Goal: Task Accomplishment & Management: Manage account settings

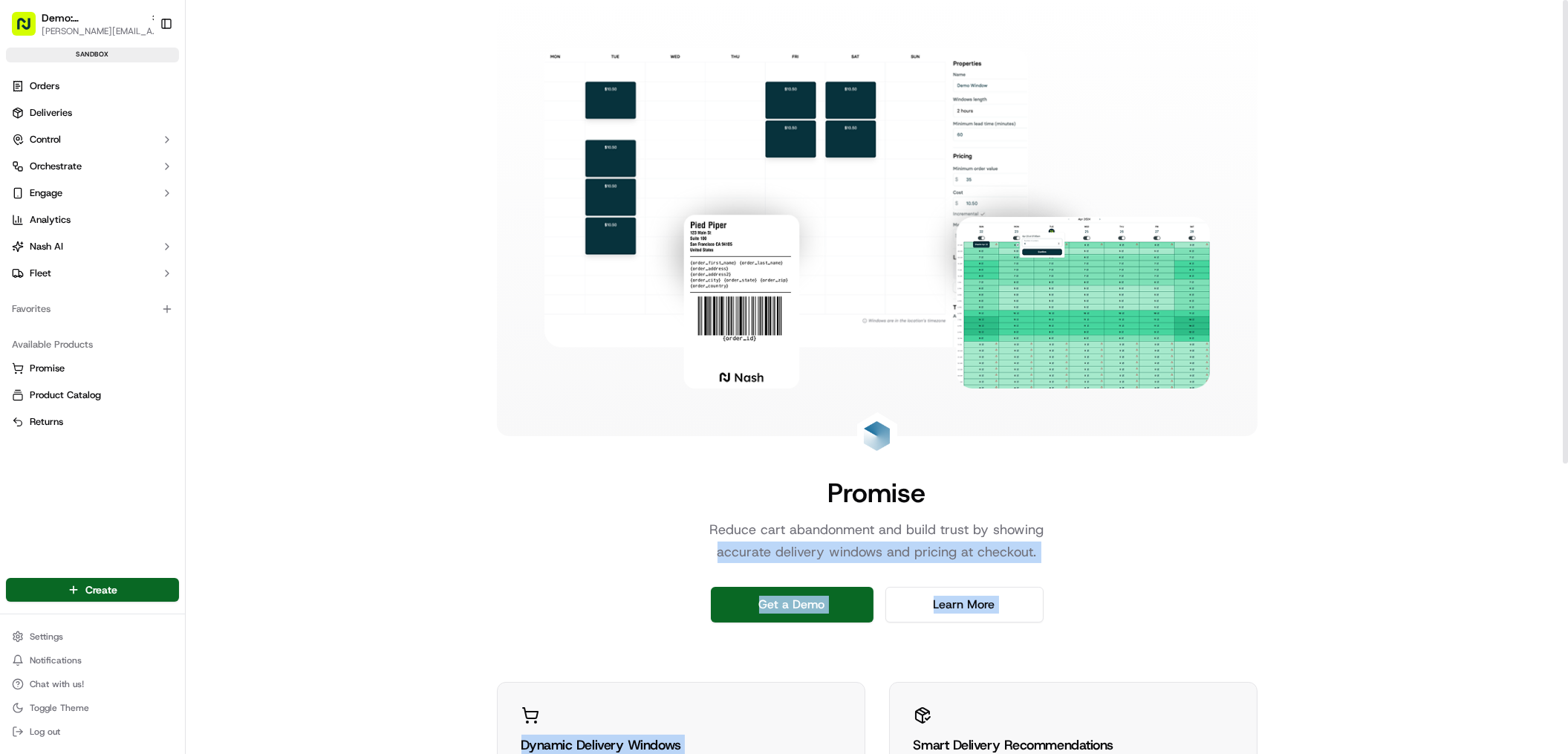
scroll to position [474, 0]
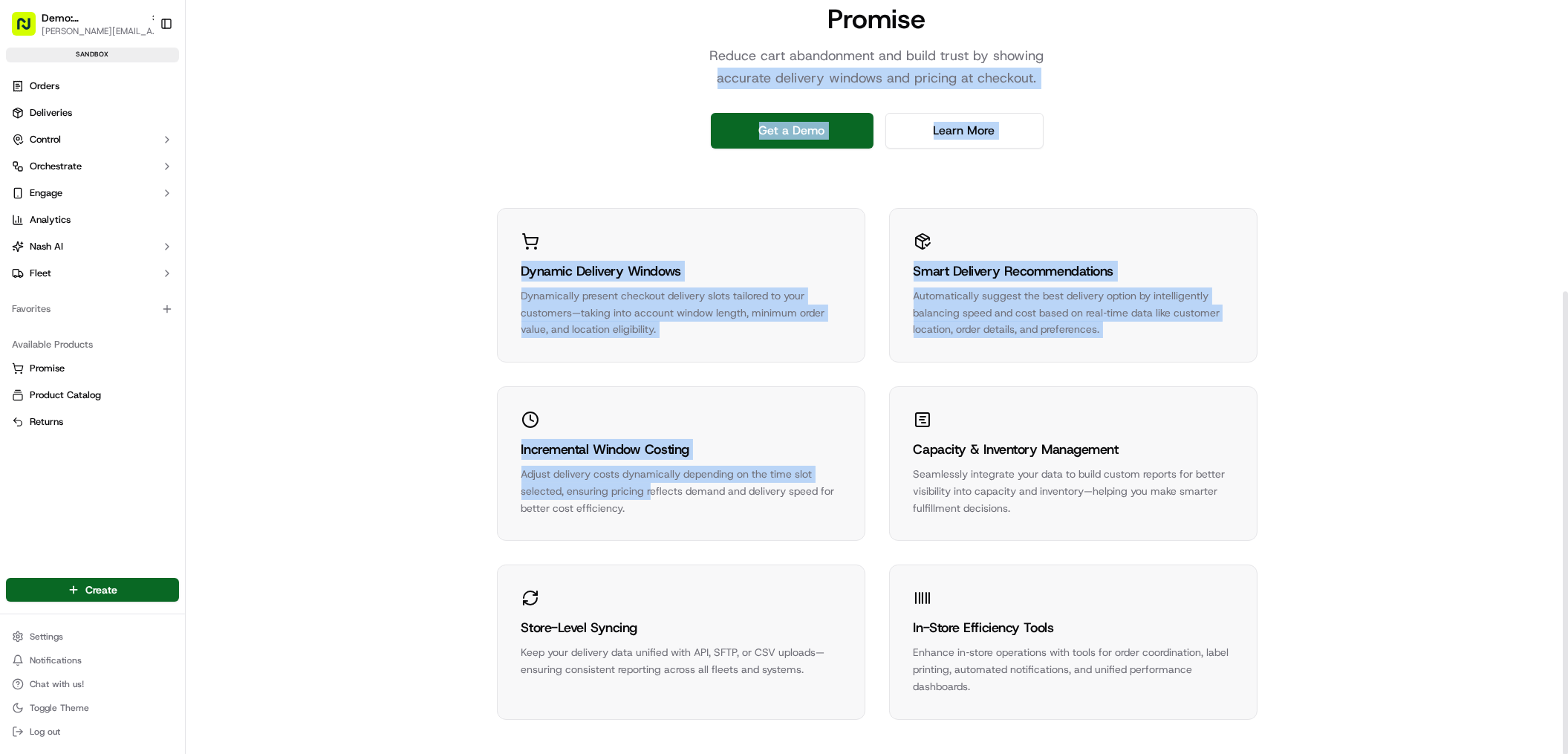
drag, startPoint x: 590, startPoint y: 559, endPoint x: 649, endPoint y: 489, distance: 91.5
click at [649, 489] on div "Promise Reduce cart abandonment and build trust by showing accurate delivery wi…" at bounding box center [877, 141] width 1382 height 1230
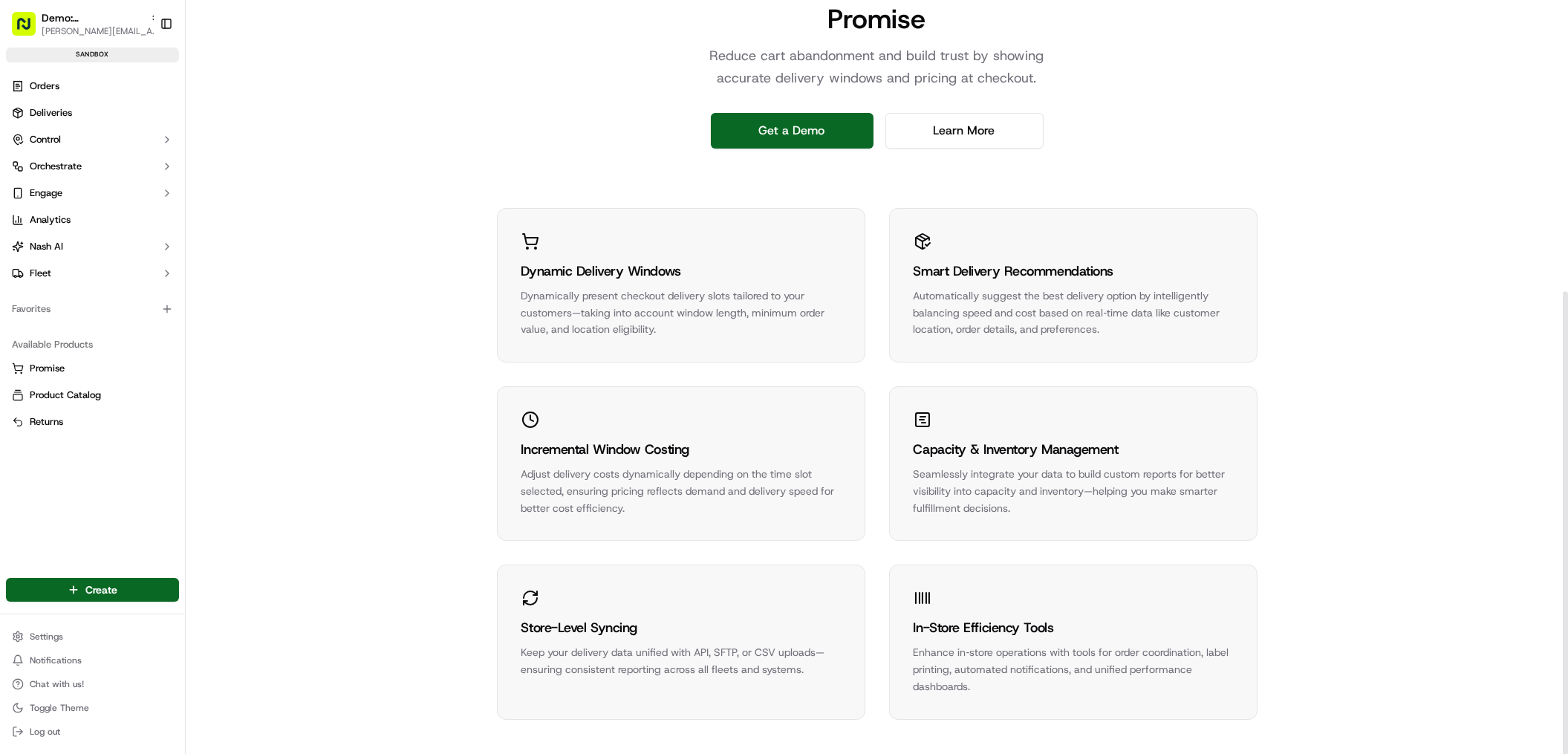
click at [1540, 440] on div "Promise Reduce cart abandonment and build trust by showing accurate delivery wi…" at bounding box center [877, 141] width 1382 height 1230
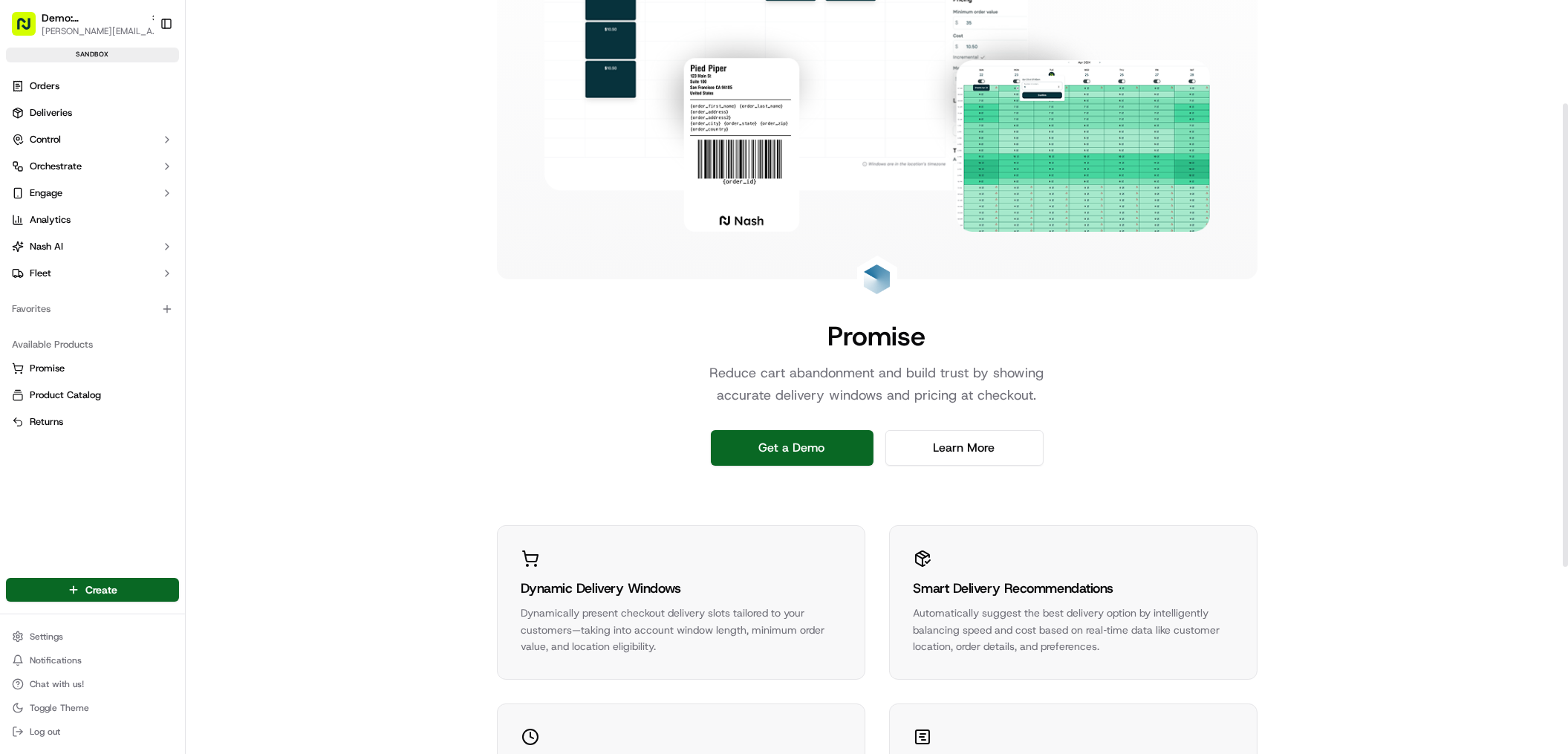
scroll to position [0, 0]
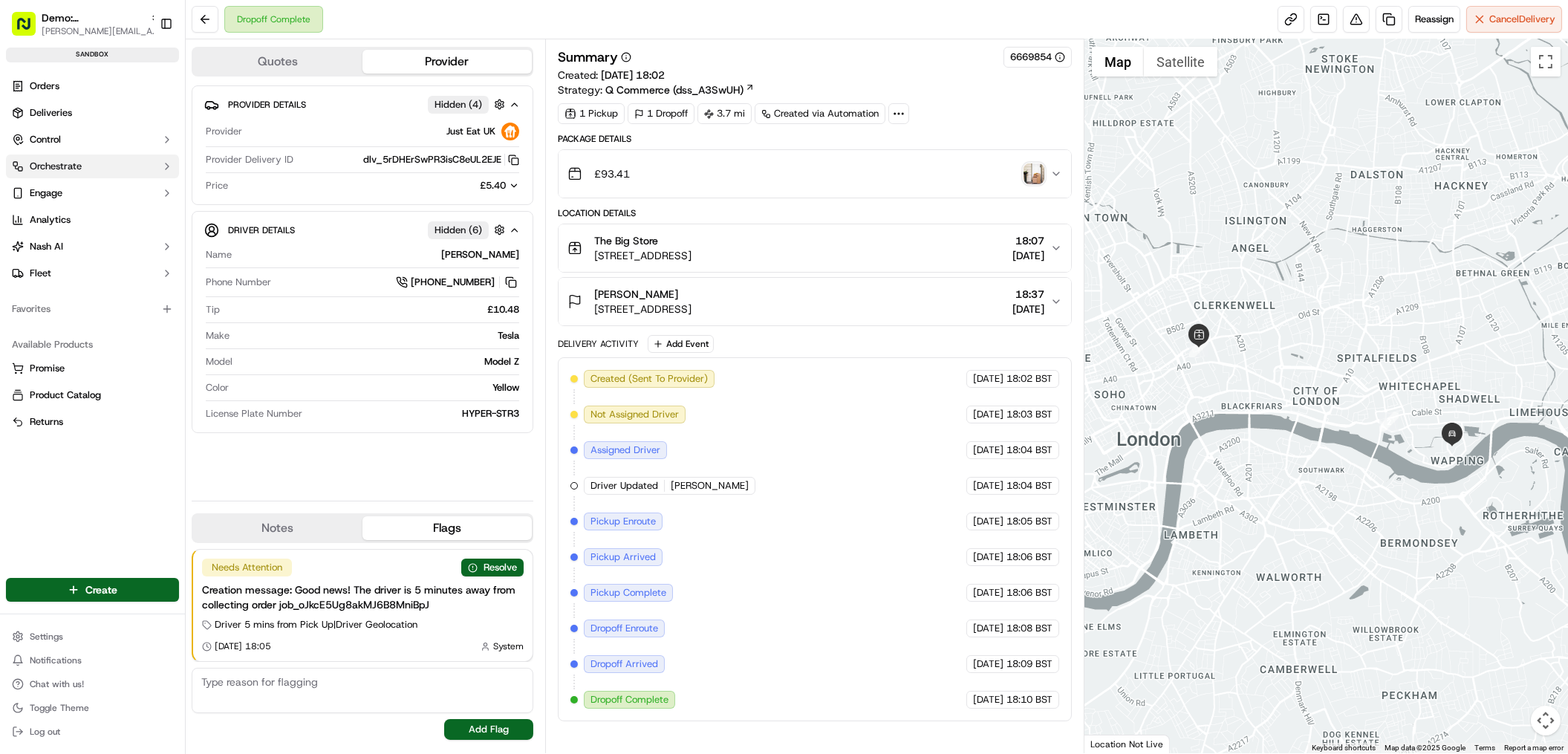
click at [82, 168] on button "Orchestrate" at bounding box center [92, 166] width 173 height 23
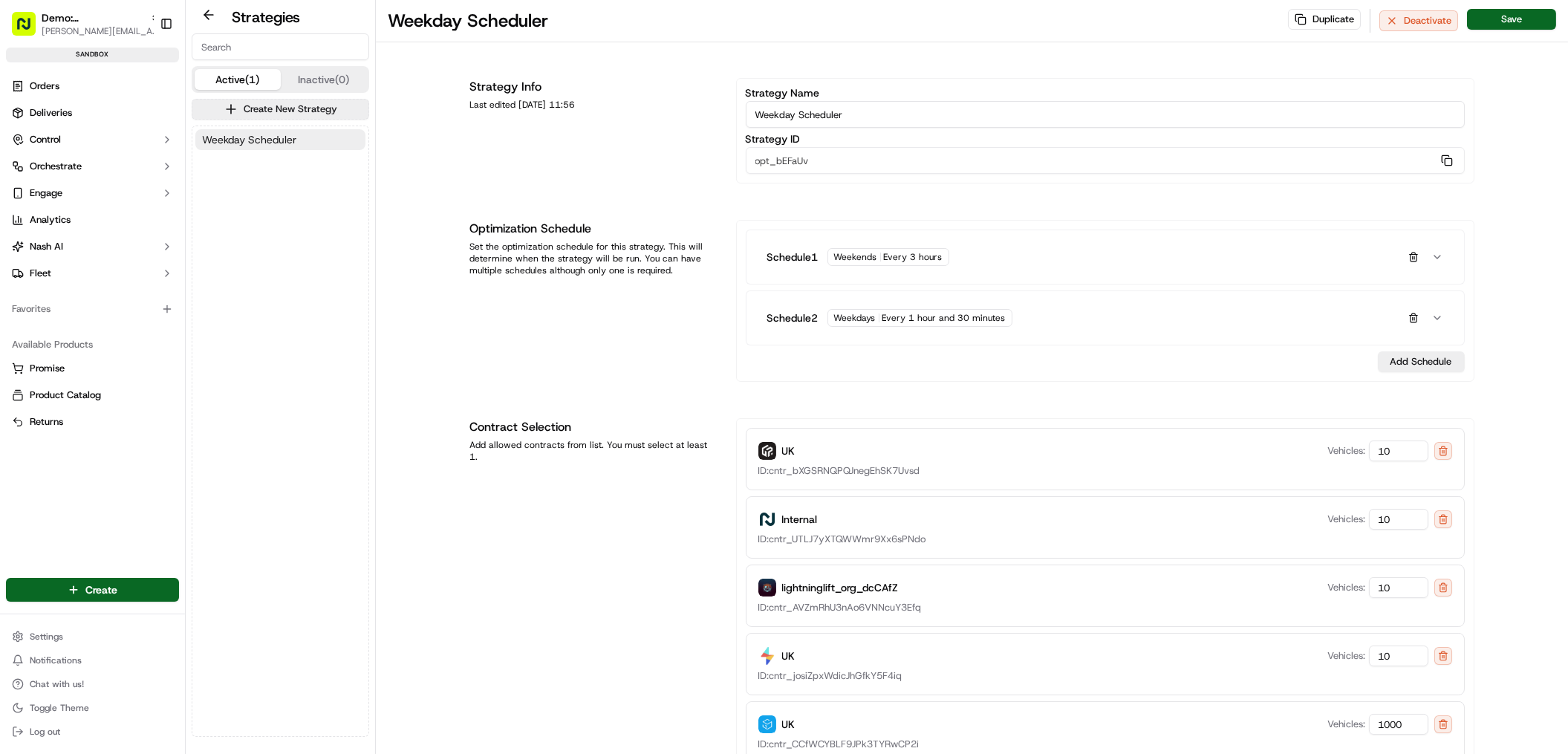
click at [243, 139] on span "Weekday Scheduler" at bounding box center [249, 140] width 94 height 15
click at [882, 465] on span "ID: cntr_bXGSRNQPQJnegEhSK7Uvsd" at bounding box center [840, 471] width 162 height 13
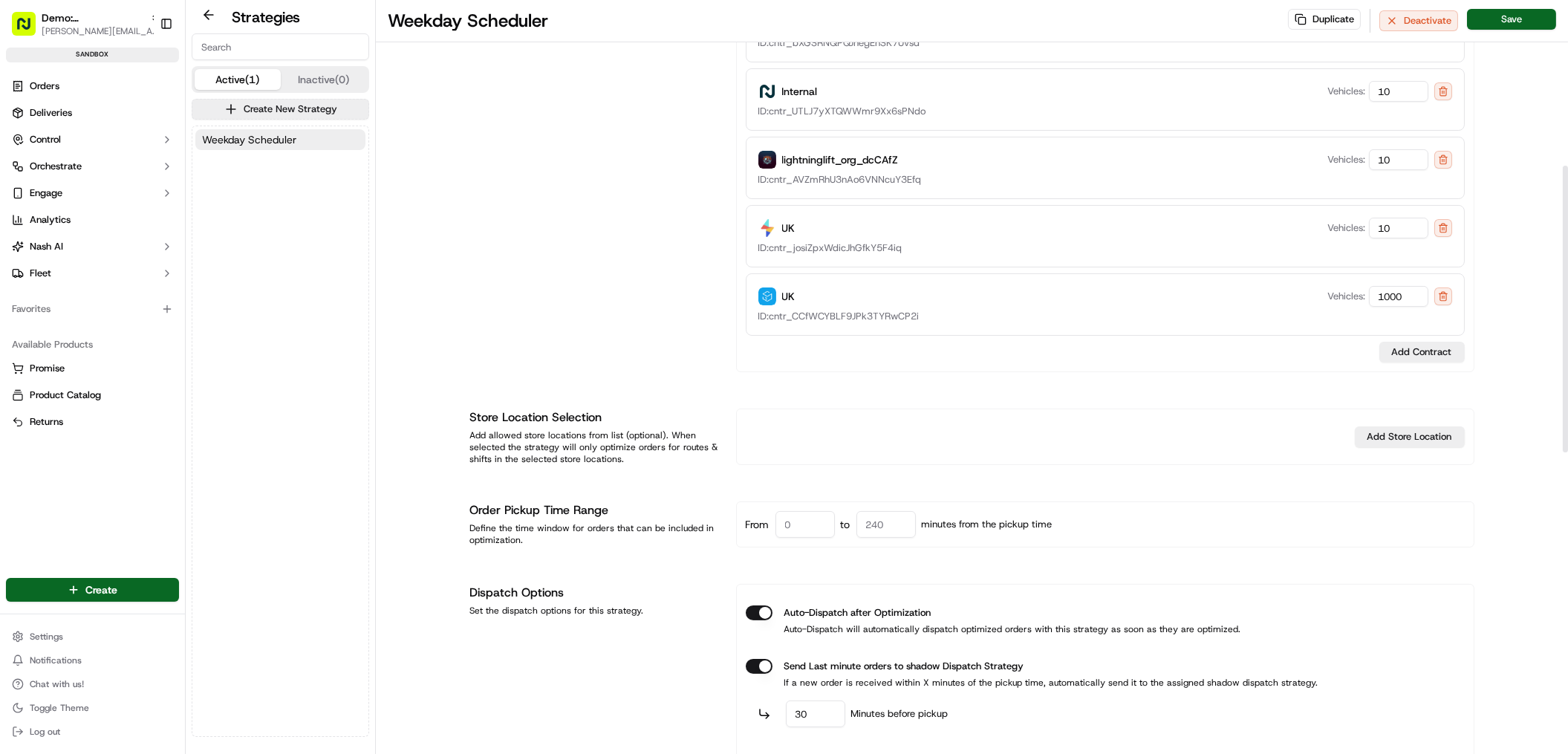
scroll to position [436, 0]
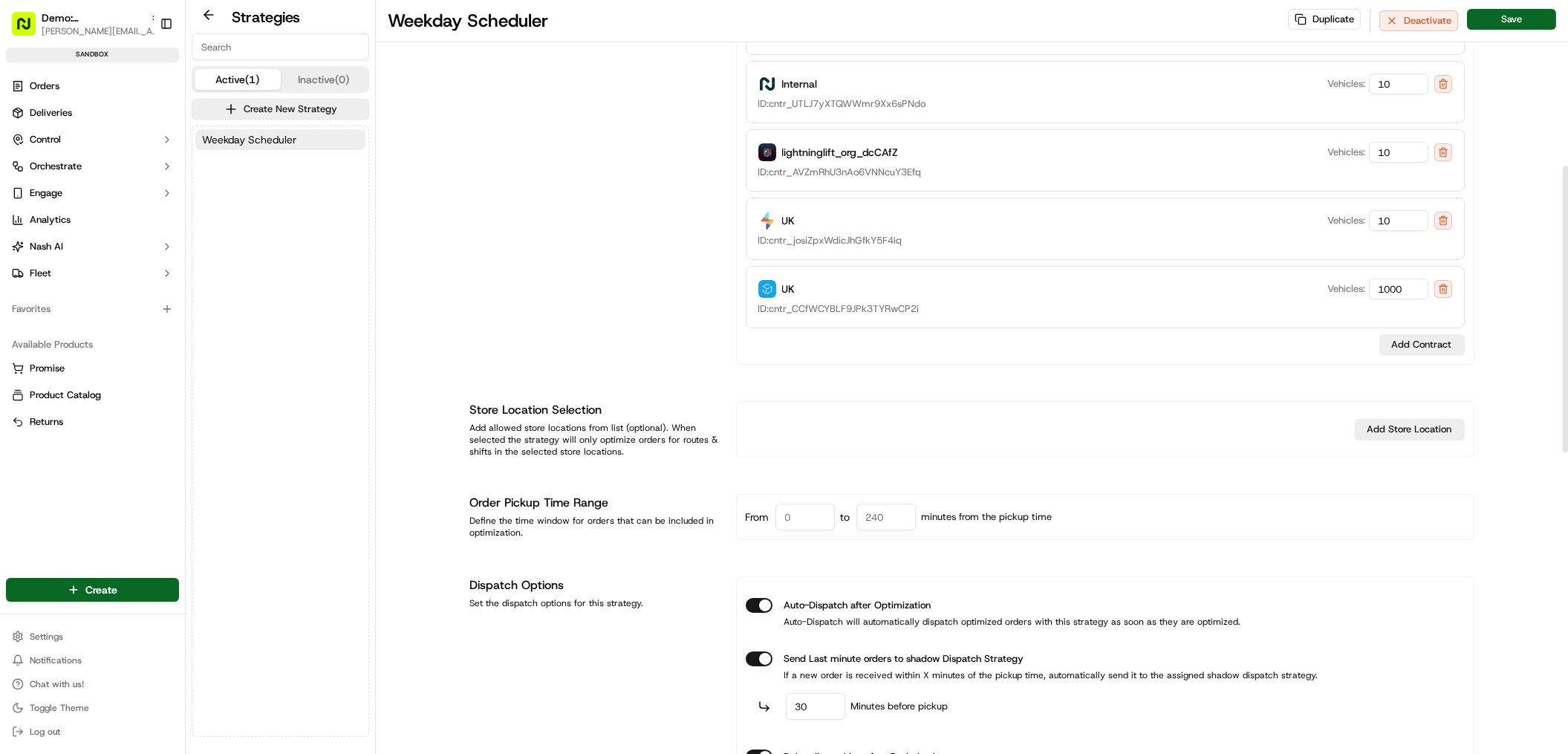
click at [910, 282] on div "UK Vehicles: 1000" at bounding box center [1105, 289] width 694 height 21
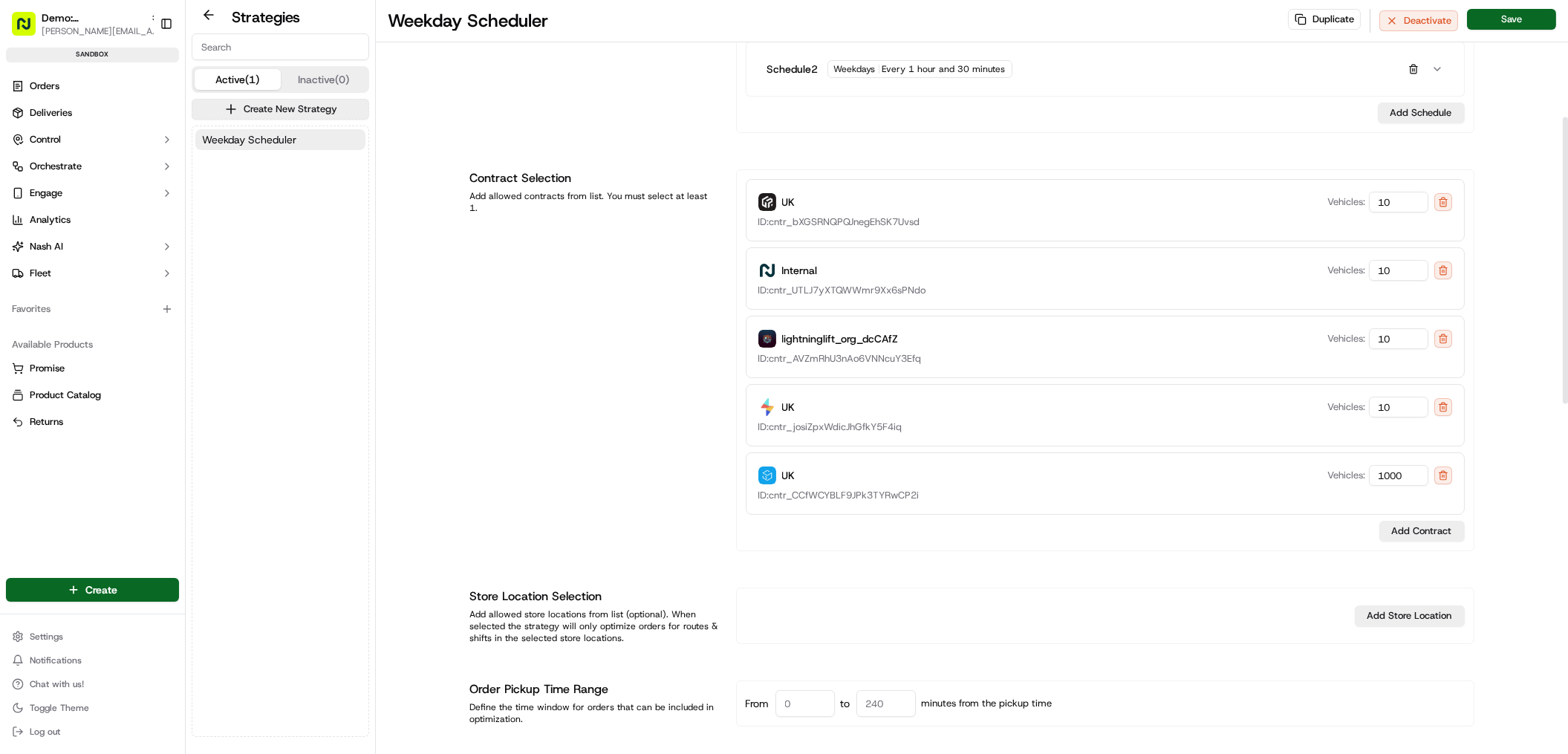
scroll to position [0, 0]
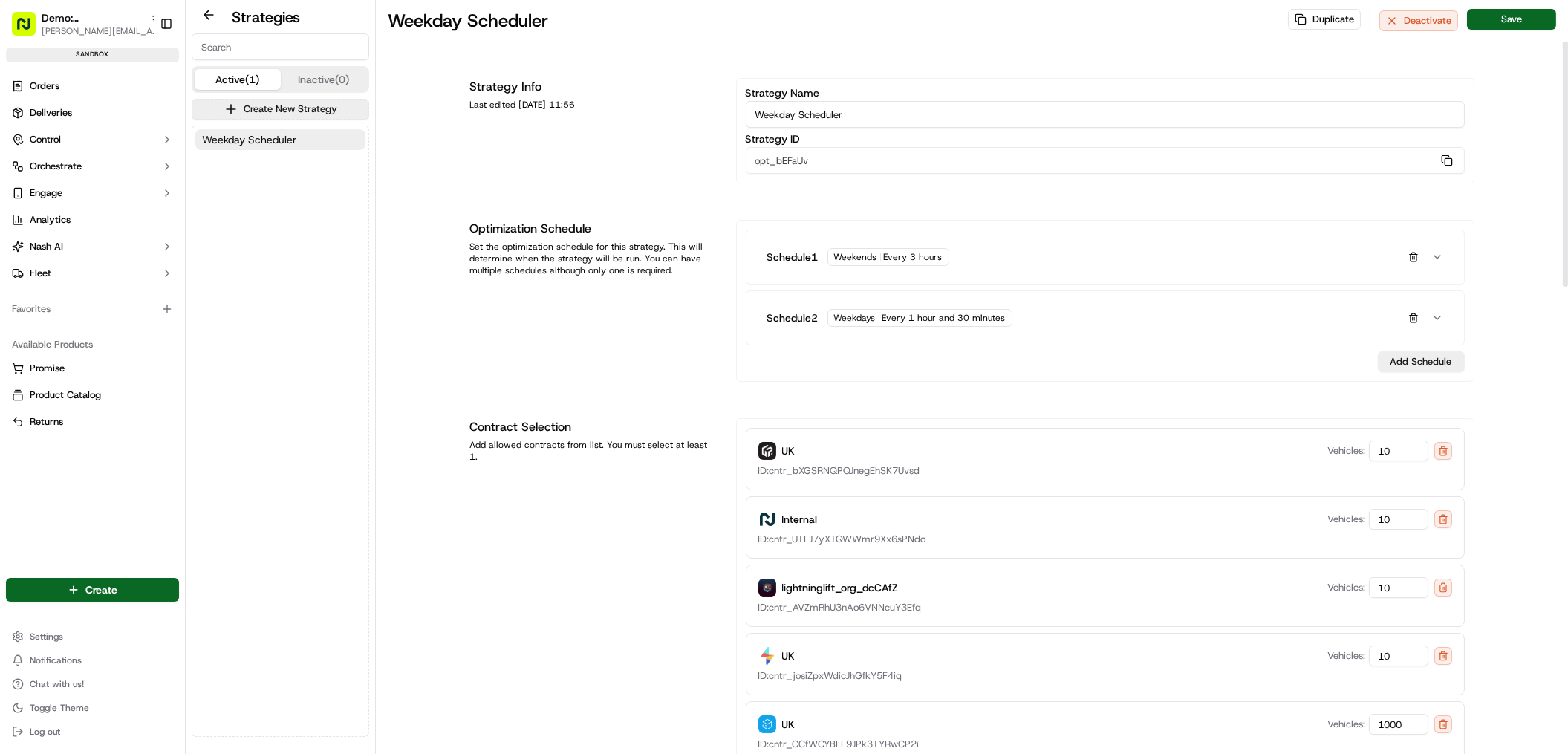
click at [802, 114] on input "Weekday Scheduler" at bounding box center [1104, 114] width 719 height 27
drag, startPoint x: 801, startPoint y: 114, endPoint x: 651, endPoint y: 109, distance: 150.1
click at [651, 109] on div "Strategy Info Last edited 12/09/2025 11:56 Strategy Name Weekday Scheduler Stra…" at bounding box center [972, 131] width 1005 height 105
click at [285, 114] on button "Create New Strategy" at bounding box center [280, 109] width 177 height 21
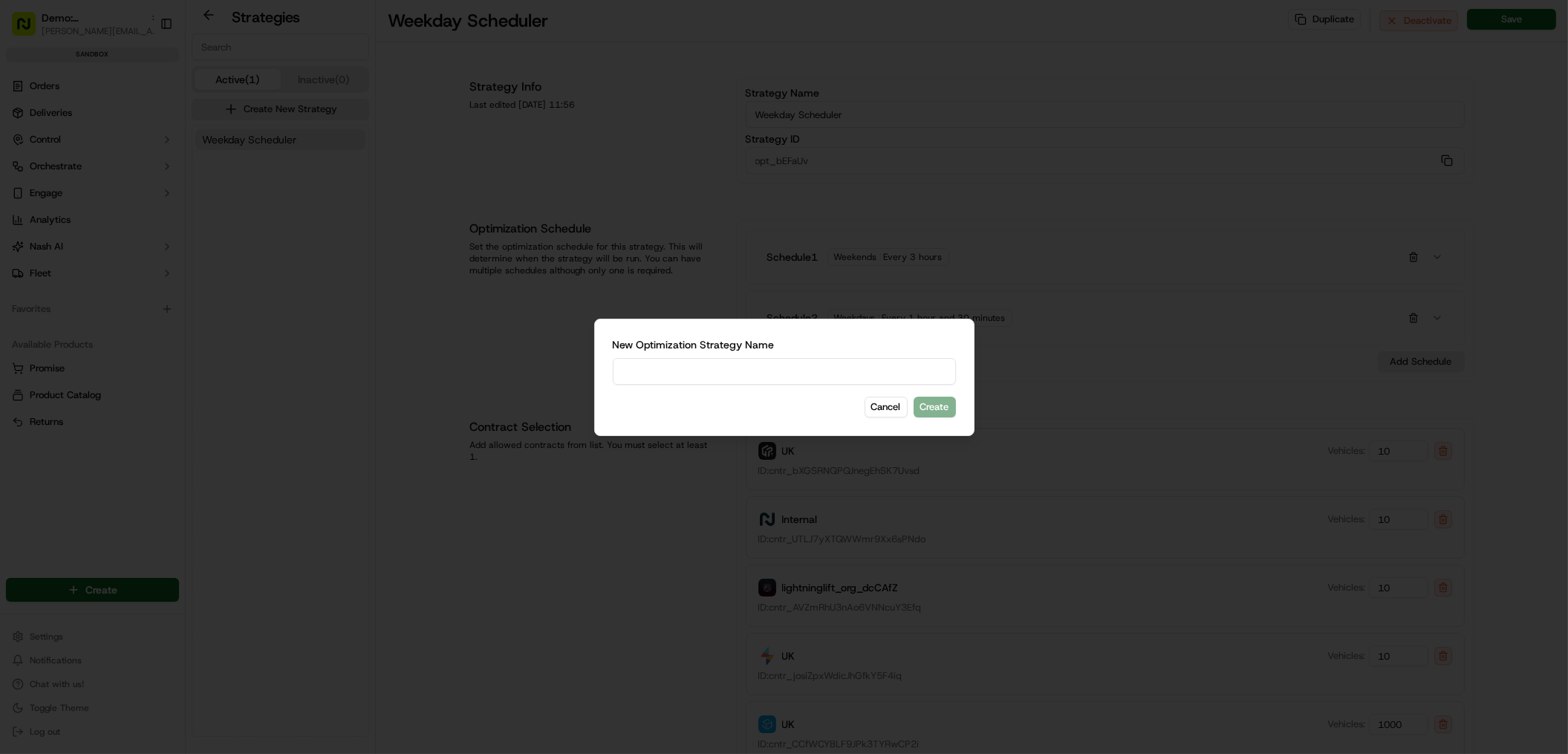
click at [766, 373] on input at bounding box center [784, 371] width 343 height 27
type input "Weekend Scheduler"
click at [937, 399] on button "Create" at bounding box center [934, 407] width 42 height 21
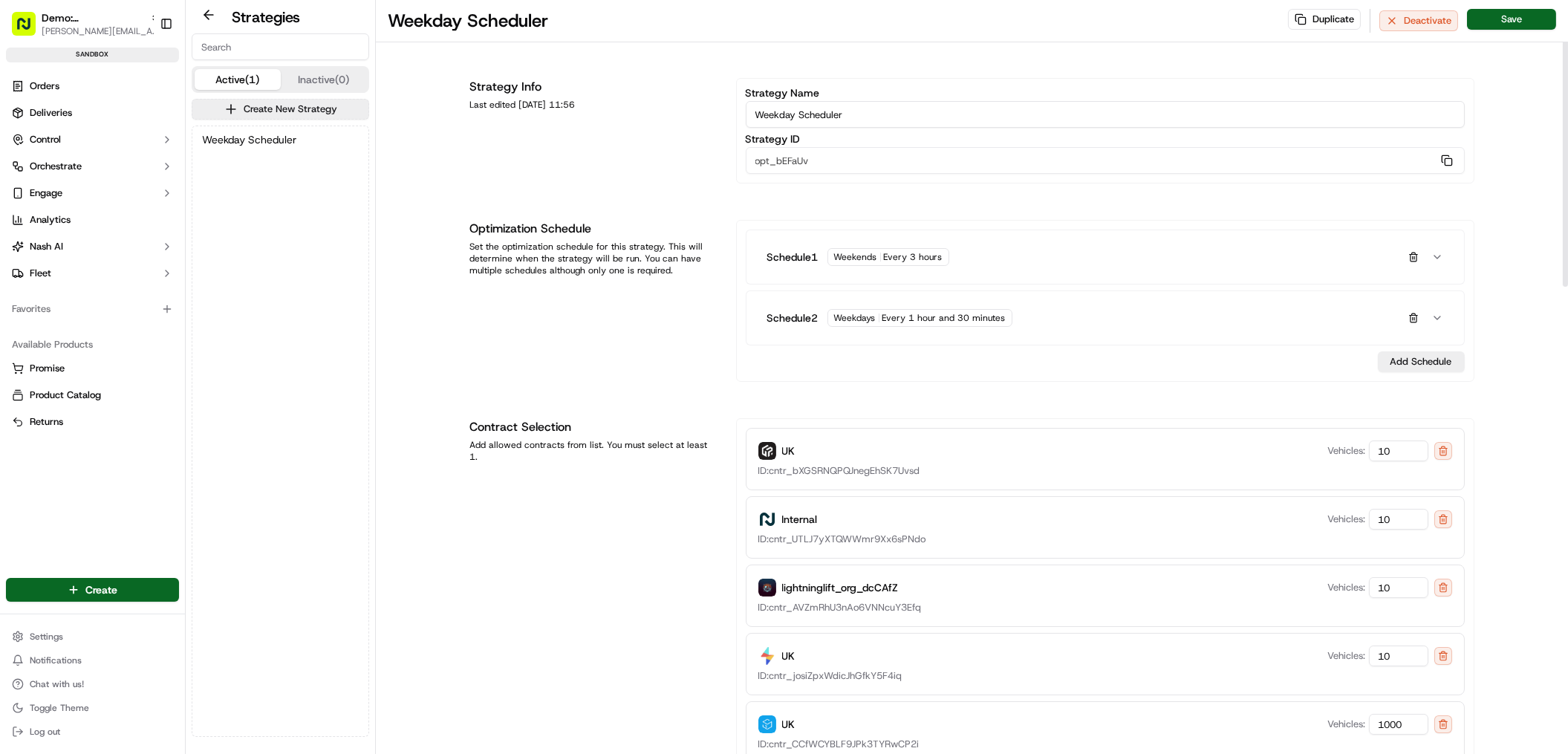
type input "Weekend Scheduler"
type input "opt_hmyf58"
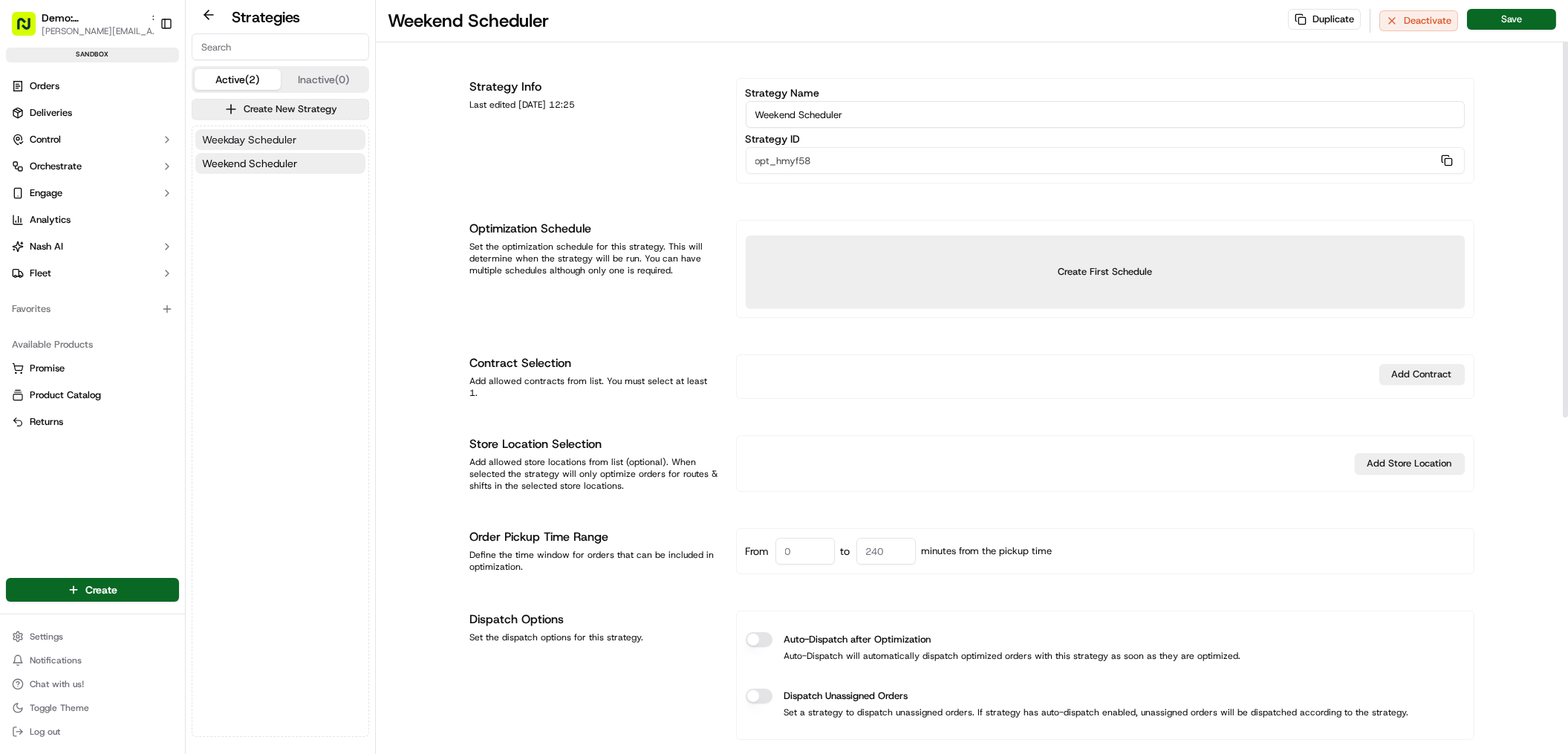
click at [250, 141] on span "Weekday Scheduler" at bounding box center [249, 140] width 94 height 15
type input "Weekday Scheduler"
type input "opt_bEFaUv"
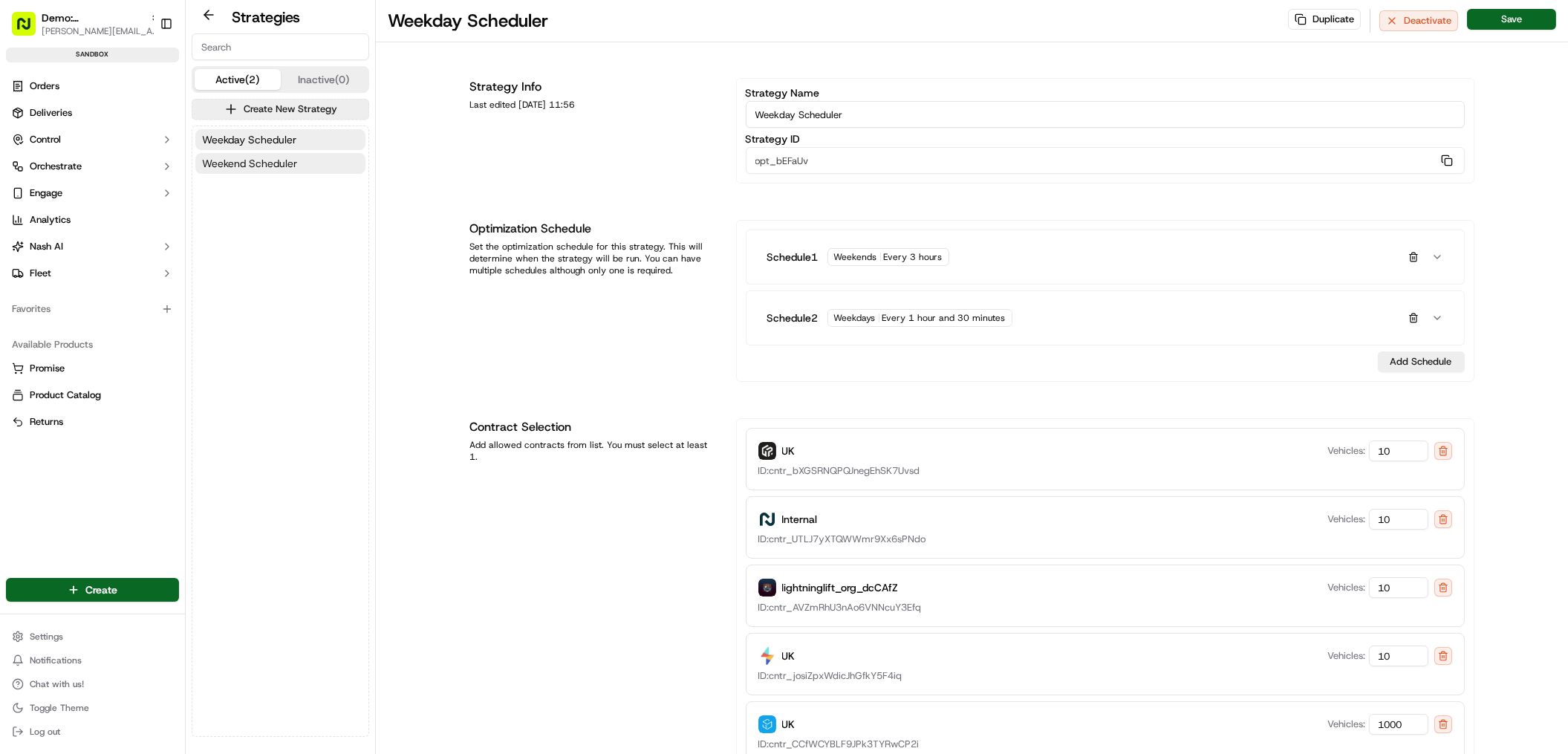
click at [254, 159] on span "Weekend Scheduler" at bounding box center [250, 163] width 95 height 15
type input "Weekend Scheduler"
type input "opt_hmyf58"
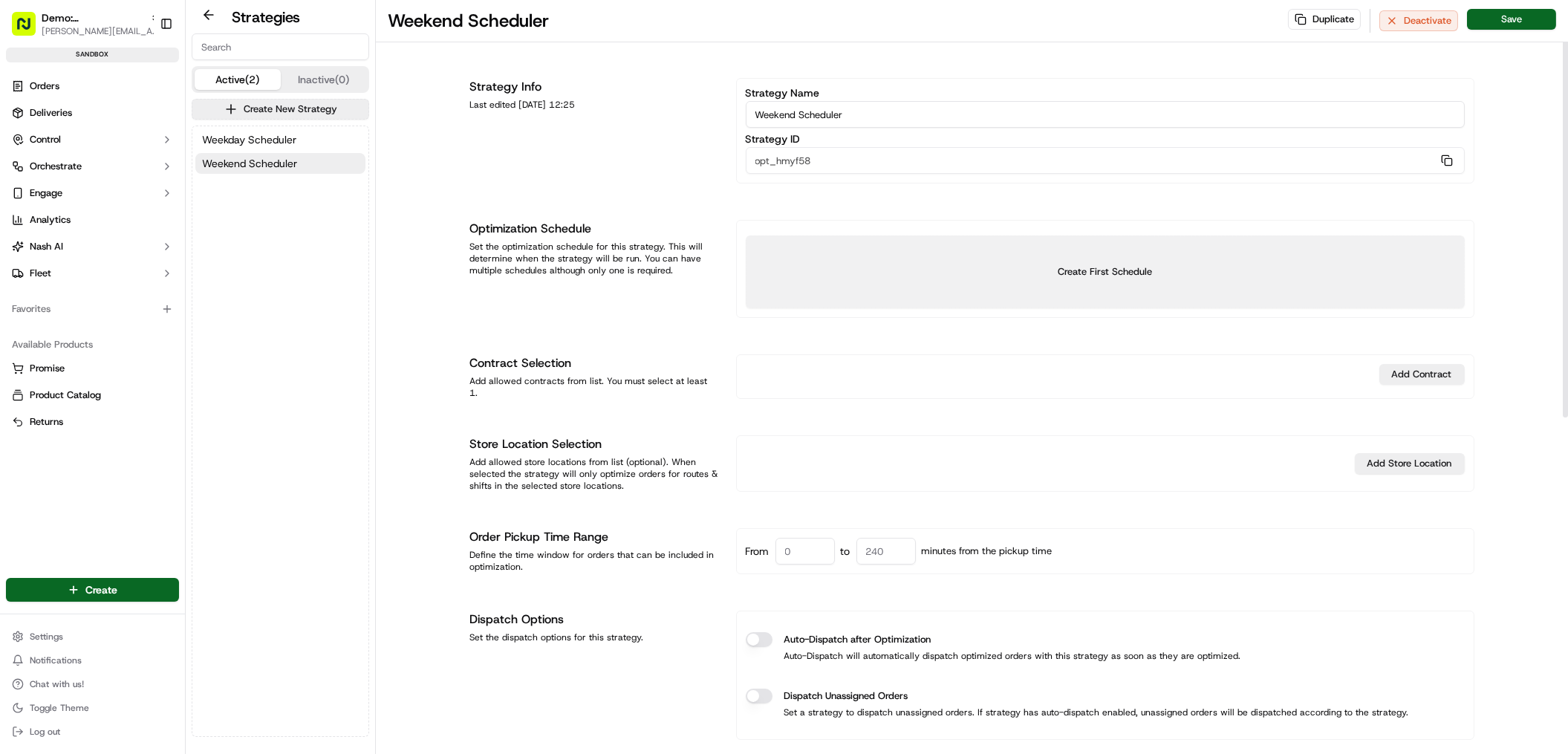
click at [1110, 278] on button "Create First Schedule" at bounding box center [1104, 272] width 719 height 73
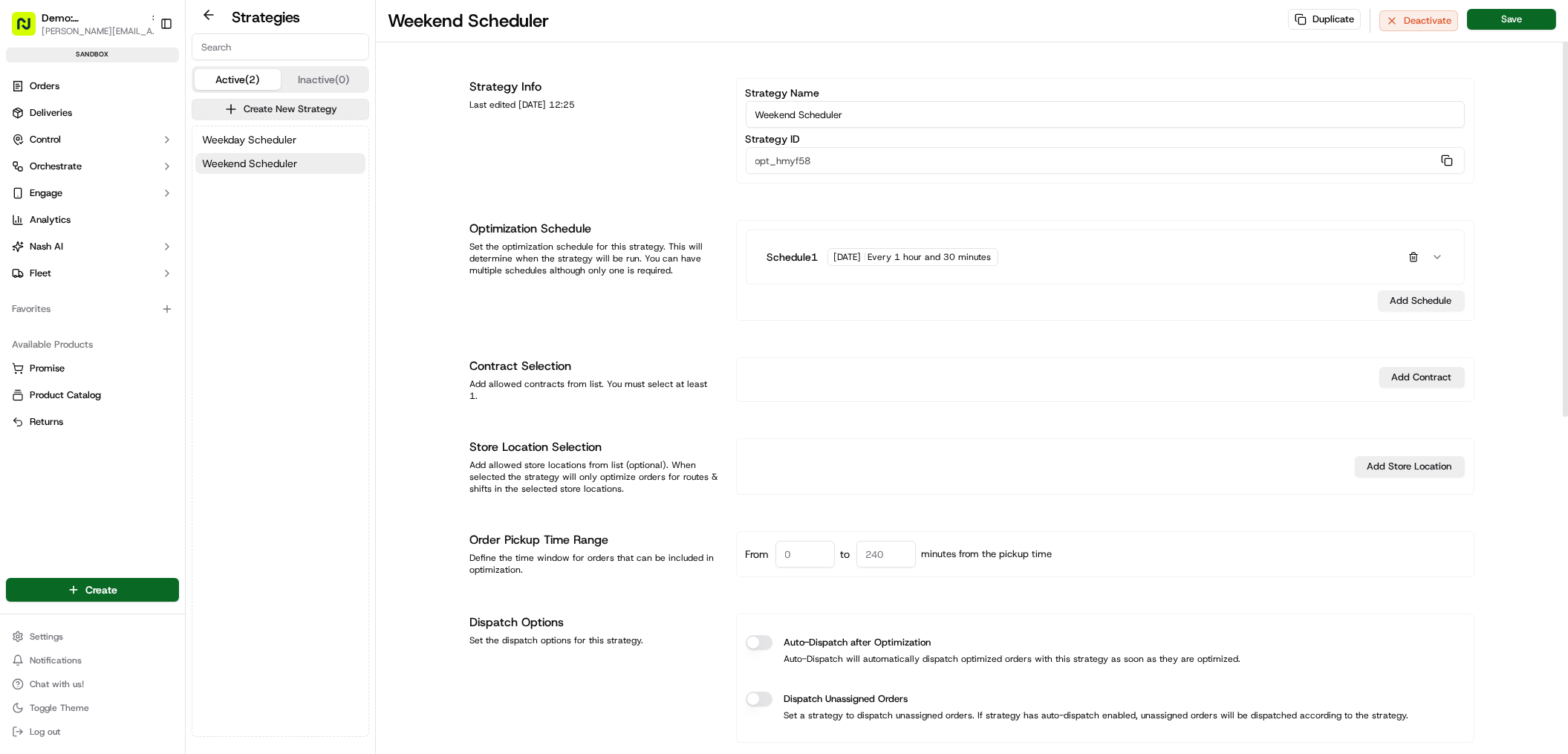
click at [1406, 303] on button "Add Schedule" at bounding box center [1421, 300] width 87 height 21
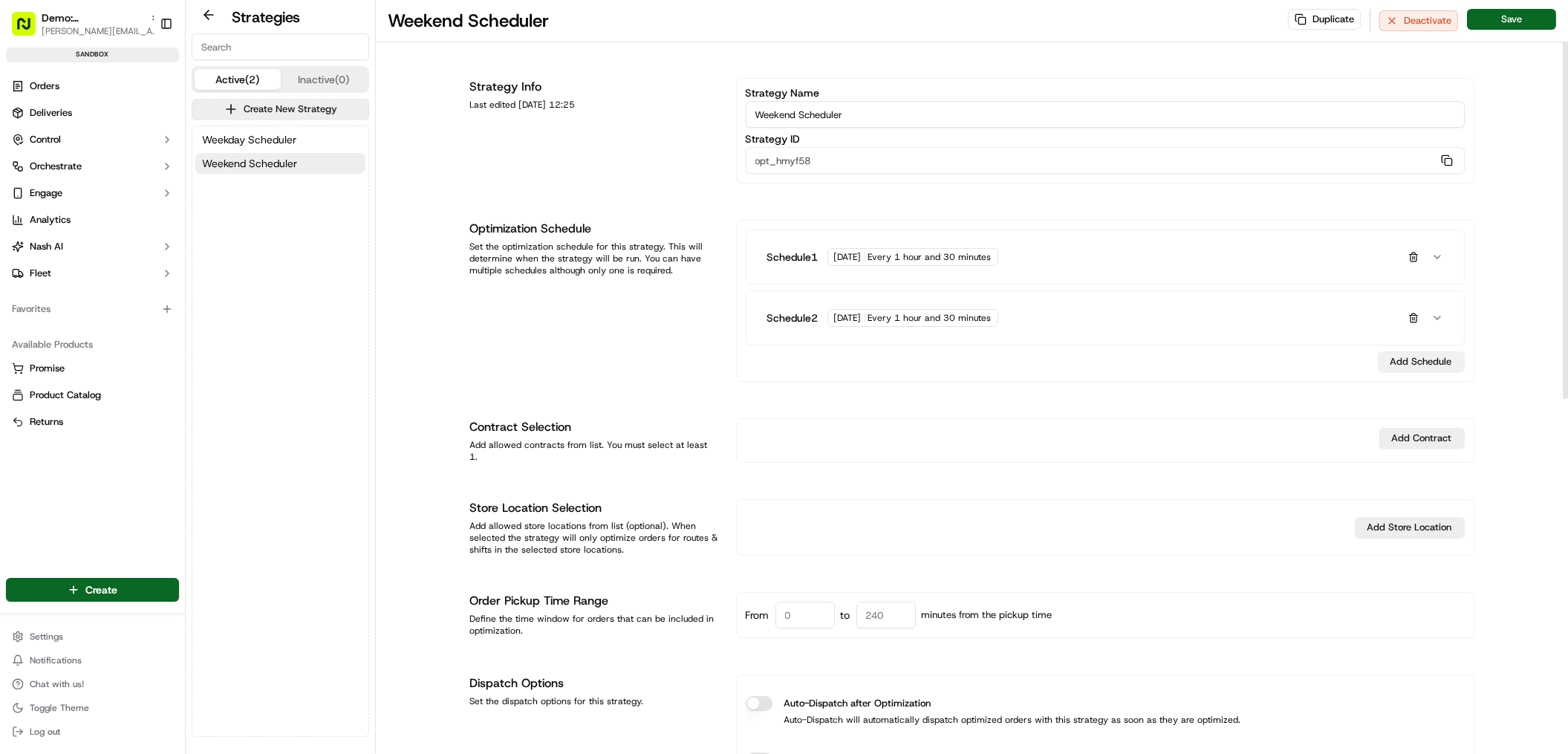
click at [1406, 303] on button "Schedule 2 Monday Every 1 hour and 30 minutes" at bounding box center [1105, 318] width 700 height 42
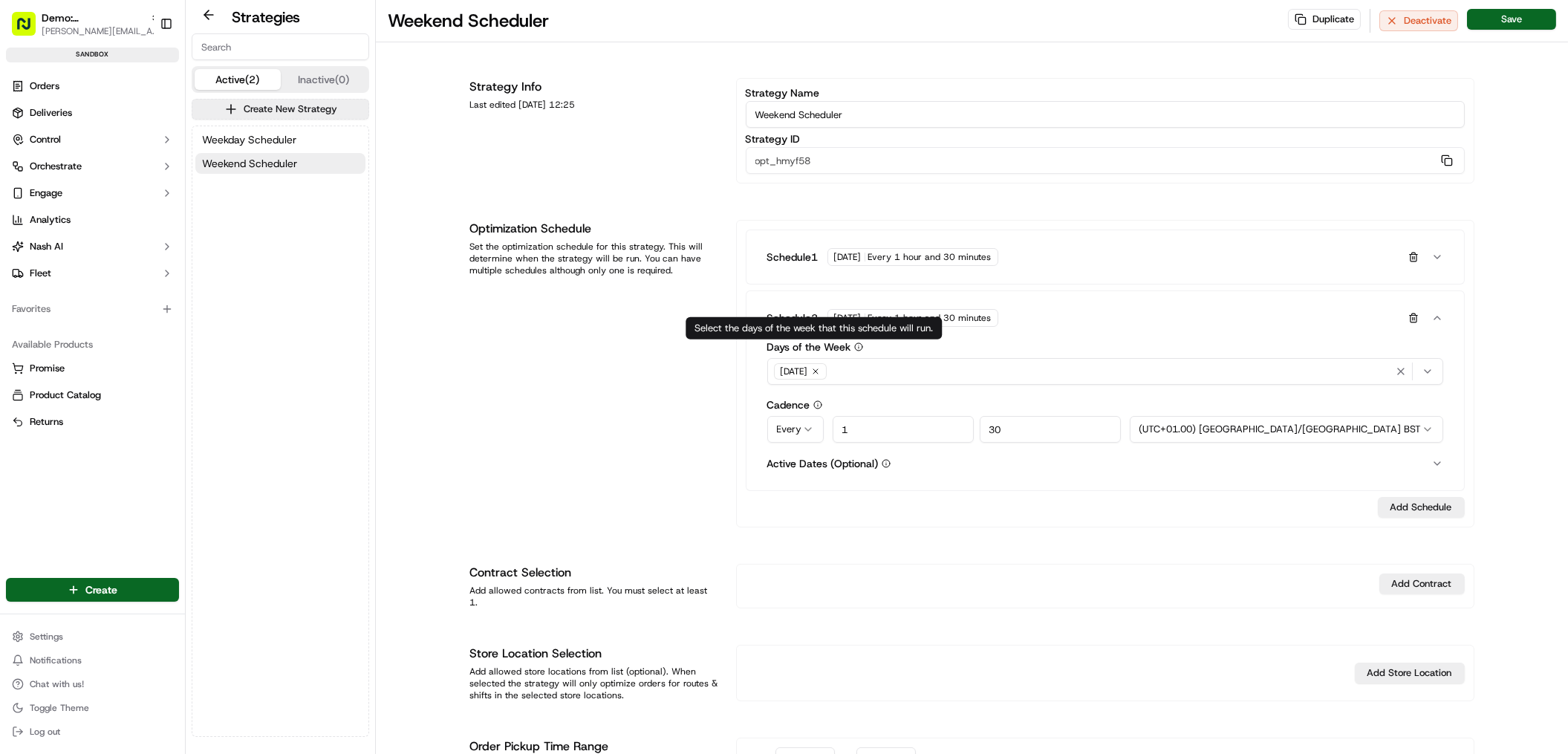
click at [866, 326] on div "Select the days of the week that this schedule will run. Select the days of the…" at bounding box center [813, 328] width 257 height 22
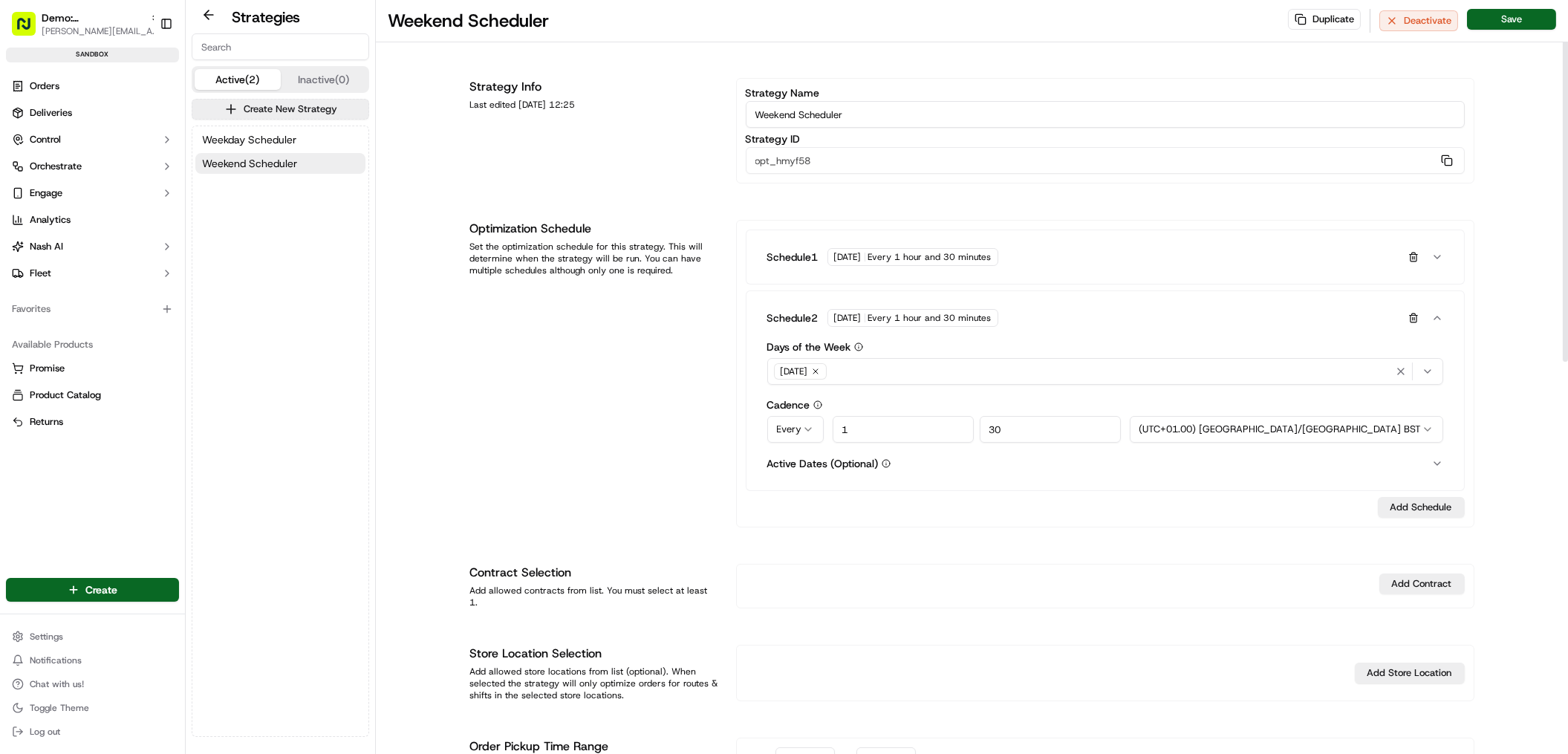
click at [820, 371] on icon "button" at bounding box center [816, 371] width 9 height 9
click at [822, 371] on span "Select options" at bounding box center [808, 371] width 62 height 13
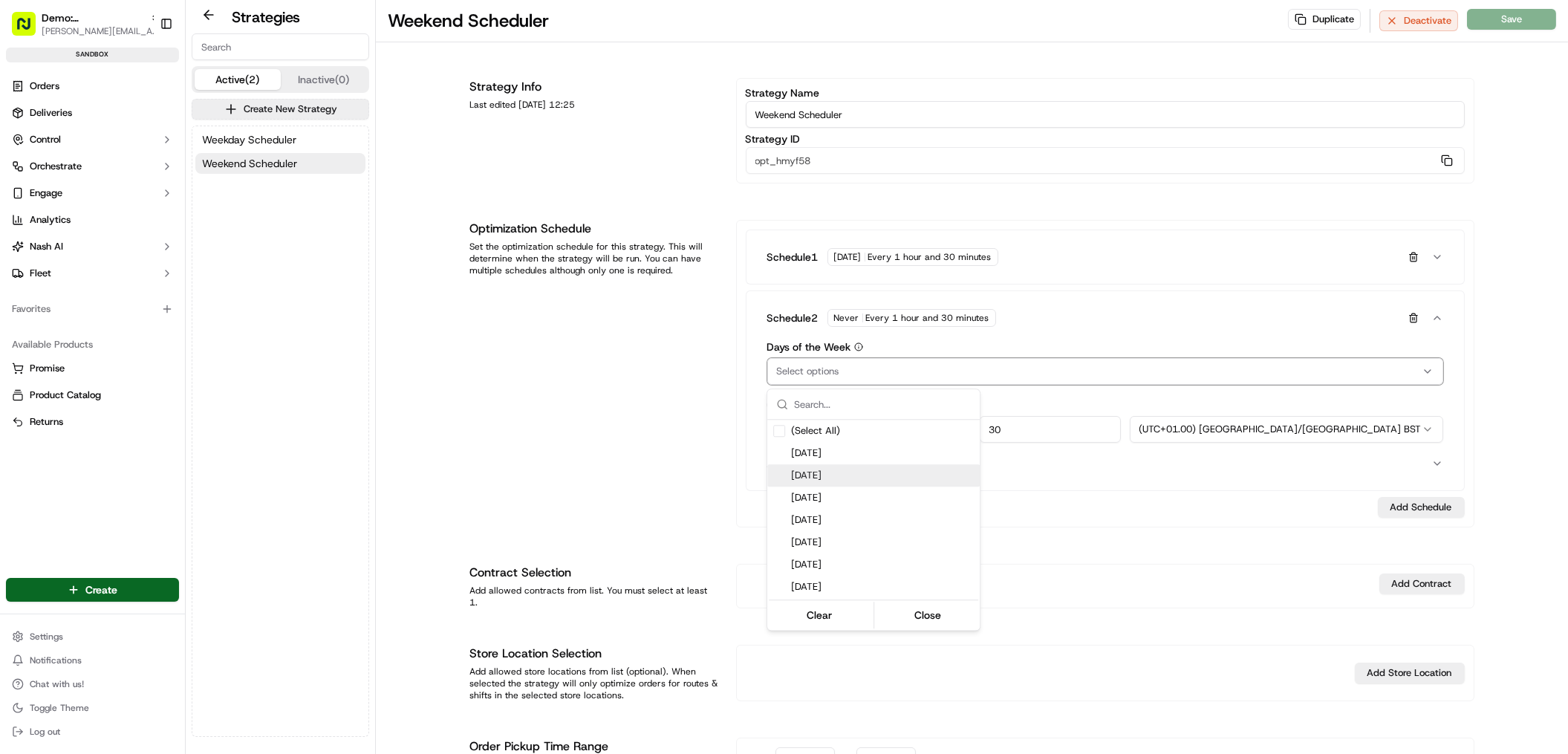
click at [829, 472] on span "Tuesday" at bounding box center [882, 475] width 183 height 13
click at [962, 374] on html "Demo: UK patrick.eve@usenash.com Toggle Sidebar sandbox Orders Deliveries Contr…" at bounding box center [784, 377] width 1568 height 754
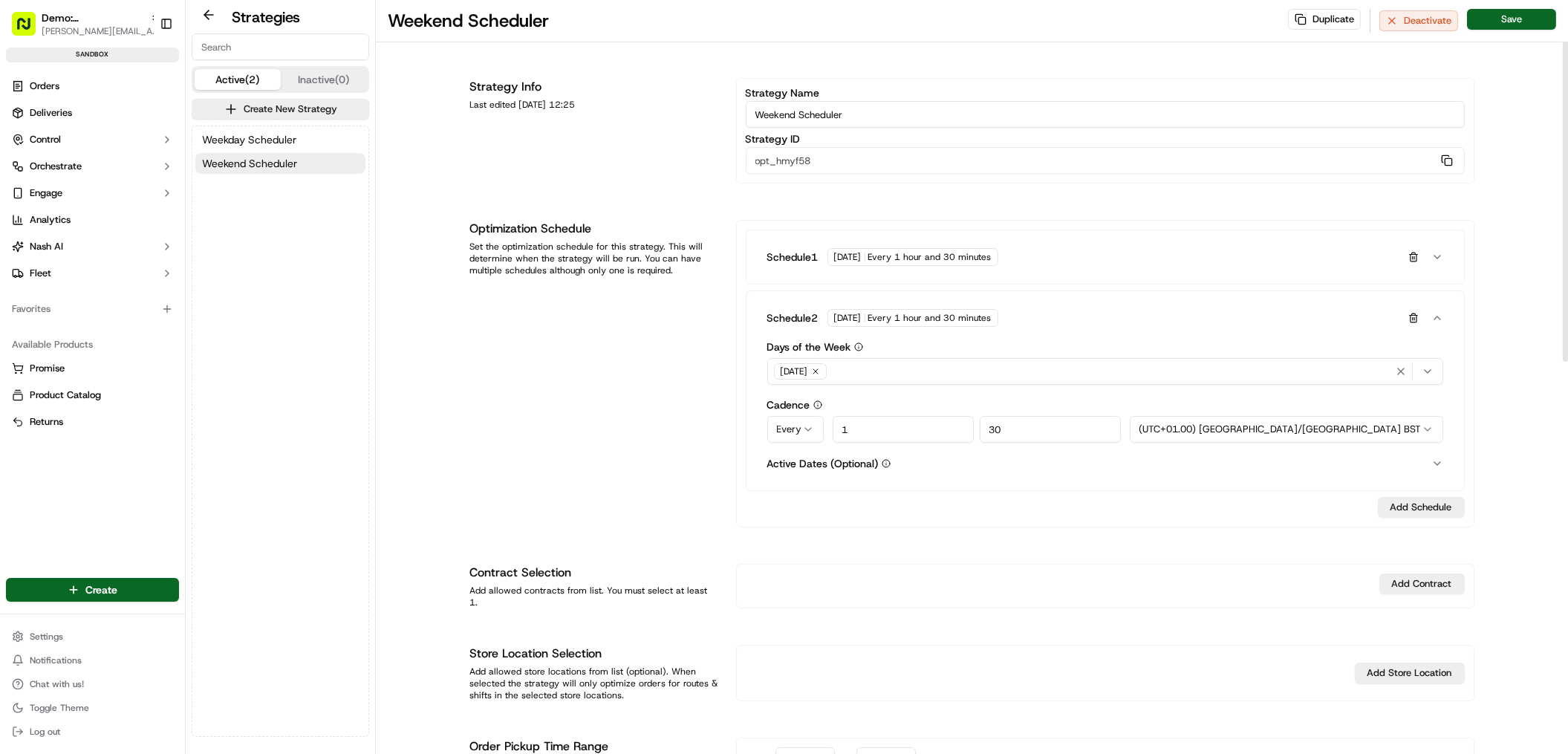
drag, startPoint x: 867, startPoint y: 431, endPoint x: 784, endPoint y: 433, distance: 83.0
click at [784, 433] on div "Every At Every 1 30 (UTC+01.00) Europe/London BST (UTC-10.00) Pacific/Honolulu …" at bounding box center [1105, 429] width 676 height 27
type input "2"
click at [1445, 506] on button "Add Schedule" at bounding box center [1421, 508] width 87 height 21
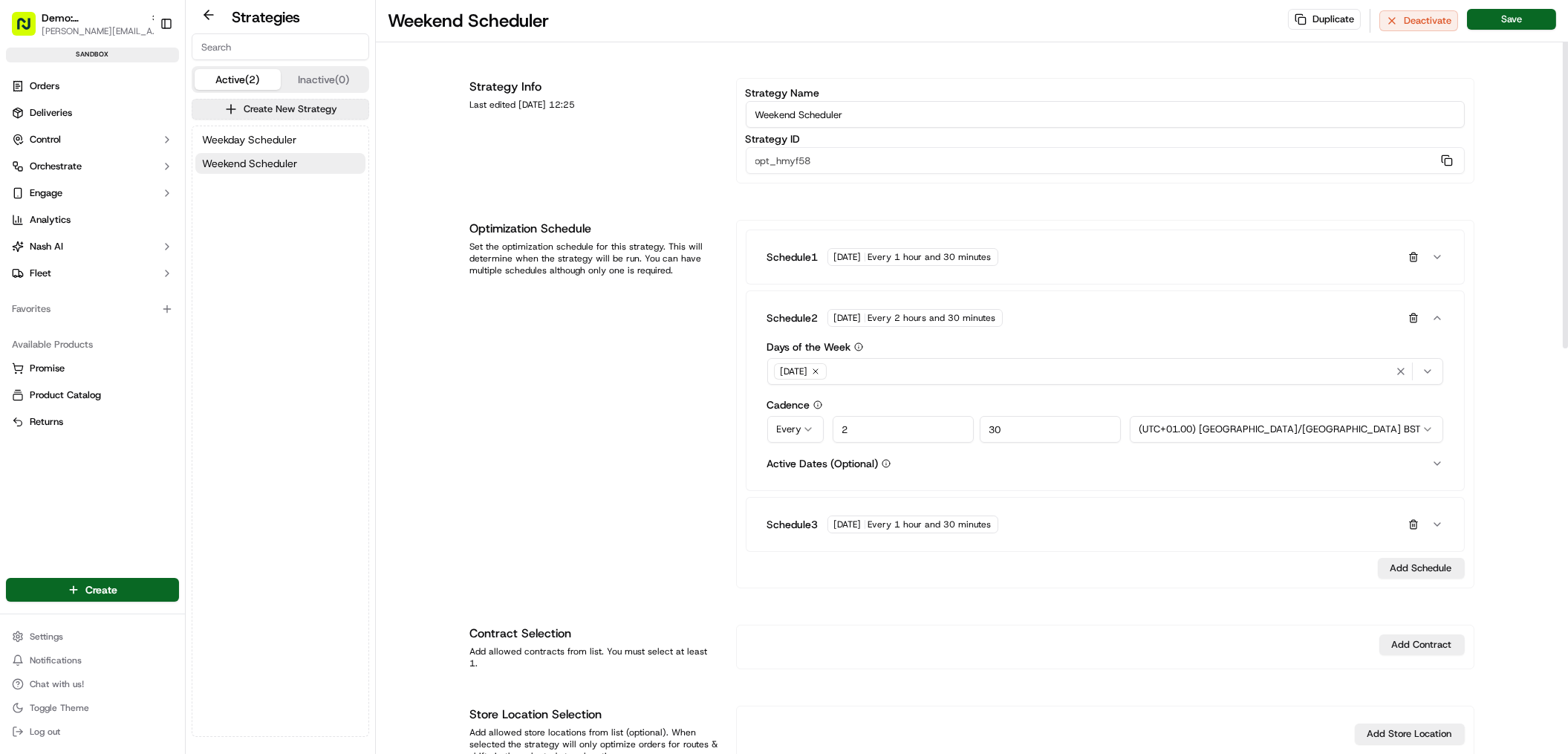
drag, startPoint x: 1427, startPoint y: 370, endPoint x: 1458, endPoint y: 396, distance: 40.5
click at [1458, 396] on div "Schedule 2 Tuesday Every 2 hours and 30 minutes Days of the Week Tuesday Cadenc…" at bounding box center [1104, 390] width 719 height 201
click at [1441, 317] on icon "button" at bounding box center [1436, 317] width 12 height 12
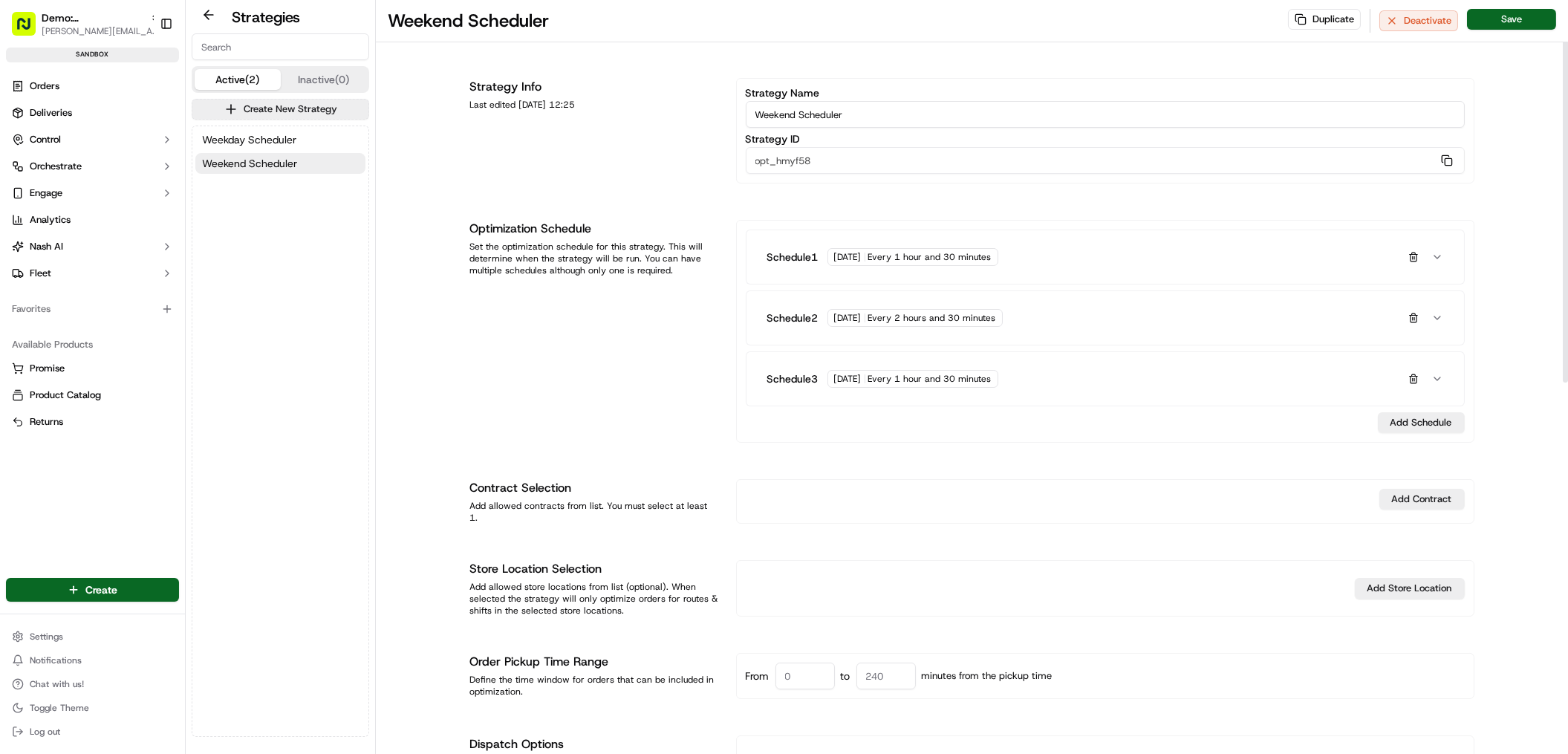
click at [907, 384] on span "Every 1 hour and 30 minutes" at bounding box center [930, 379] width 123 height 12
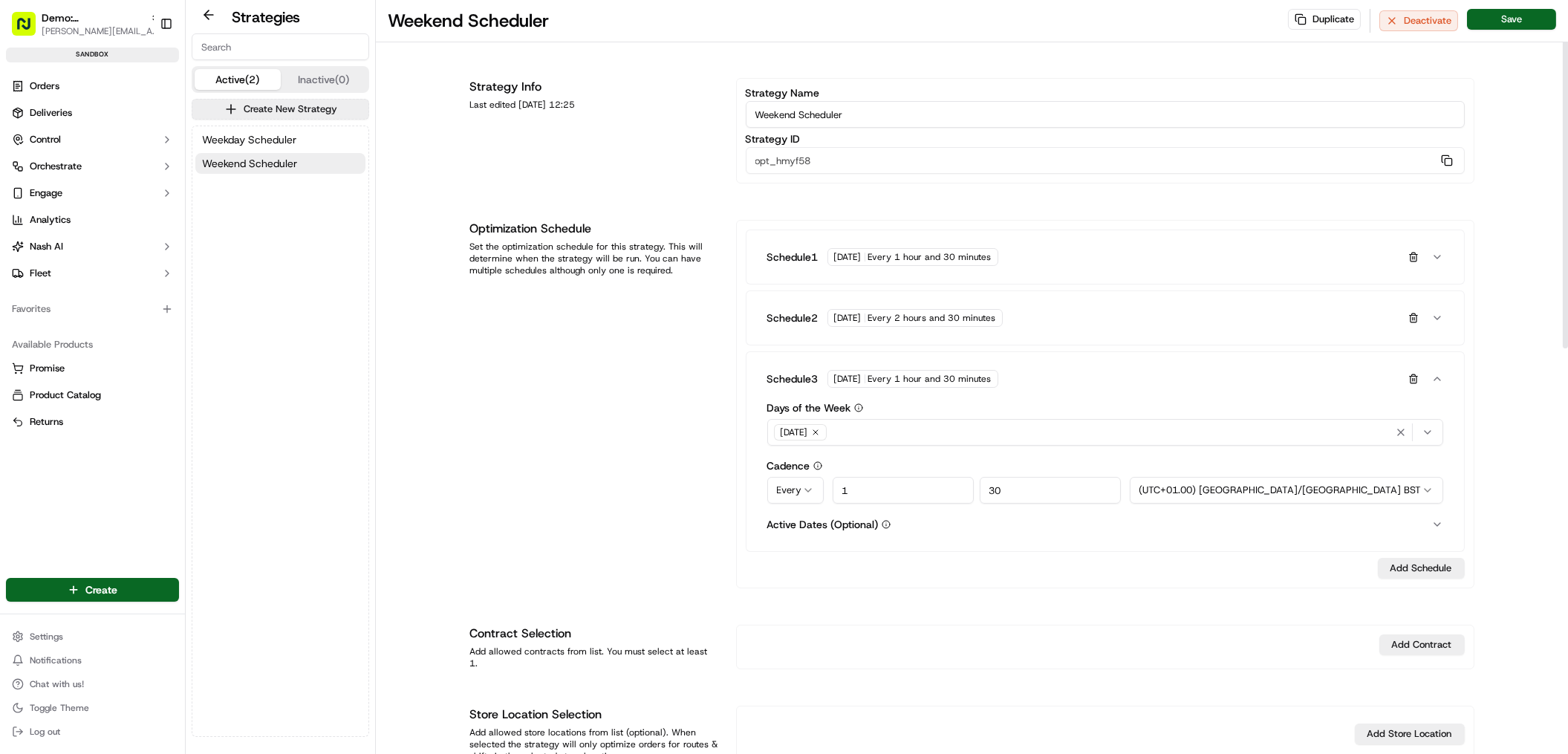
click at [842, 432] on div "Monday" at bounding box center [1105, 432] width 669 height 22
click at [818, 434] on icon "button" at bounding box center [815, 432] width 5 height 5
click at [821, 434] on span "Select options" at bounding box center [808, 432] width 62 height 13
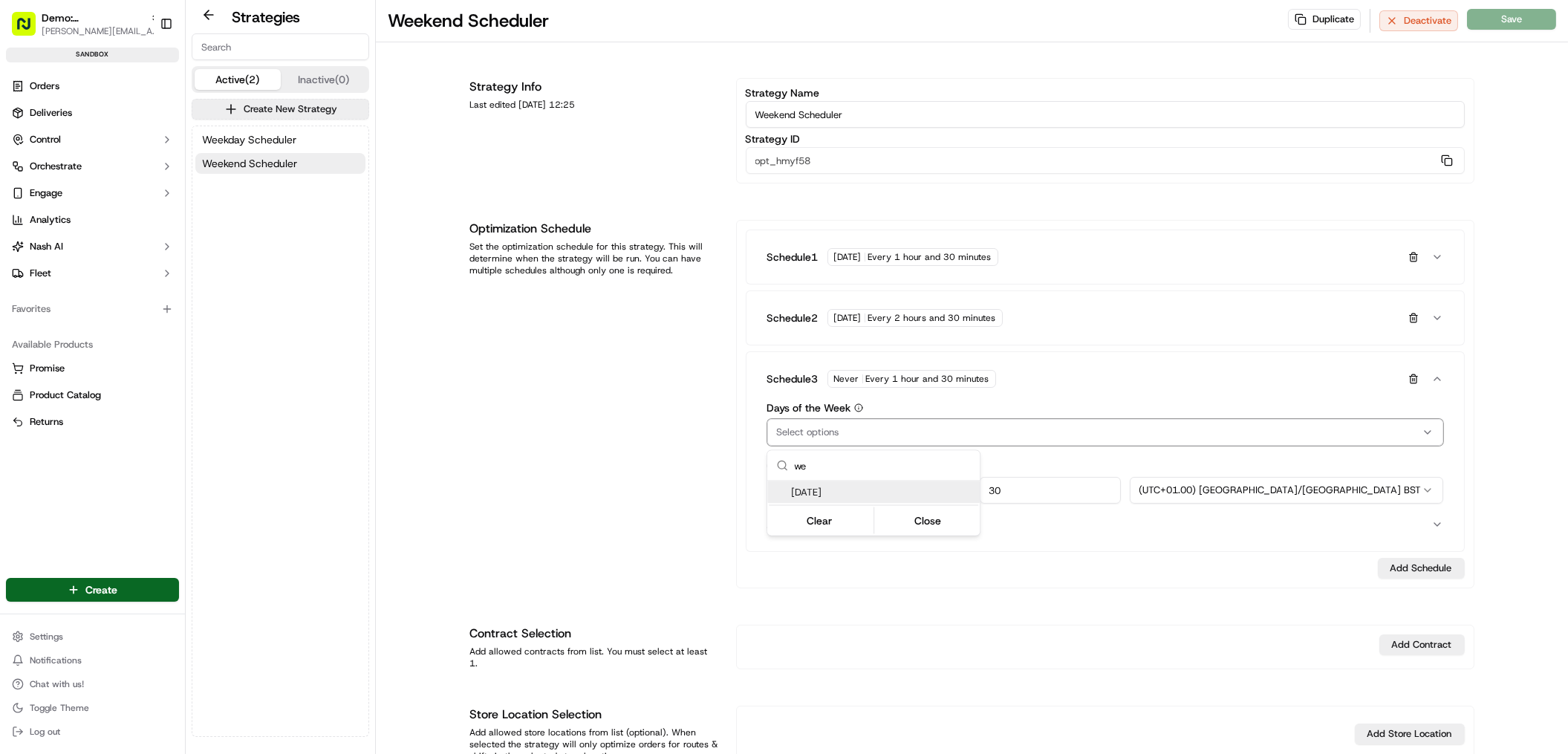
type input "we"
click at [840, 495] on span "Wednesday" at bounding box center [882, 493] width 183 height 13
click at [930, 425] on html "Demo: UK patrick.eve@usenash.com Toggle Sidebar sandbox Orders Deliveries Contr…" at bounding box center [784, 377] width 1568 height 754
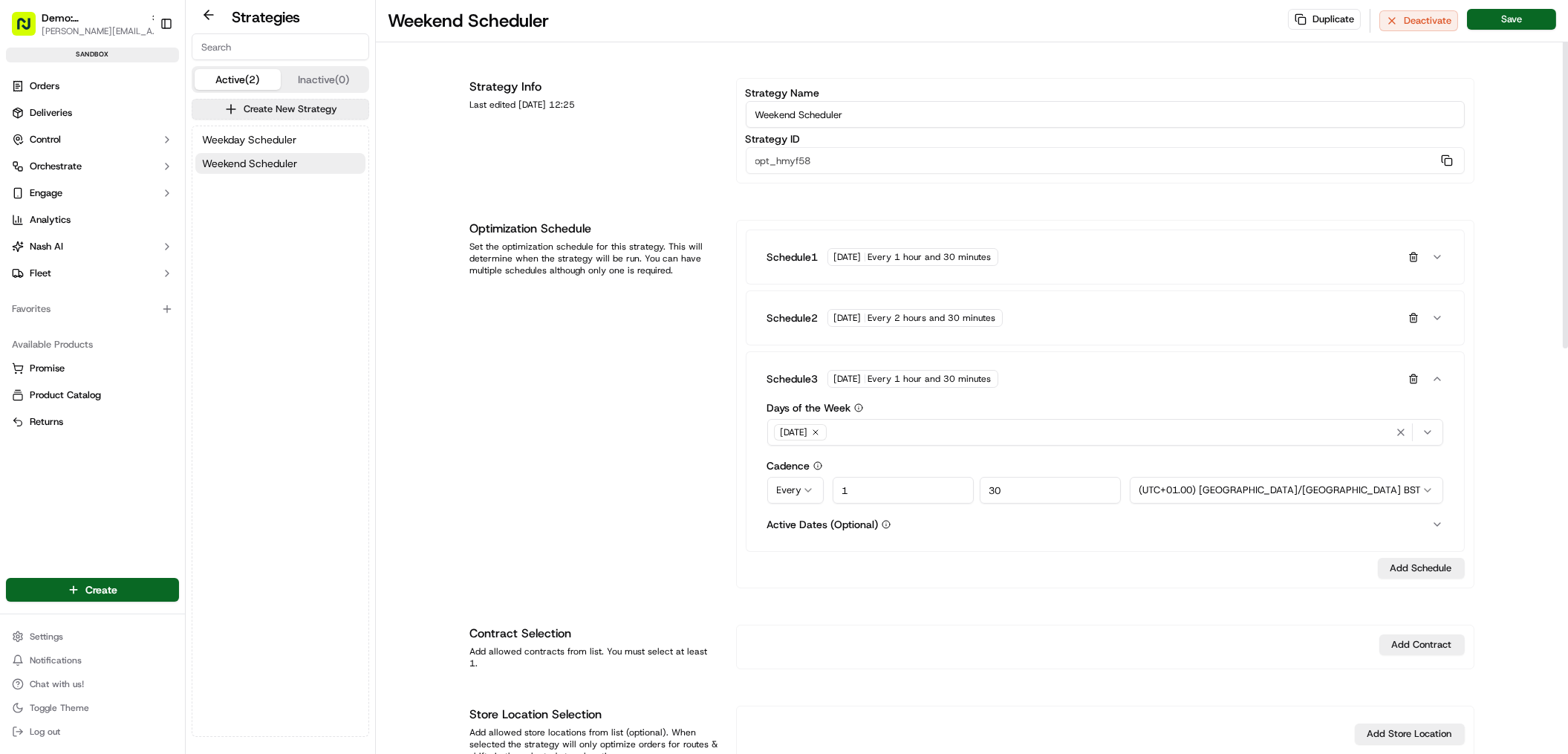
drag, startPoint x: 913, startPoint y: 488, endPoint x: 843, endPoint y: 490, distance: 70.0
click at [843, 490] on input "1" at bounding box center [903, 490] width 141 height 27
type input "0"
click at [1441, 374] on icon "button" at bounding box center [1436, 379] width 12 height 12
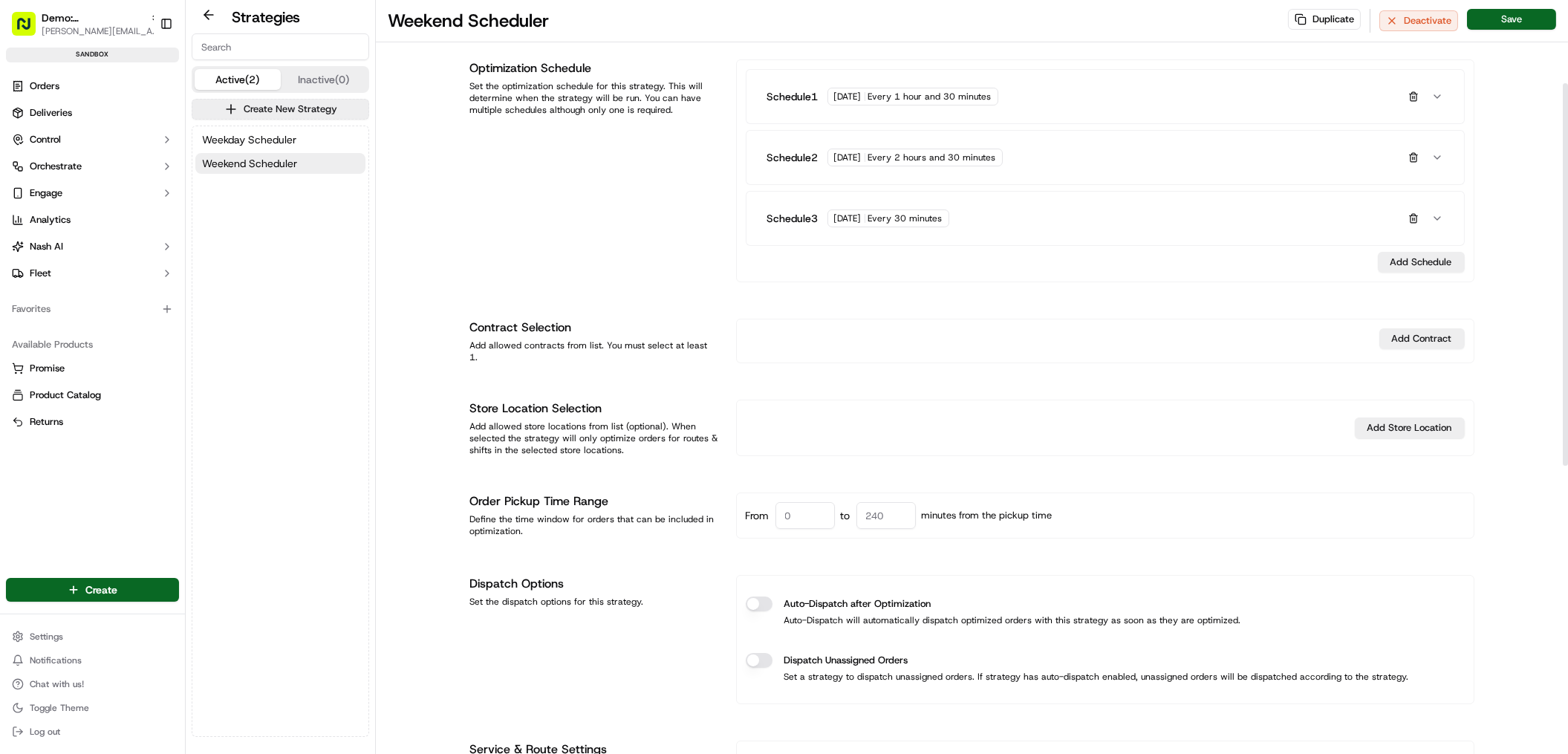
scroll to position [166, 0]
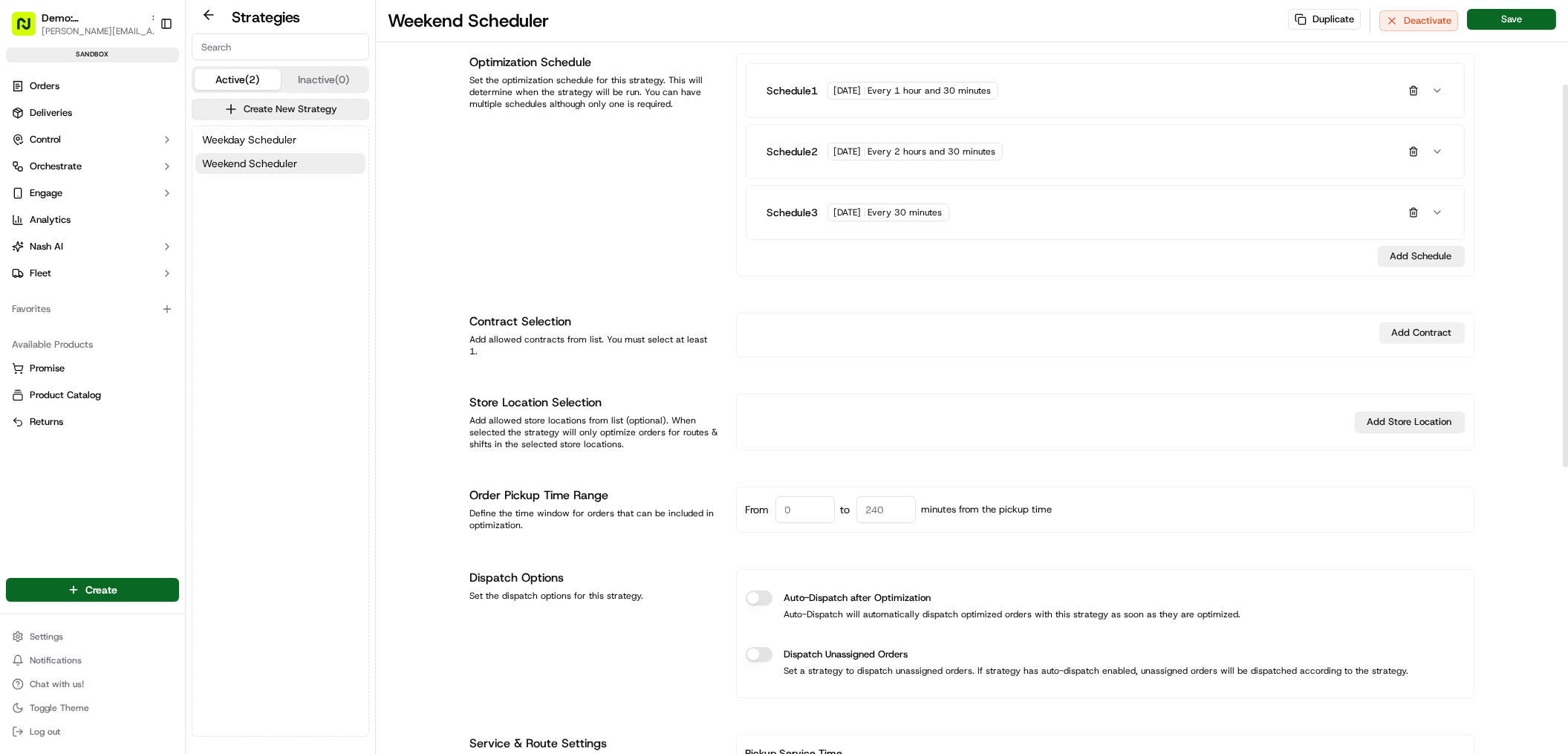
click at [1404, 329] on button "Add Contract" at bounding box center [1422, 333] width 86 height 21
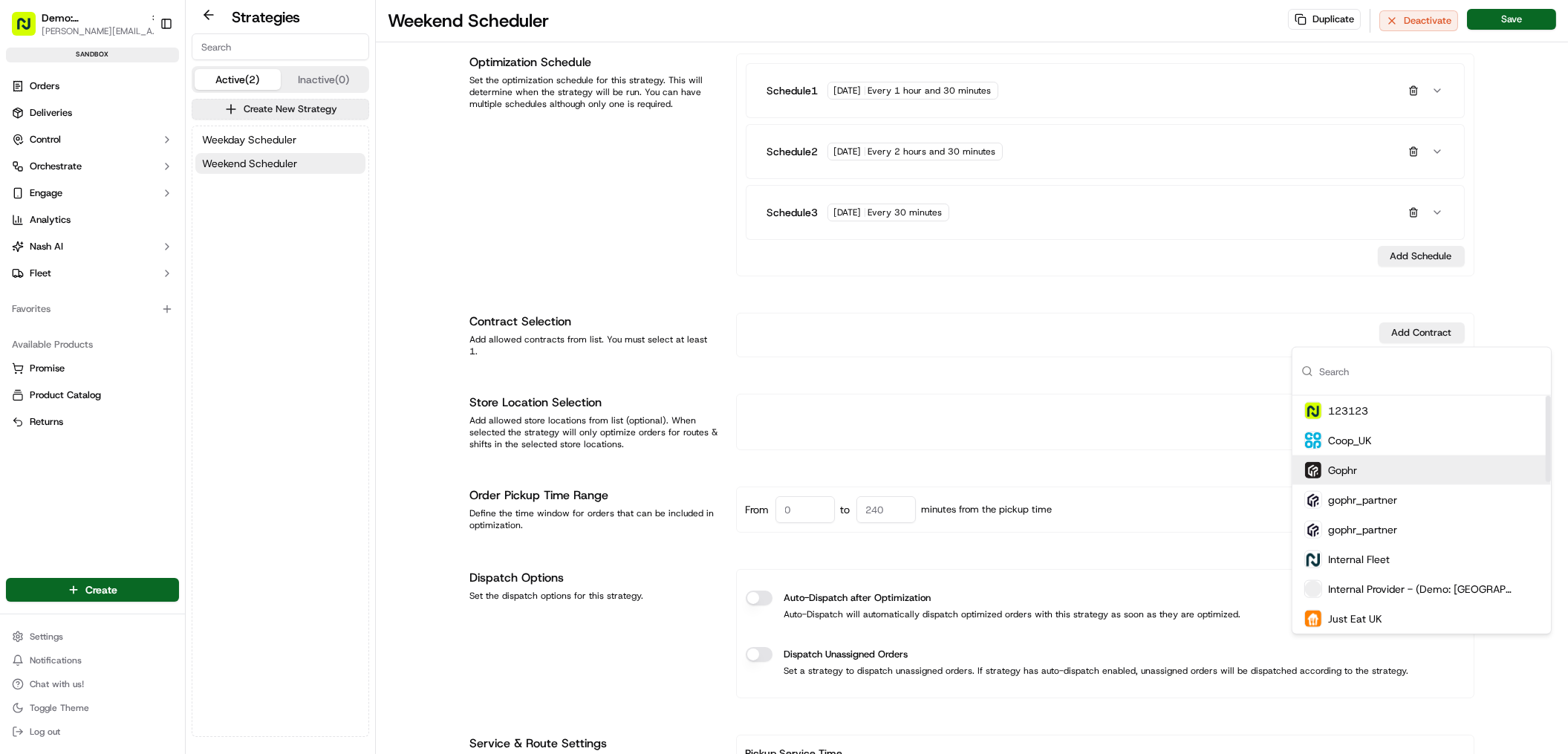
click at [1377, 474] on div "Gophr" at bounding box center [1421, 470] width 258 height 30
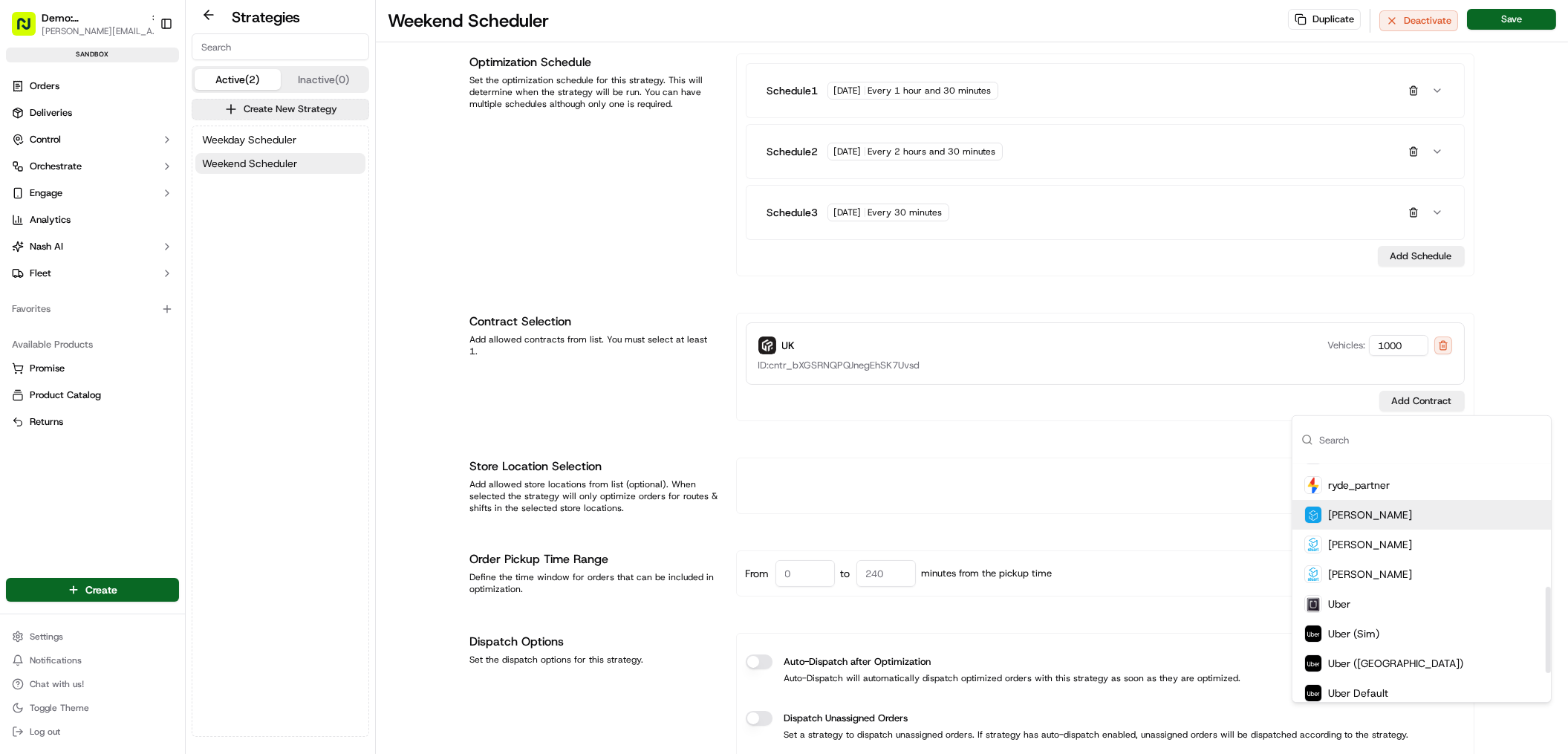
scroll to position [337, 0]
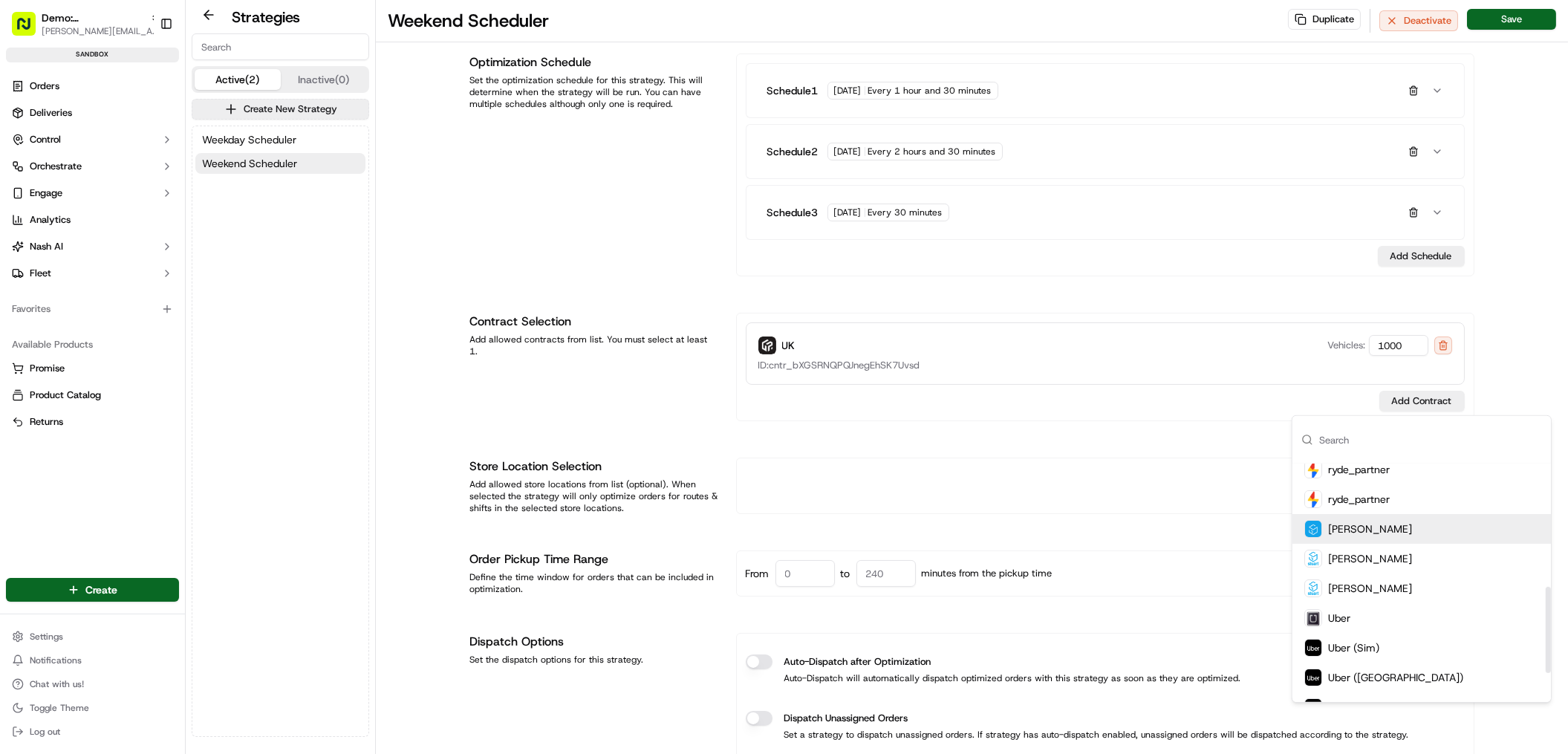
click at [1390, 523] on div "Stuart" at bounding box center [1421, 529] width 258 height 30
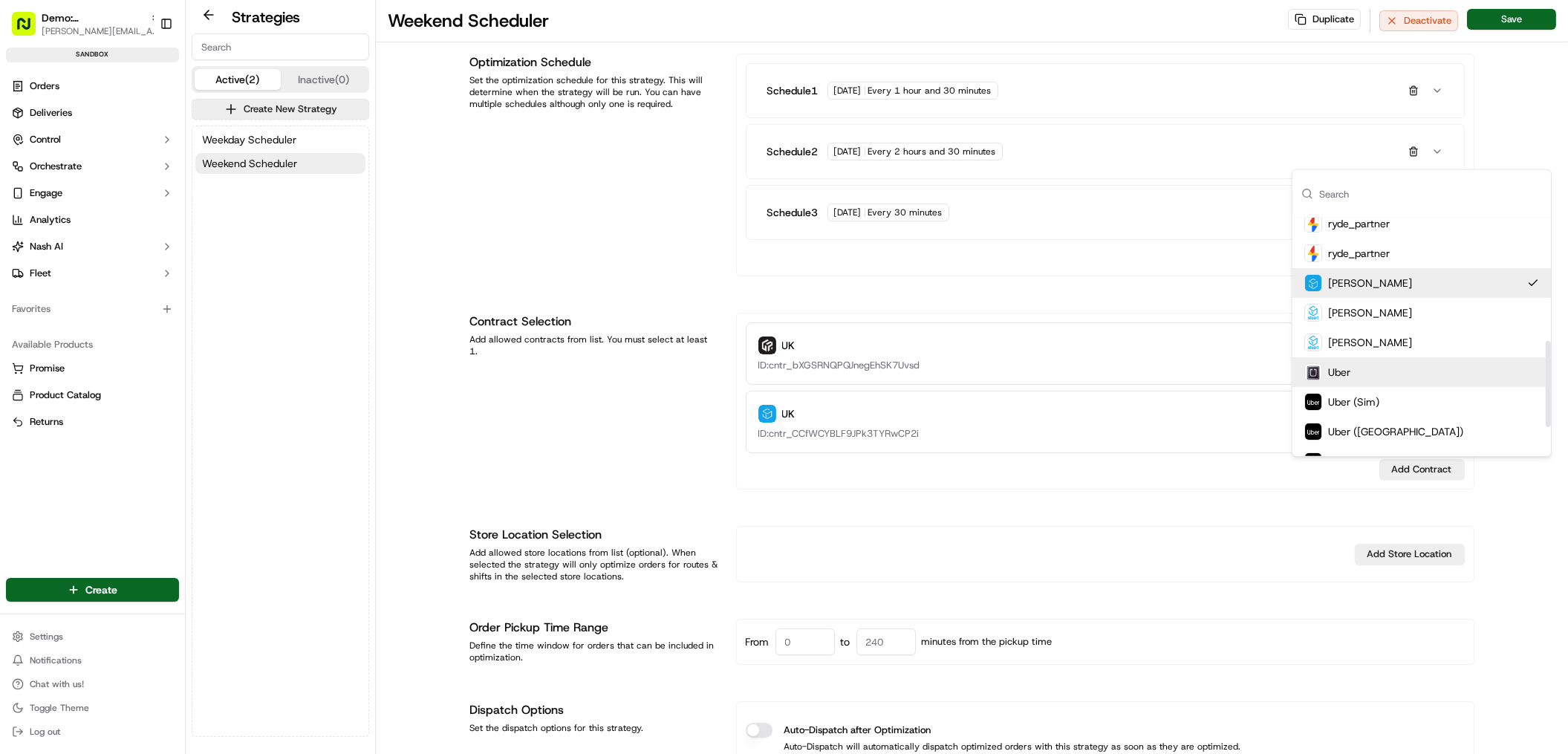
click at [1366, 370] on div "Uber" at bounding box center [1421, 372] width 258 height 30
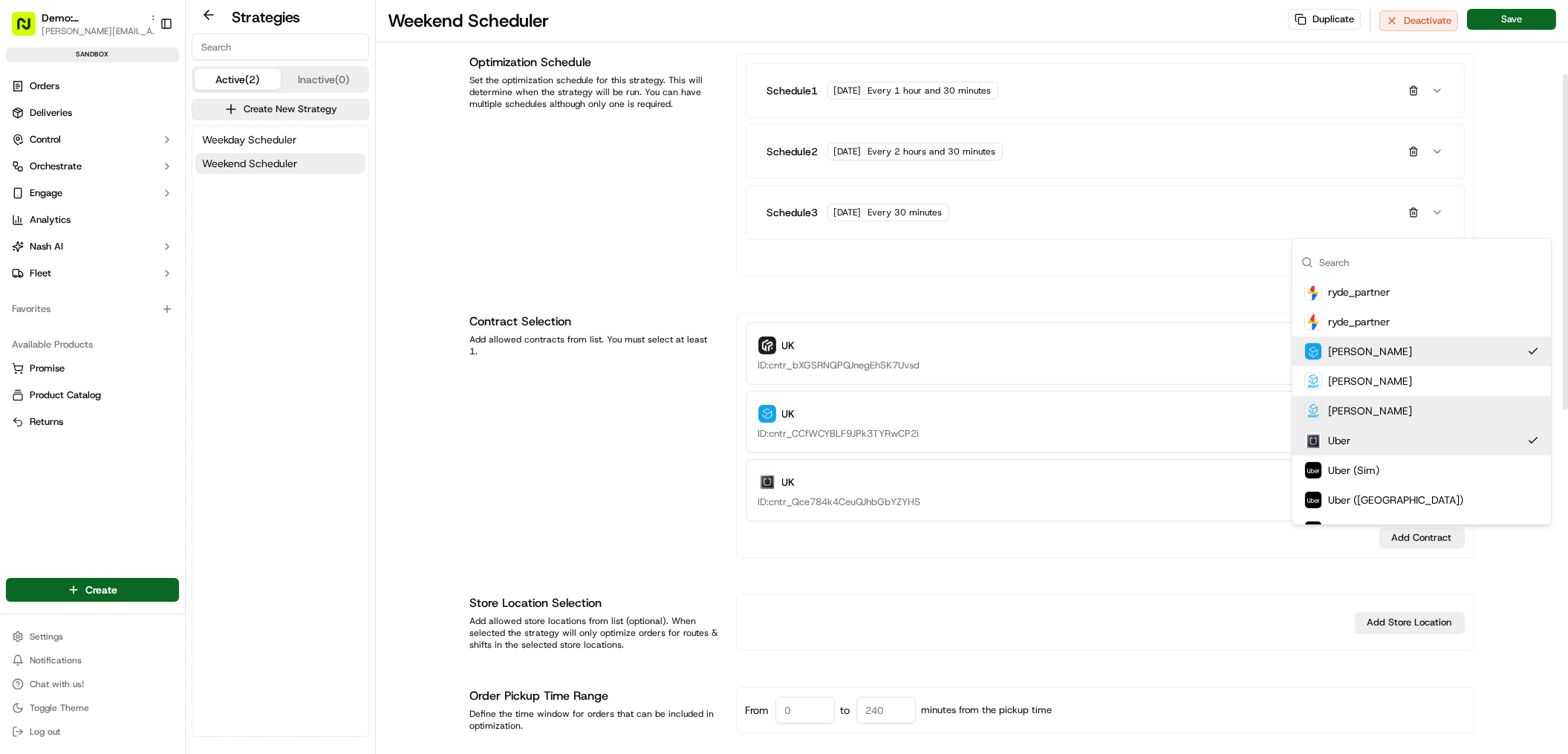
click at [567, 443] on div "Contract Selection Add allowed contracts from list. You must select at least 1." at bounding box center [594, 435] width 248 height 245
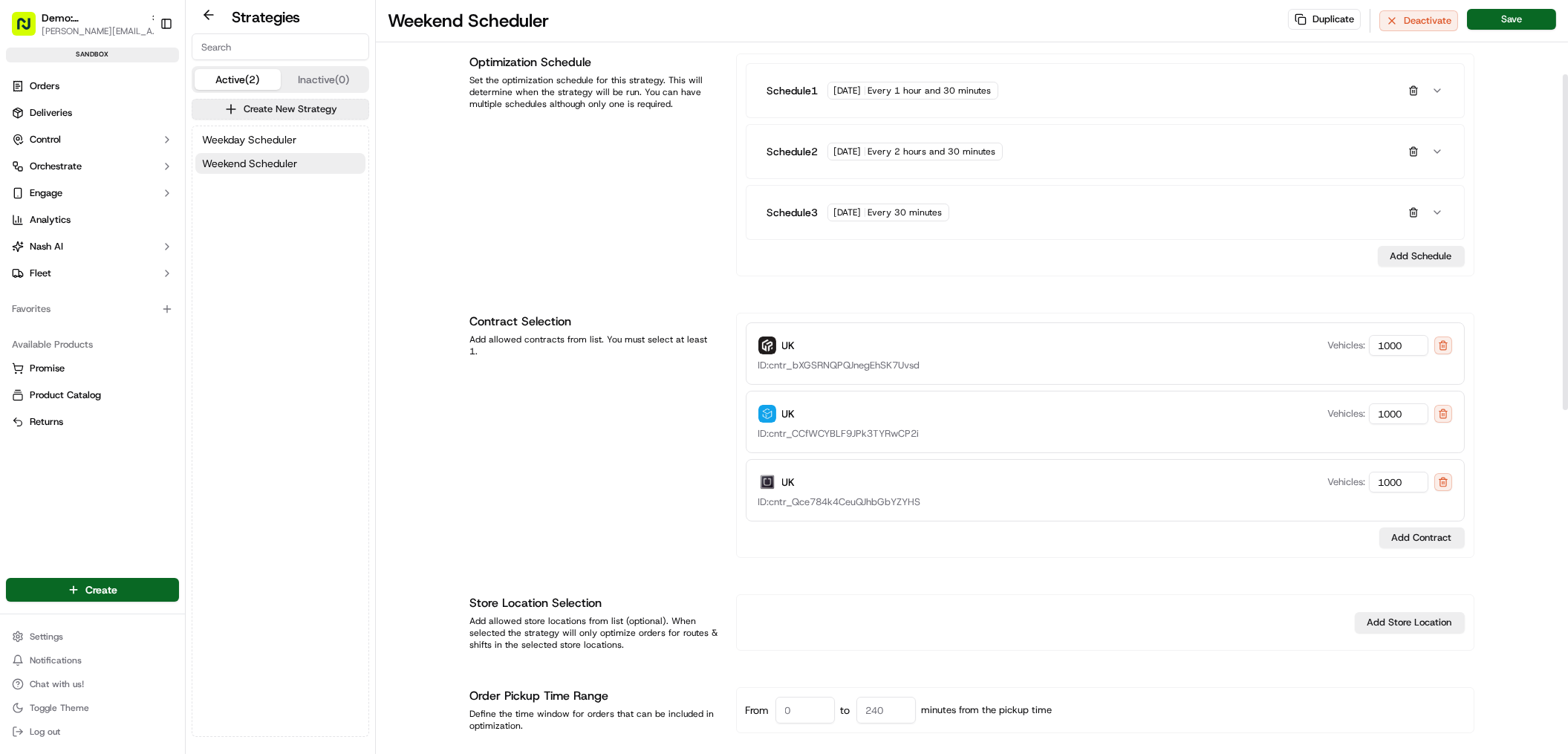
drag, startPoint x: 1406, startPoint y: 342, endPoint x: 1353, endPoint y: 342, distance: 53.0
click at [1353, 342] on div "Vehicles: 1000" at bounding box center [1378, 345] width 100 height 21
type input "20"
drag, startPoint x: 1417, startPoint y: 415, endPoint x: 1361, endPoint y: 414, distance: 56.0
click at [1361, 414] on div "Vehicles: 1000" at bounding box center [1378, 413] width 100 height 21
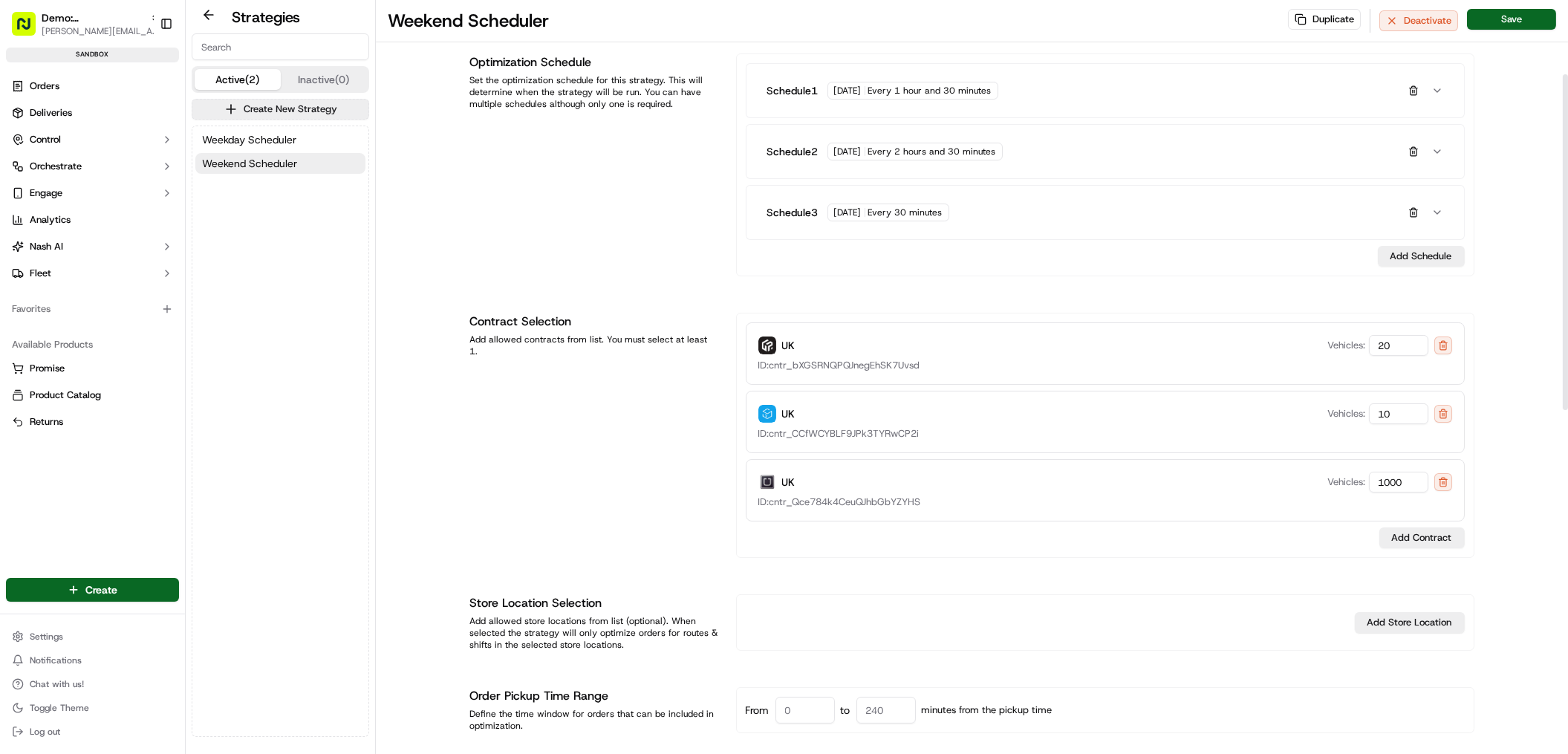
type input "10"
drag, startPoint x: 1404, startPoint y: 480, endPoint x: 1362, endPoint y: 483, distance: 42.1
click at [1362, 483] on div "Vehicles: 1000" at bounding box center [1378, 482] width 100 height 21
type input "5"
click at [619, 427] on div "Contract Selection Add allowed contracts from list. You must select at least 1." at bounding box center [594, 435] width 248 height 245
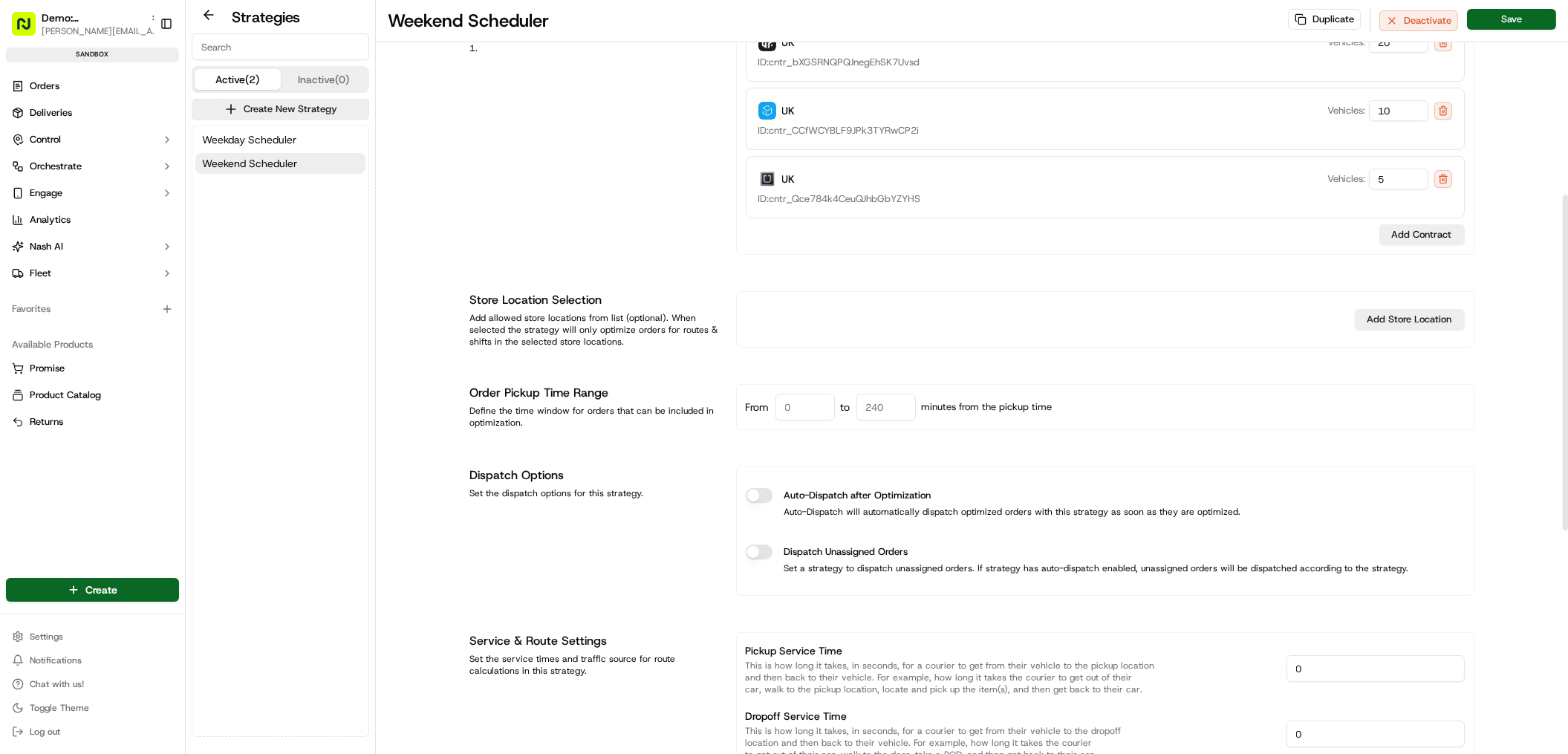
scroll to position [495, 0]
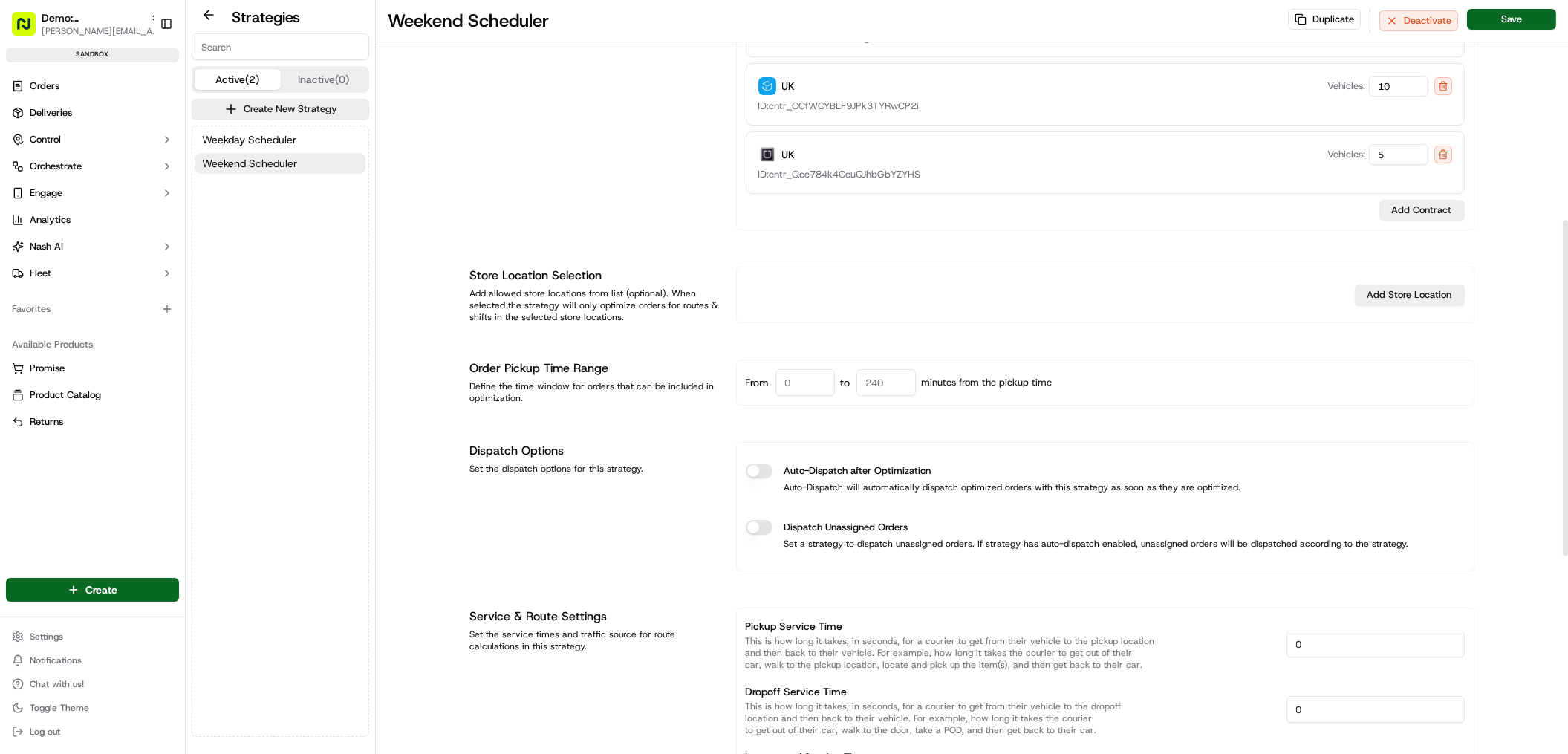
click at [774, 474] on div "Auto-Dispatch after Optimization" at bounding box center [1104, 471] width 719 height 15
click at [770, 468] on button "Auto-Dispatch after Optimization" at bounding box center [758, 471] width 27 height 15
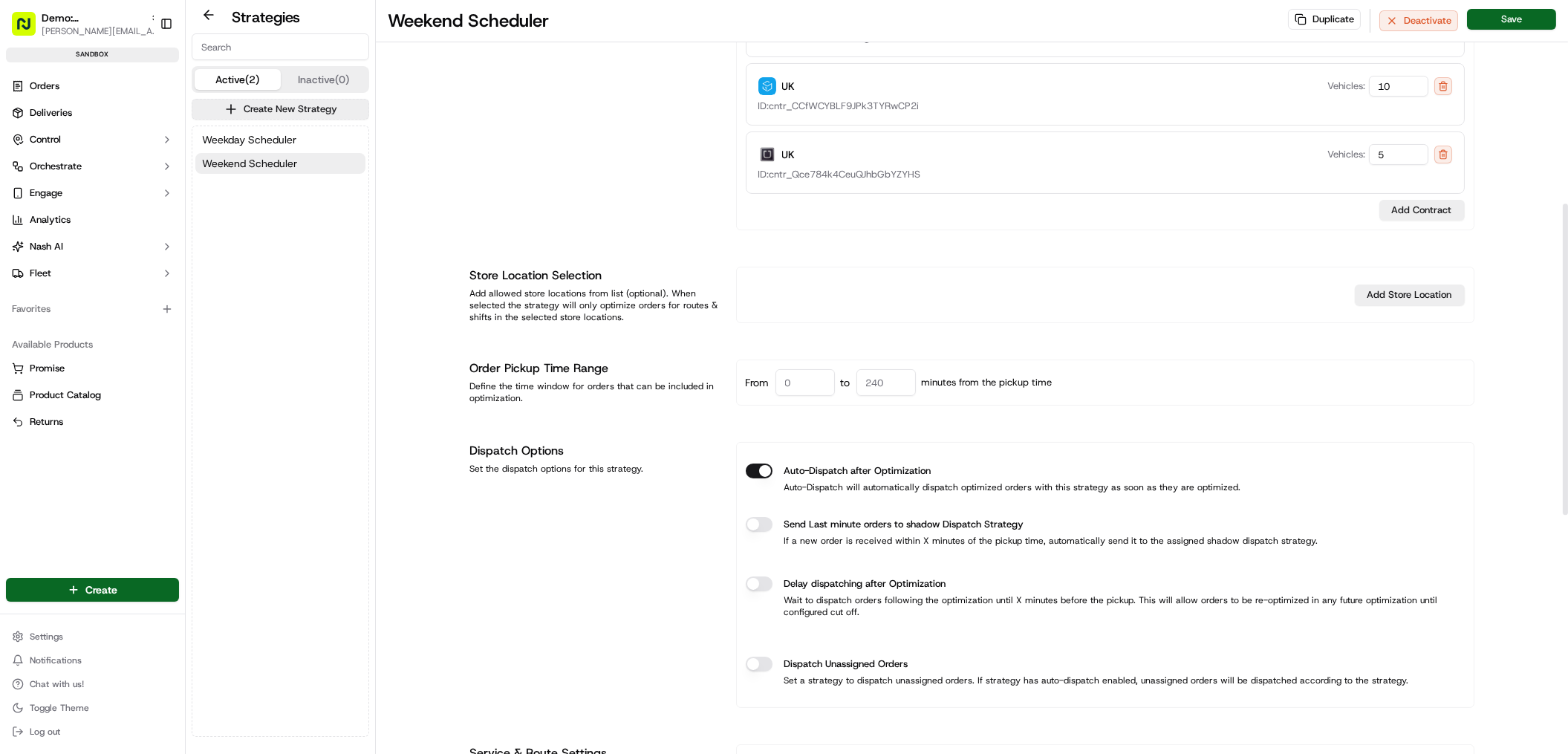
click at [756, 470] on button "Auto-Dispatch after Optimization" at bounding box center [758, 471] width 27 height 15
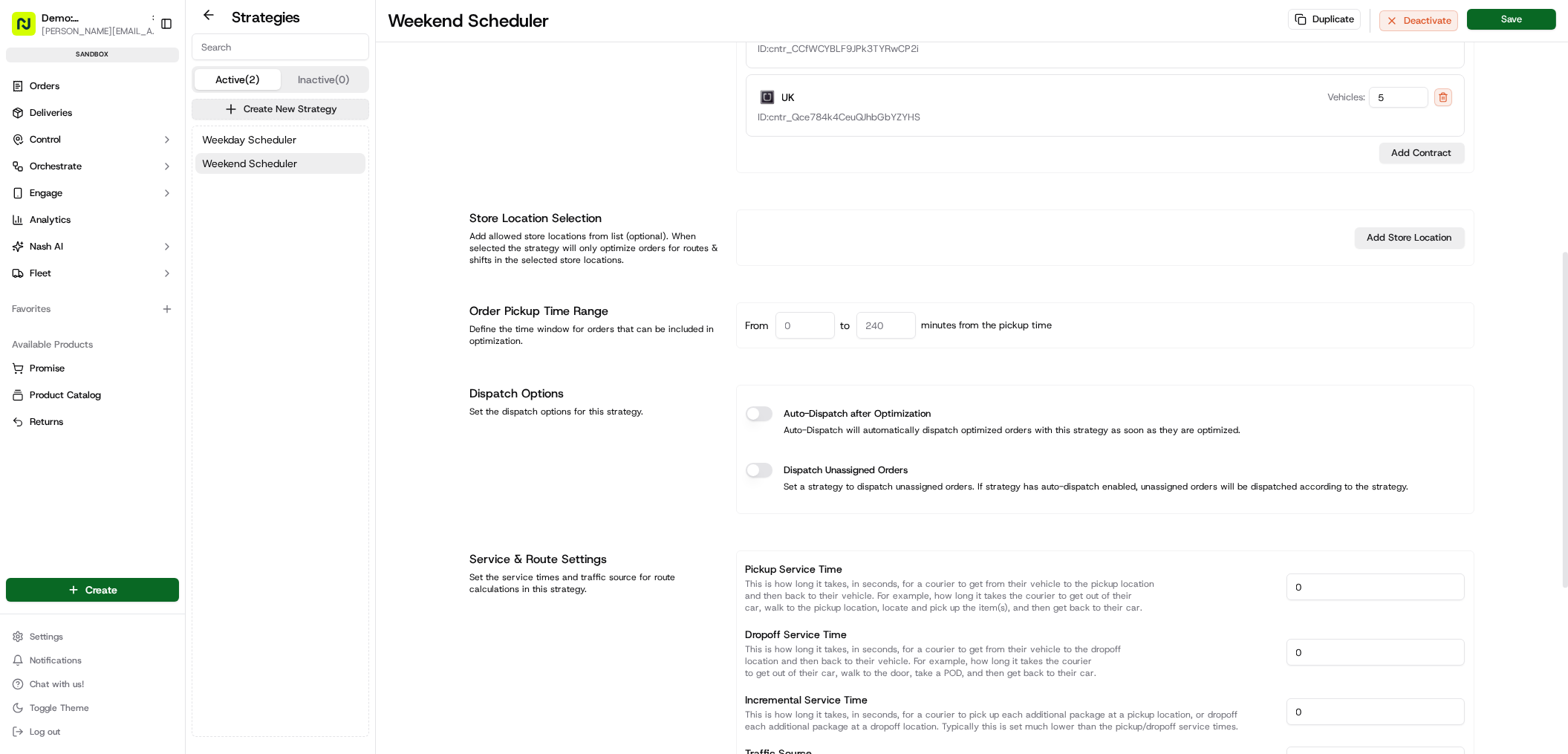
scroll to position [575, 0]
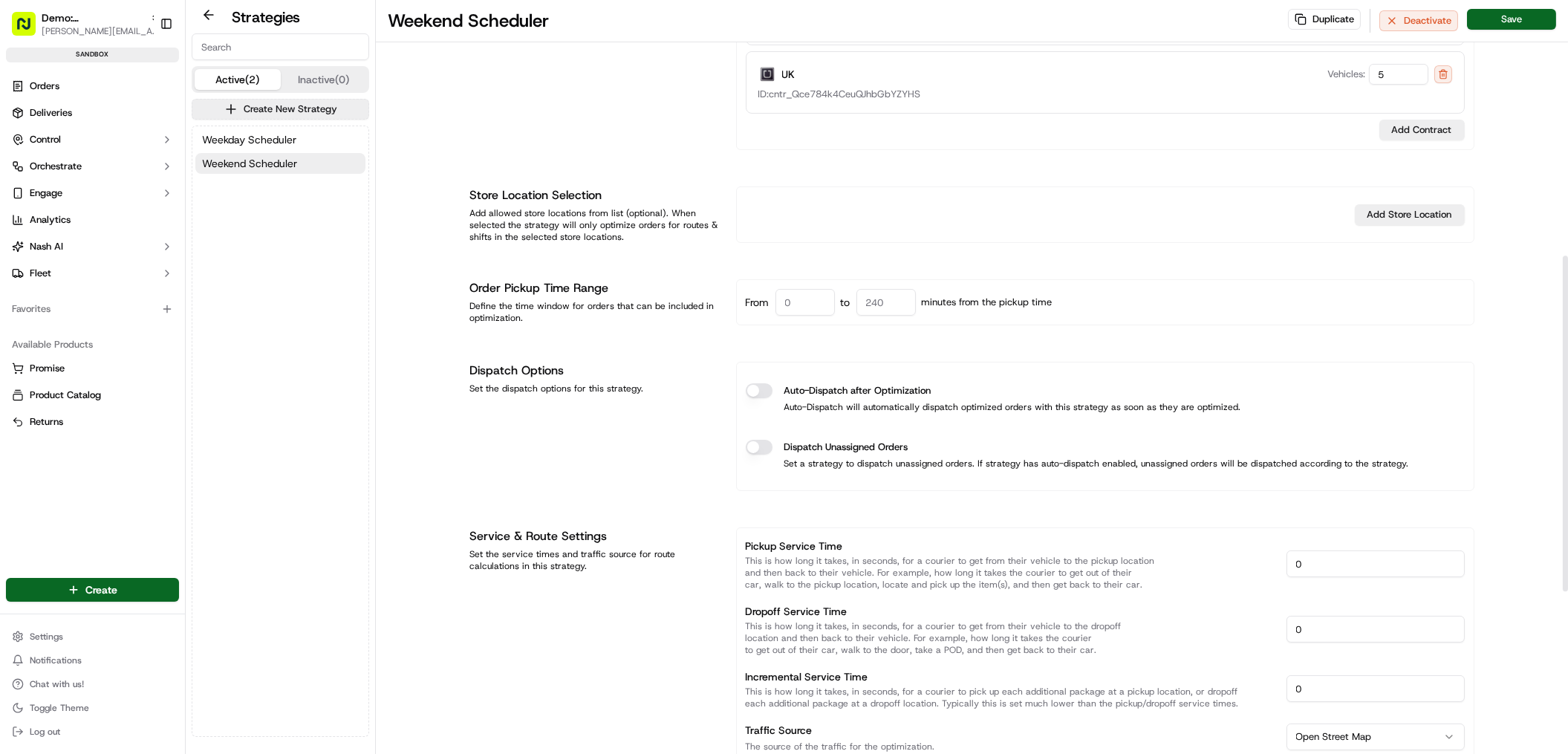
drag, startPoint x: 771, startPoint y: 384, endPoint x: 770, endPoint y: 394, distance: 10.0
click at [771, 384] on div "Auto-Dispatch after Optimization Auto-Dispatch will automatically dispatch opti…" at bounding box center [1104, 398] width 719 height 53
click at [768, 398] on div "Auto-Dispatch after Optimization" at bounding box center [1104, 391] width 719 height 15
click at [761, 384] on button "Auto-Dispatch after Optimization" at bounding box center [758, 391] width 27 height 15
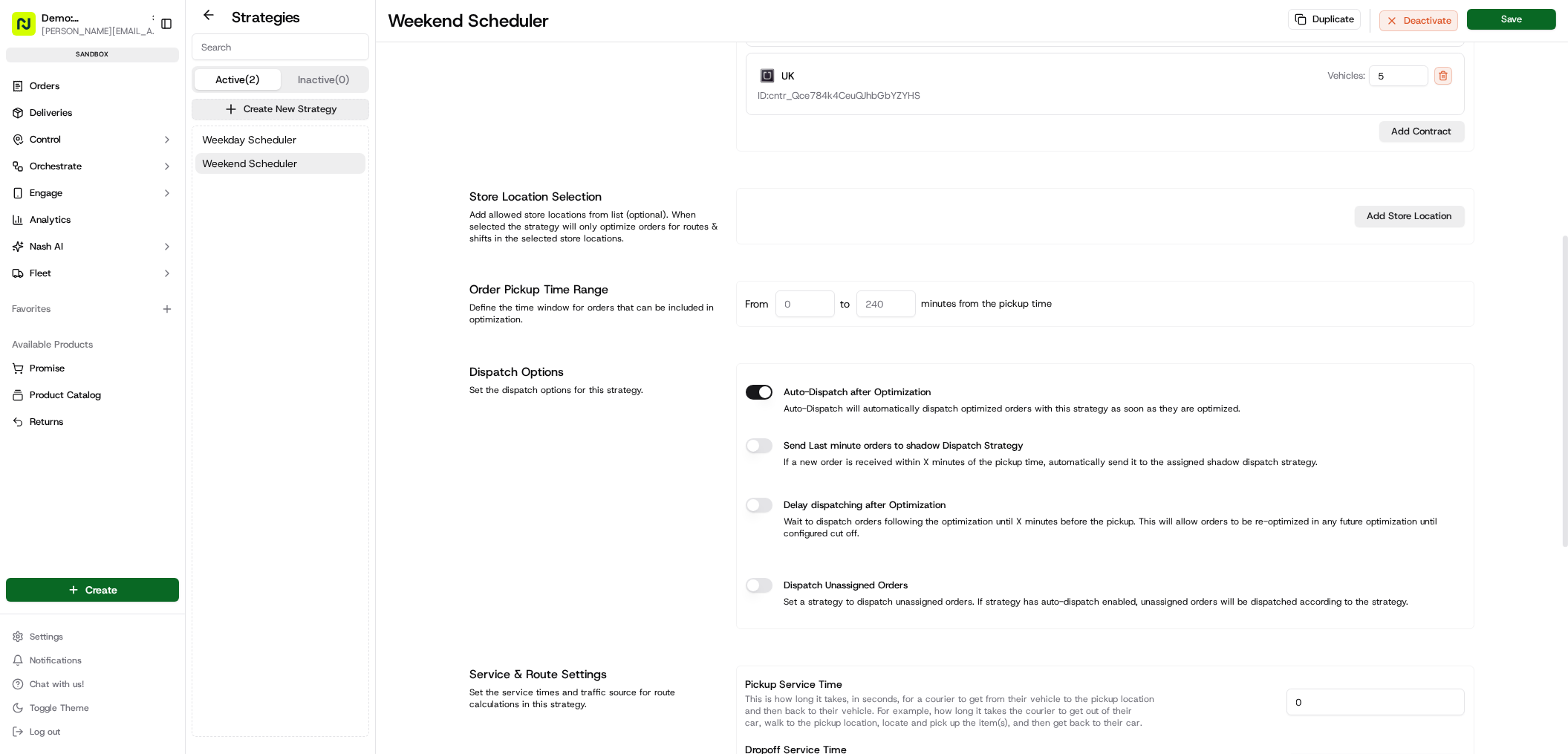
scroll to position [572, 0]
click at [762, 450] on button "Send Last minute orders to shadow Dispatch Strategy" at bounding box center [758, 447] width 27 height 15
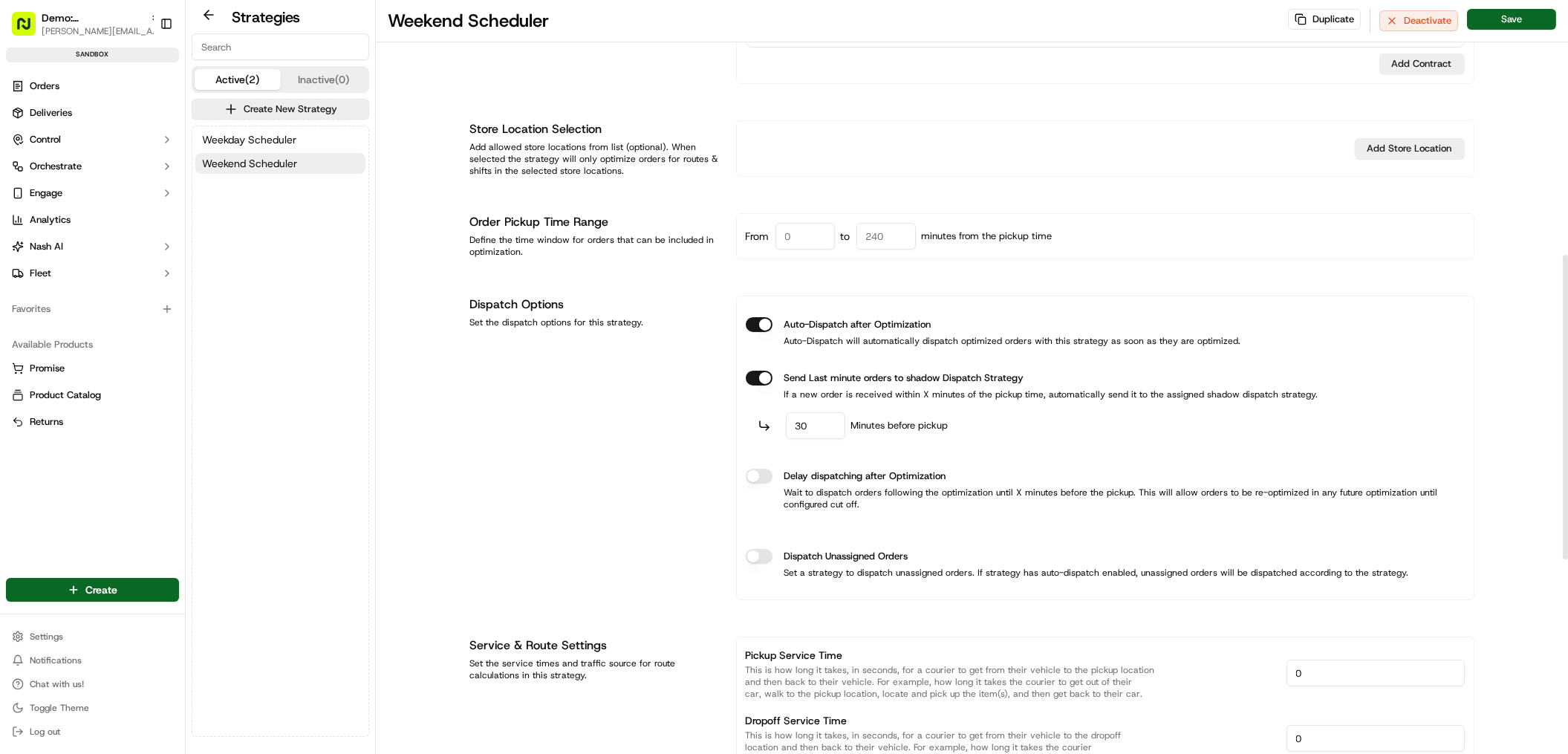
scroll to position [641, 0]
drag, startPoint x: 812, startPoint y: 426, endPoint x: 755, endPoint y: 427, distance: 57.0
click at [755, 427] on div "30 Minutes before pickup" at bounding box center [1104, 425] width 719 height 27
type input "15"
click at [632, 425] on div "Dispatch Options Set the dispatch options for this strategy." at bounding box center [594, 447] width 248 height 304
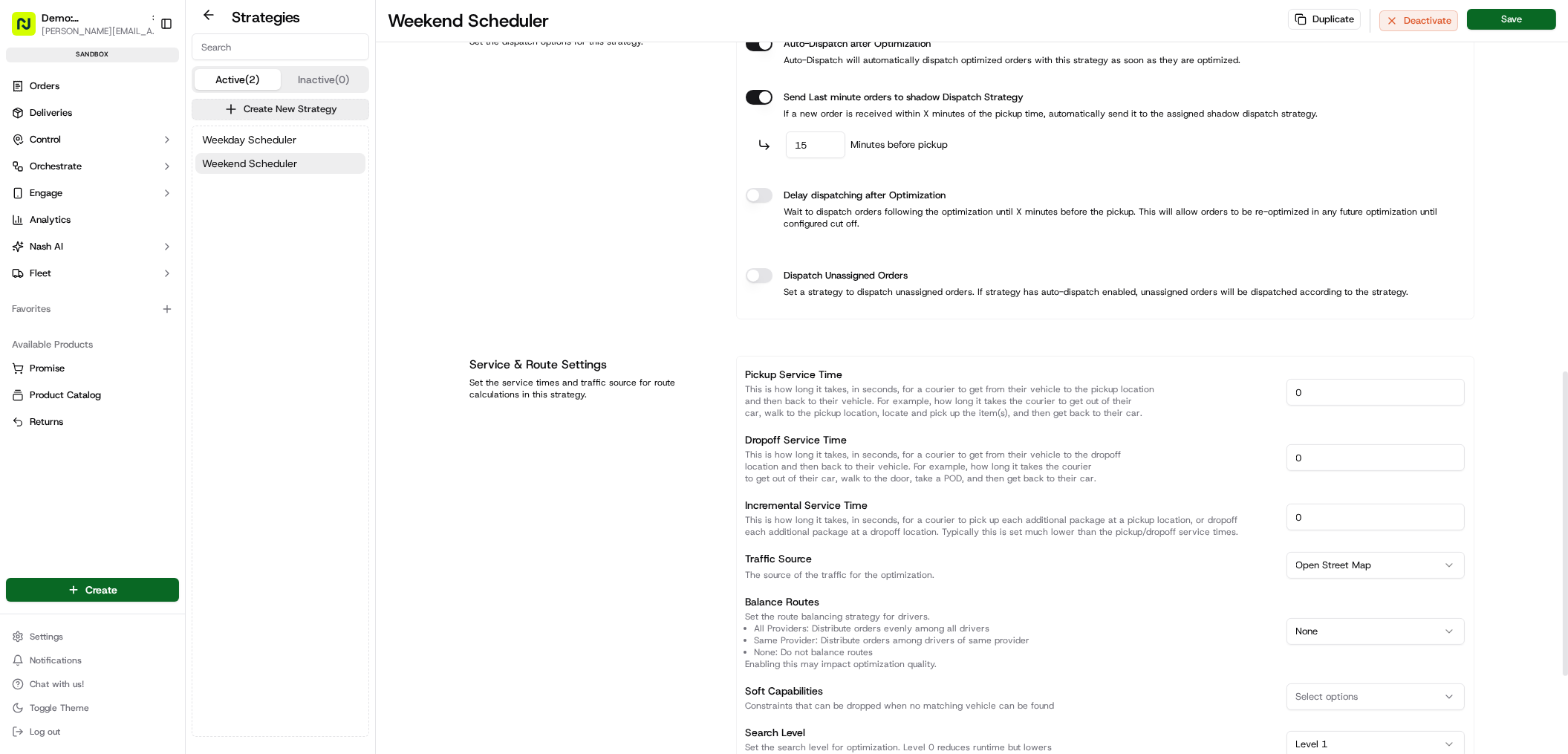
scroll to position [923, 0]
drag, startPoint x: 1411, startPoint y: 396, endPoint x: 1283, endPoint y: 387, distance: 128.3
click at [1283, 387] on div "Pickup Service Time This is how long it takes, in seconds, for a courier to get…" at bounding box center [1104, 390] width 719 height 53
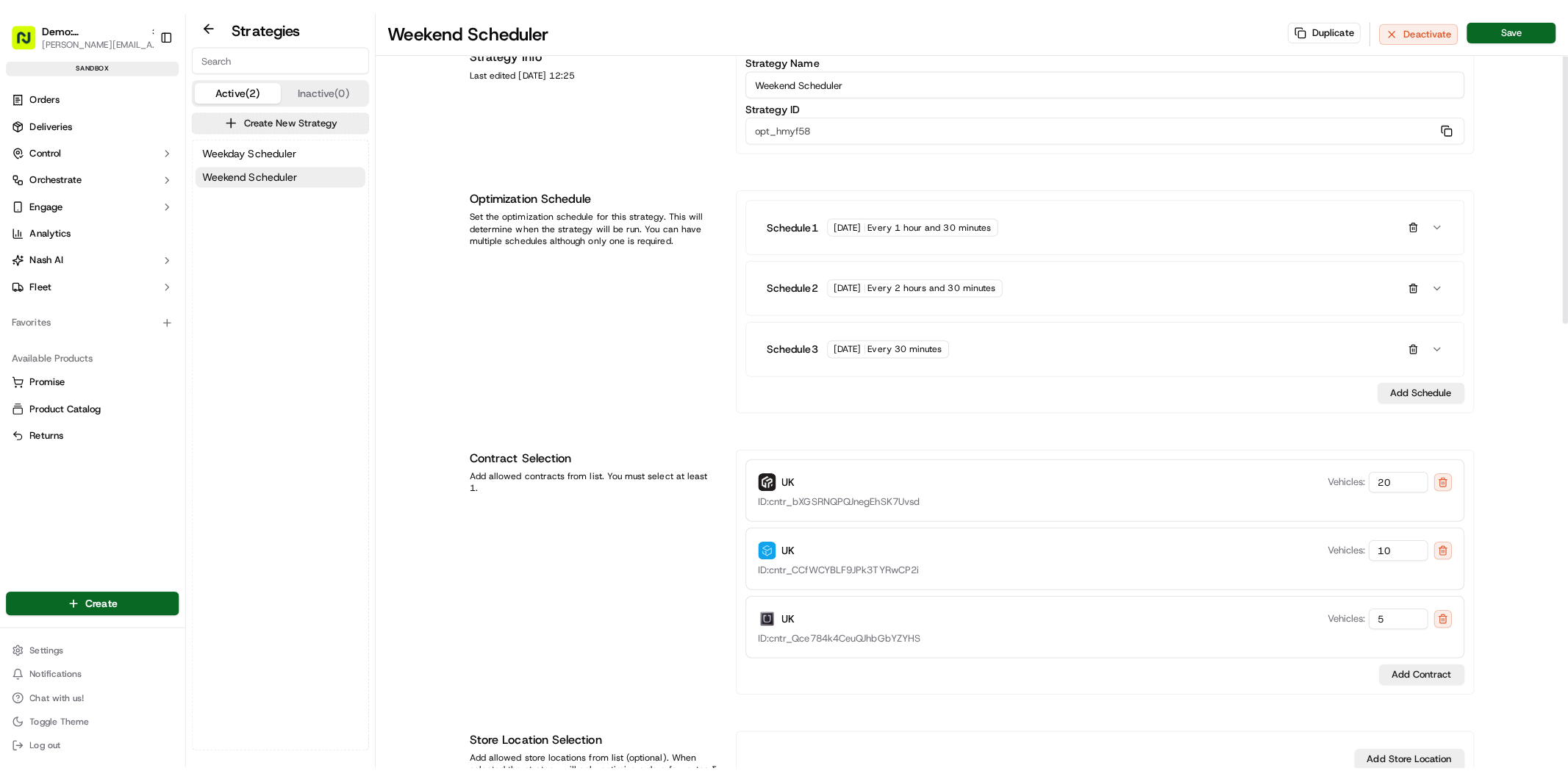
scroll to position [0, 0]
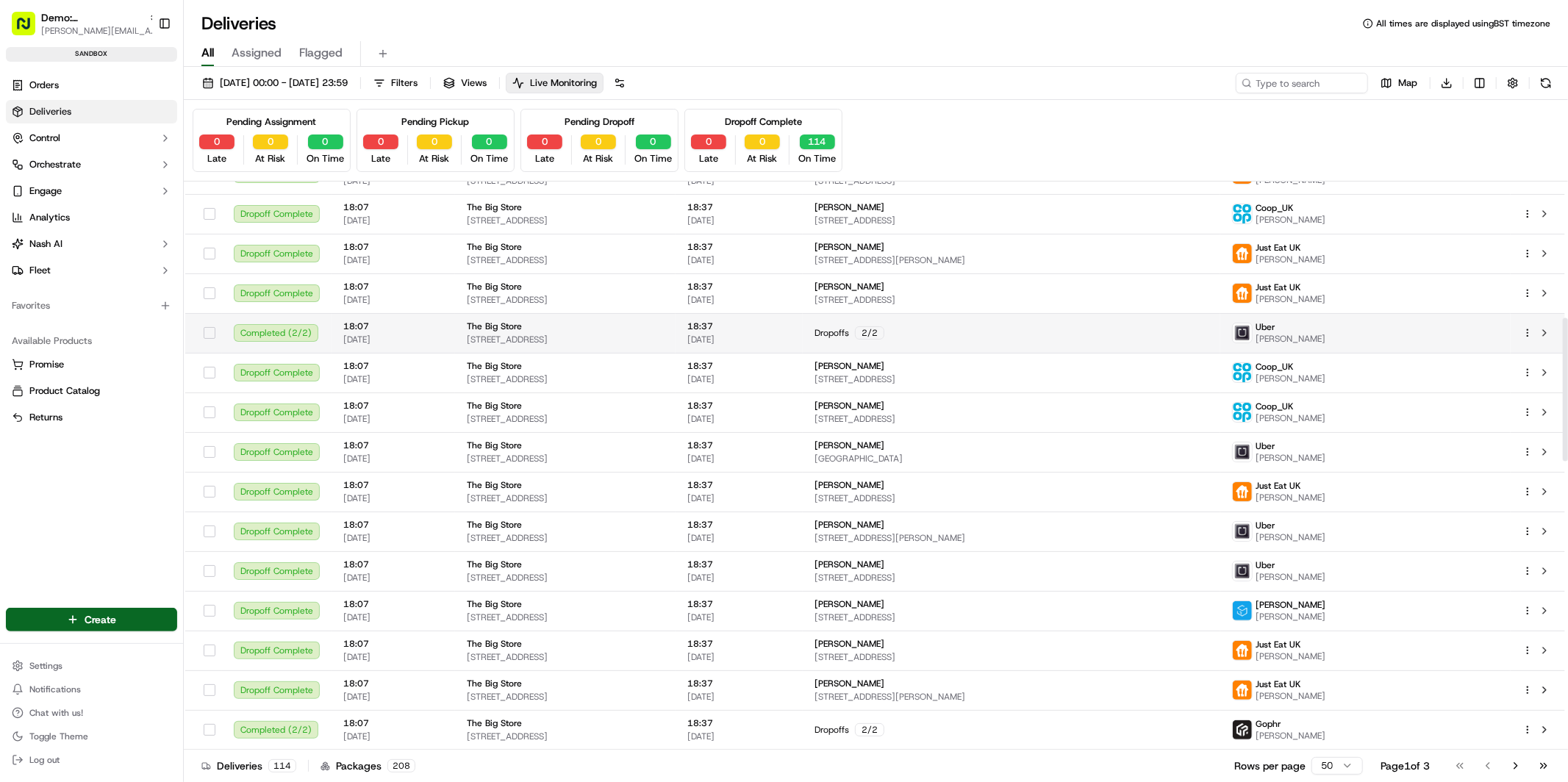
scroll to position [554, 0]
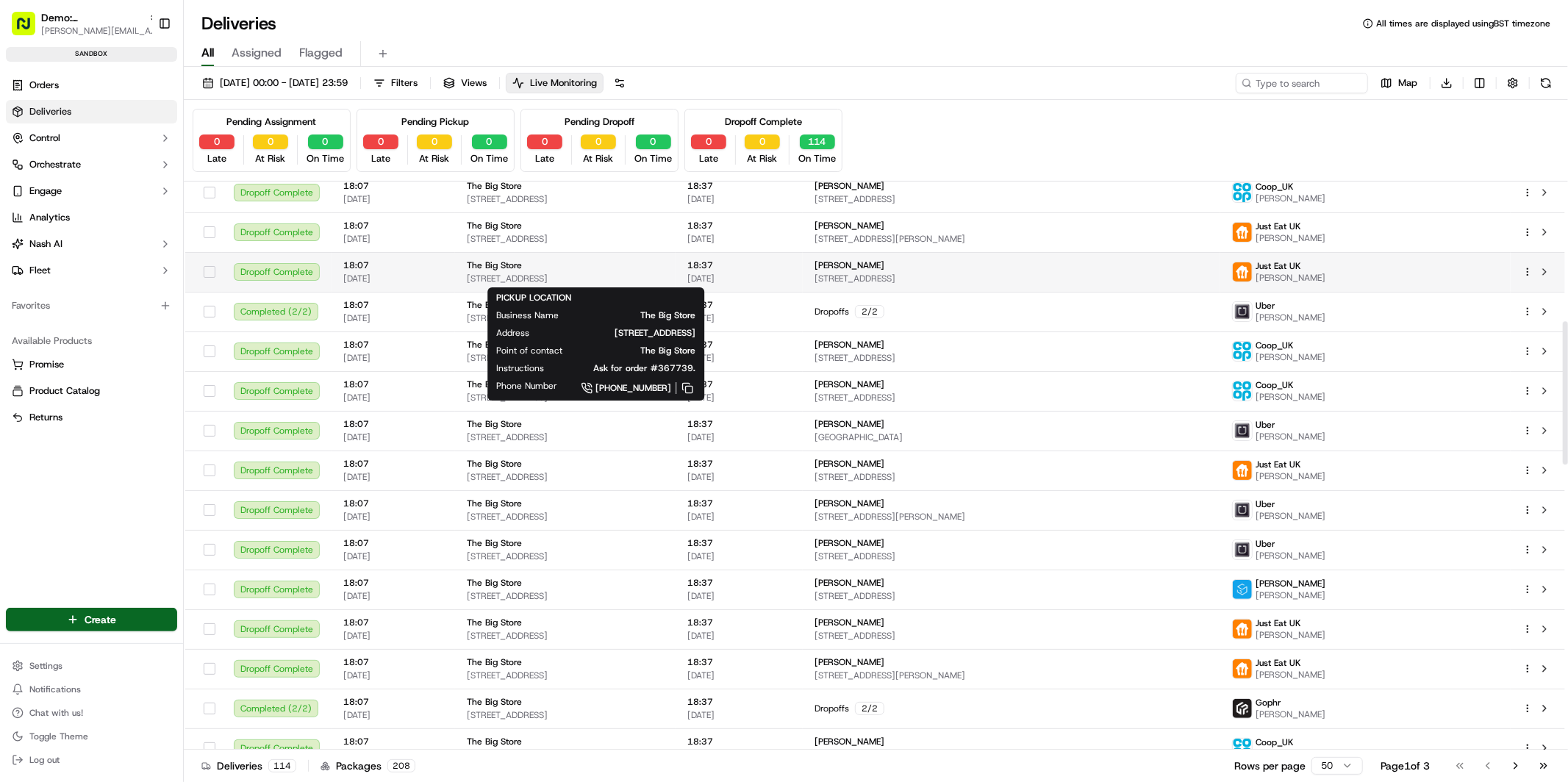
click at [518, 271] on div "The Big Store [STREET_ADDRESS]" at bounding box center [565, 271] width 197 height 25
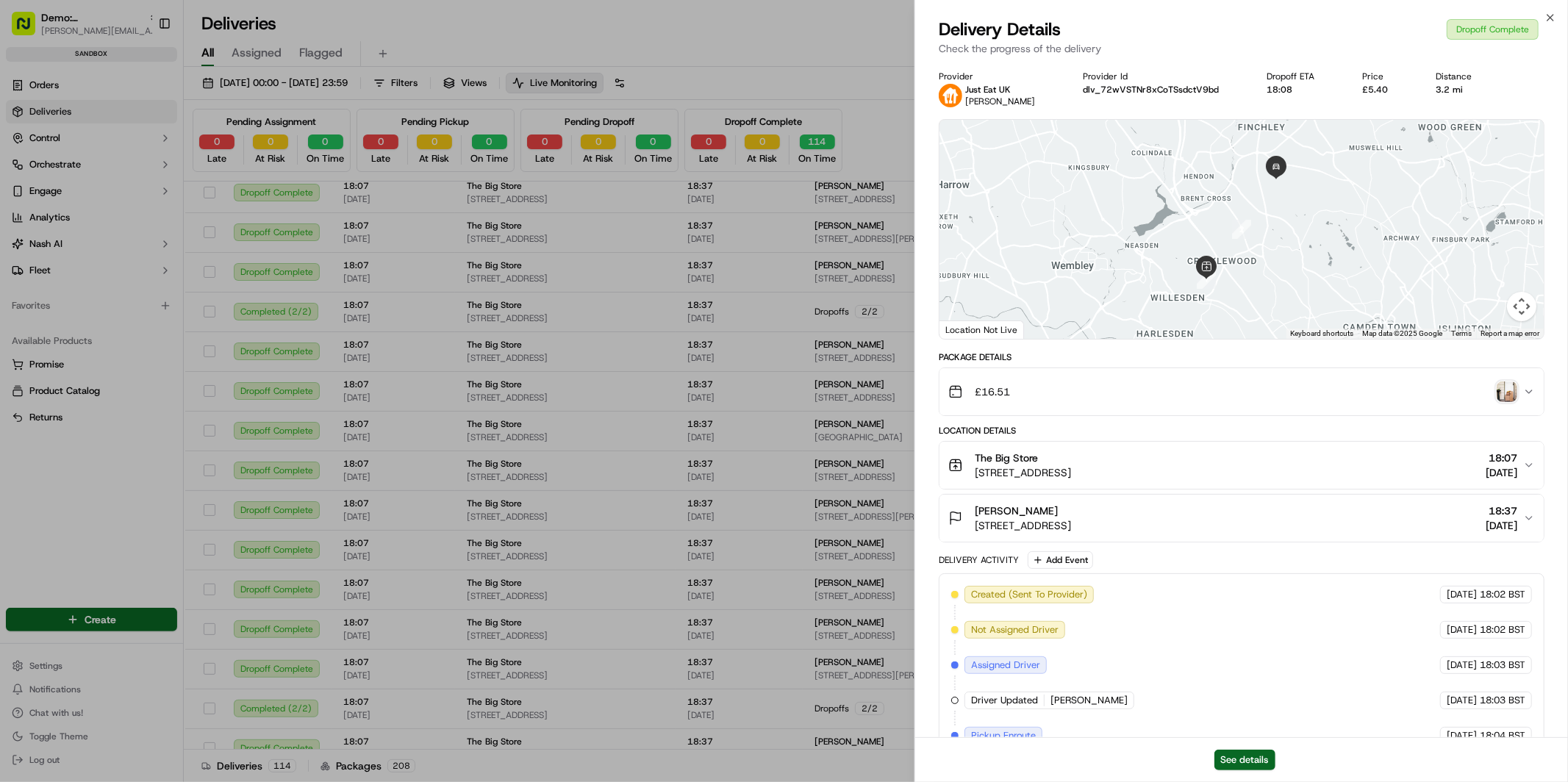
click at [1509, 394] on img "button" at bounding box center [1507, 391] width 20 height 20
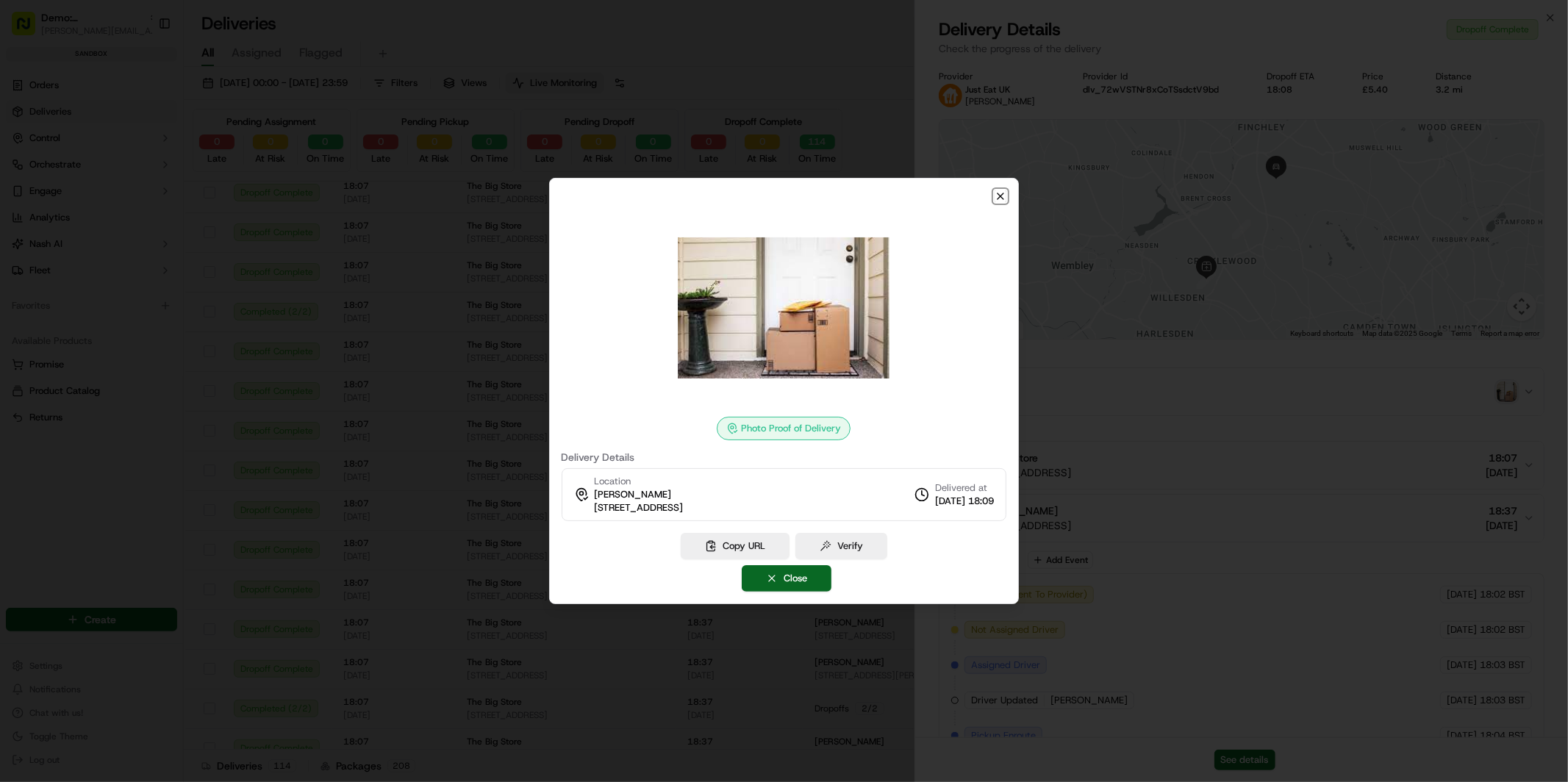
click at [1001, 197] on icon "button" at bounding box center [1001, 196] width 6 height 6
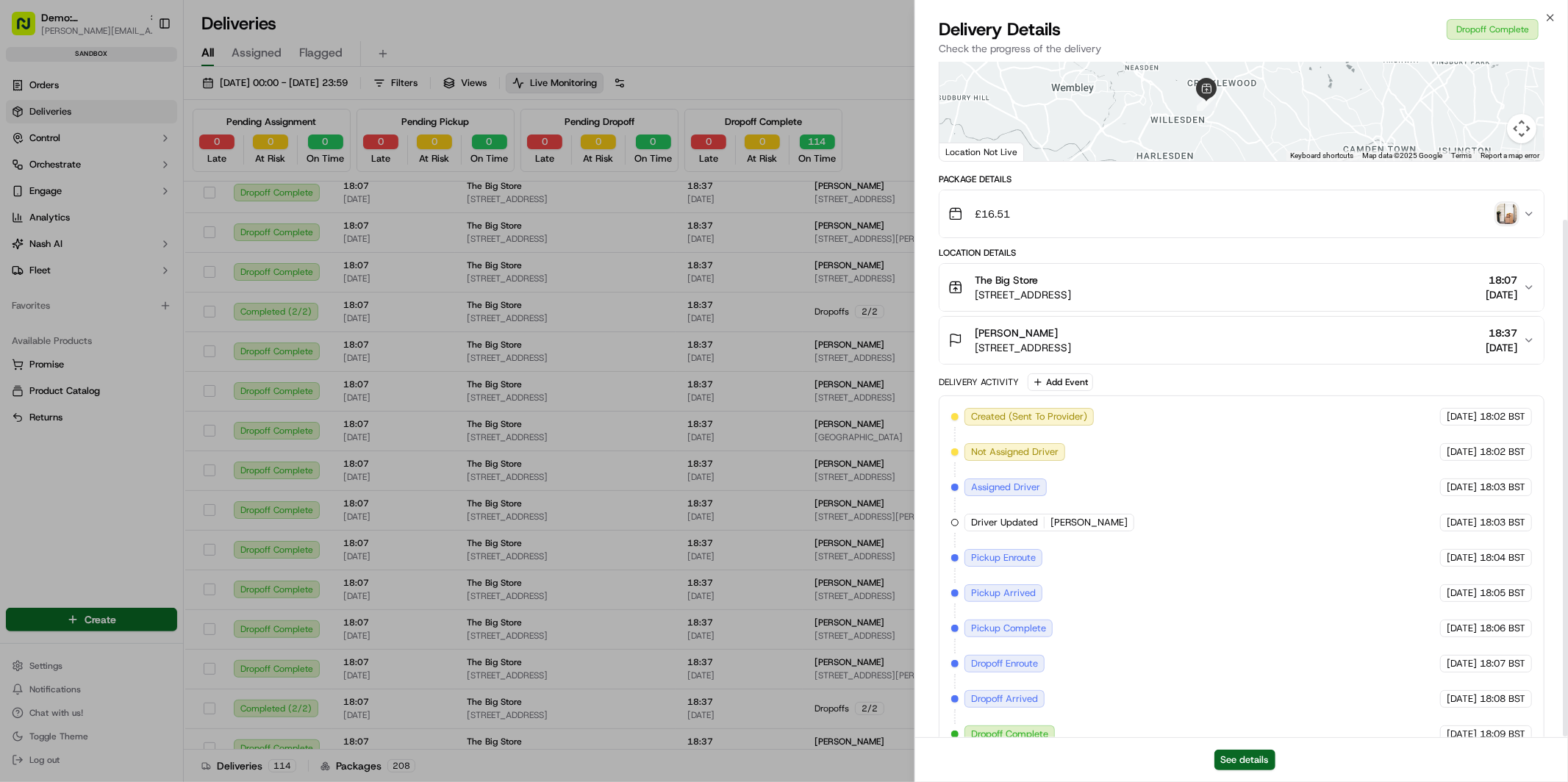
scroll to position [207, 0]
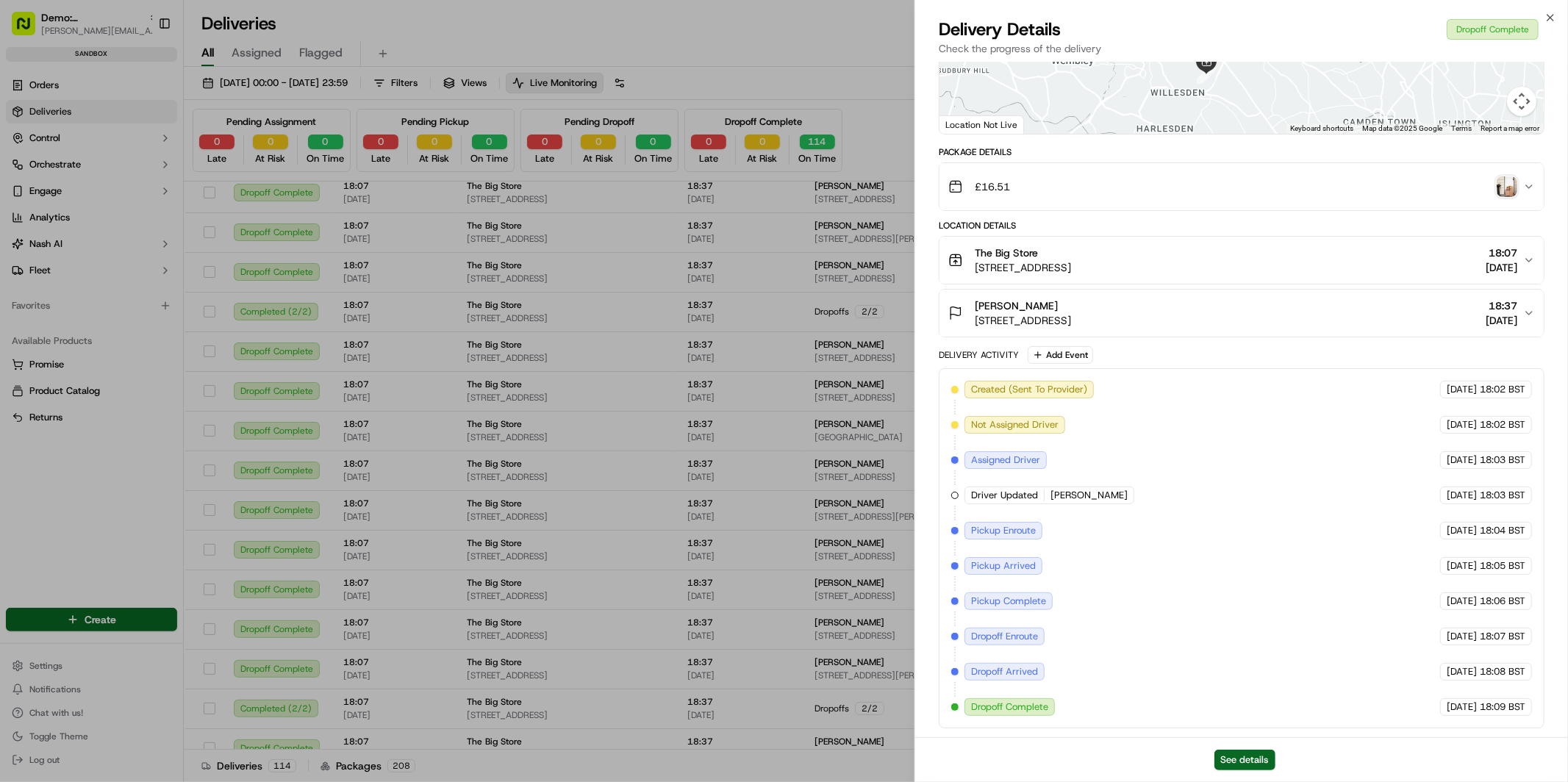
click at [1088, 242] on button "The Big Store 83 Melrose Ave, London NW2 4LR, UK 18:07 03/06/2025" at bounding box center [1242, 259] width 605 height 47
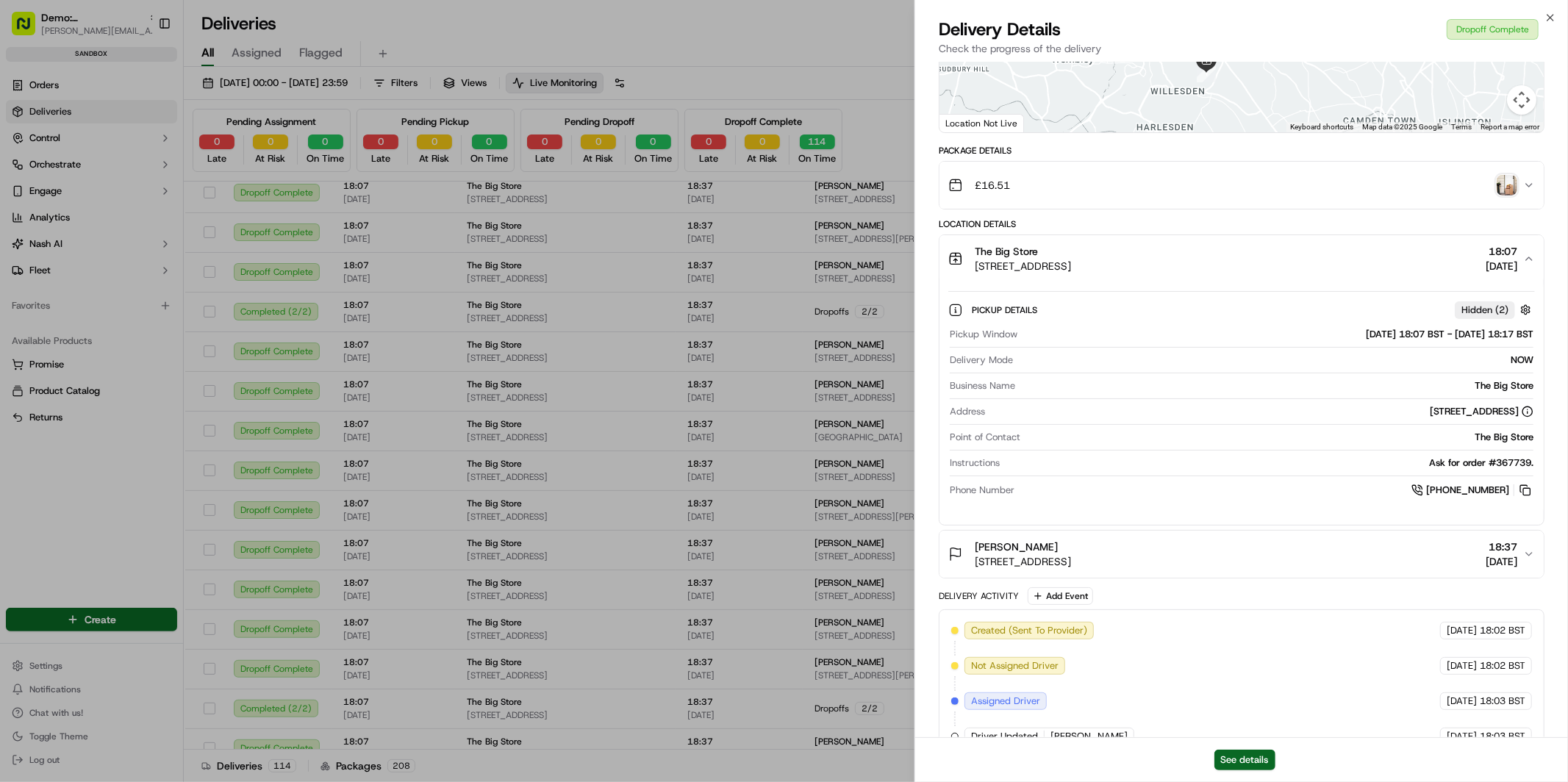
click at [1071, 259] on span "83 Melrose Ave, London NW2 4LR, UK" at bounding box center [1023, 266] width 96 height 15
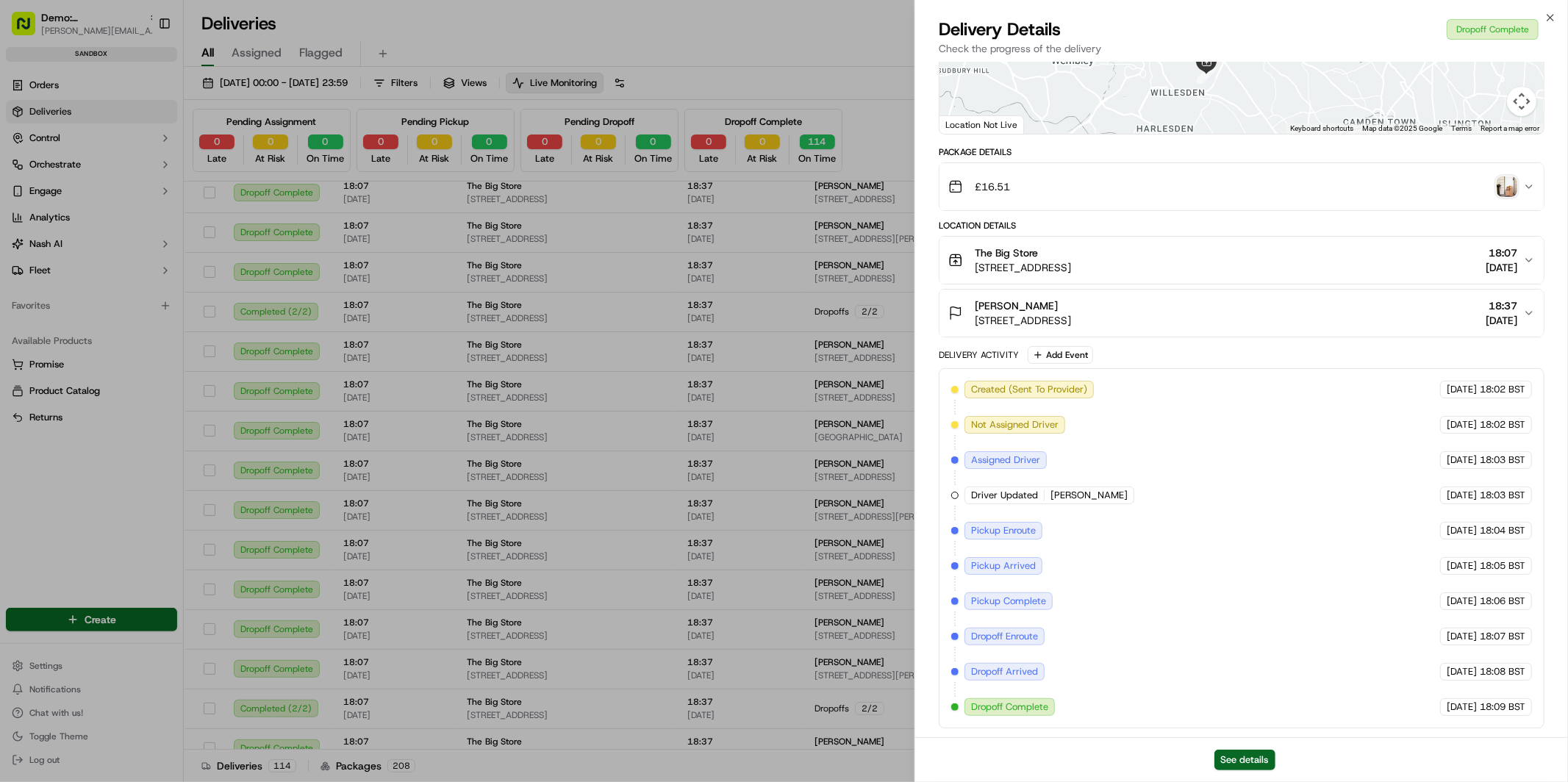
click at [1022, 316] on span "12 North Square, London NW11 7AB, UK" at bounding box center [1023, 320] width 96 height 15
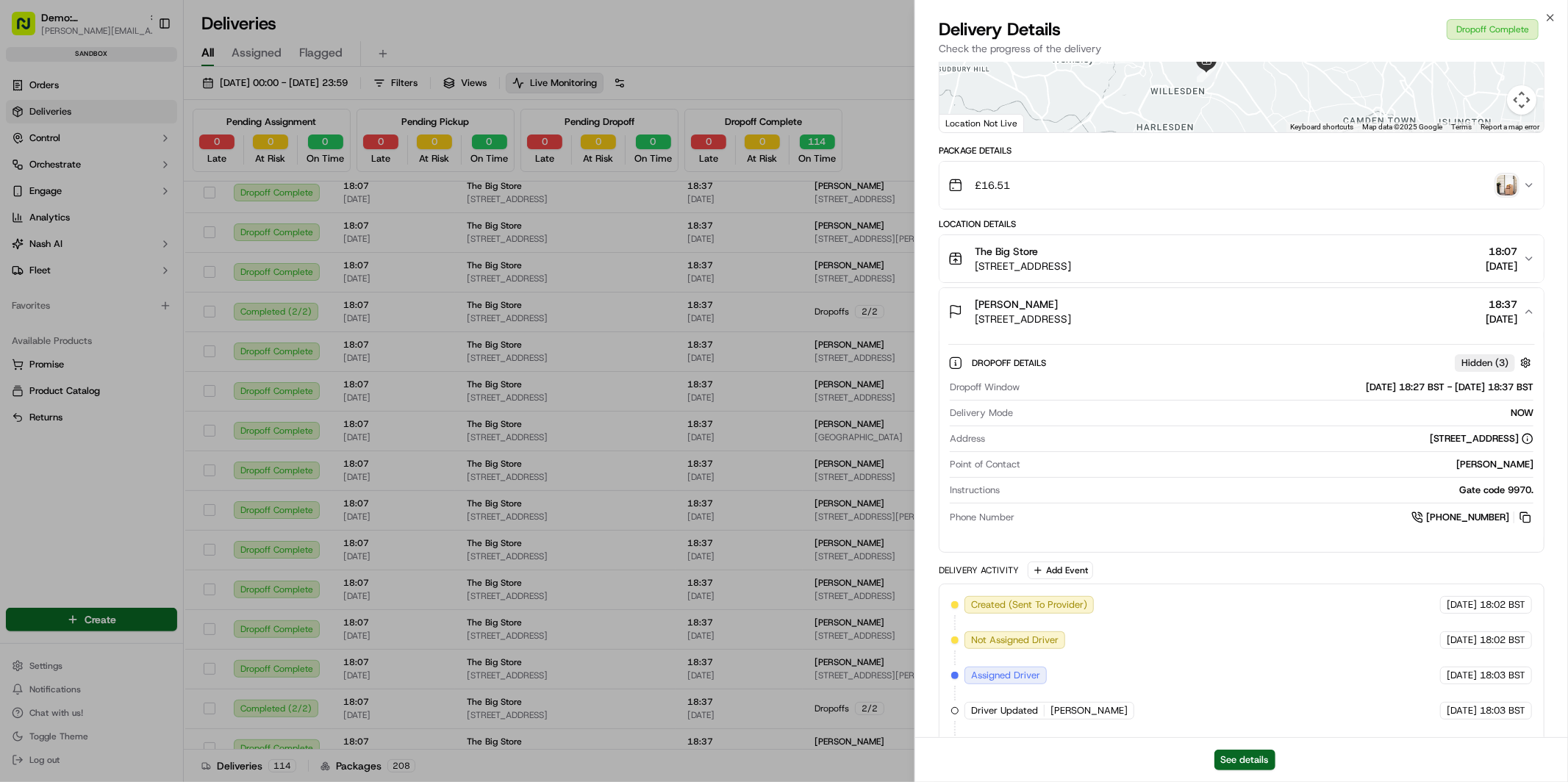
click at [1023, 316] on span "12 North Square, London NW11 7AB, UK" at bounding box center [1023, 319] width 96 height 15
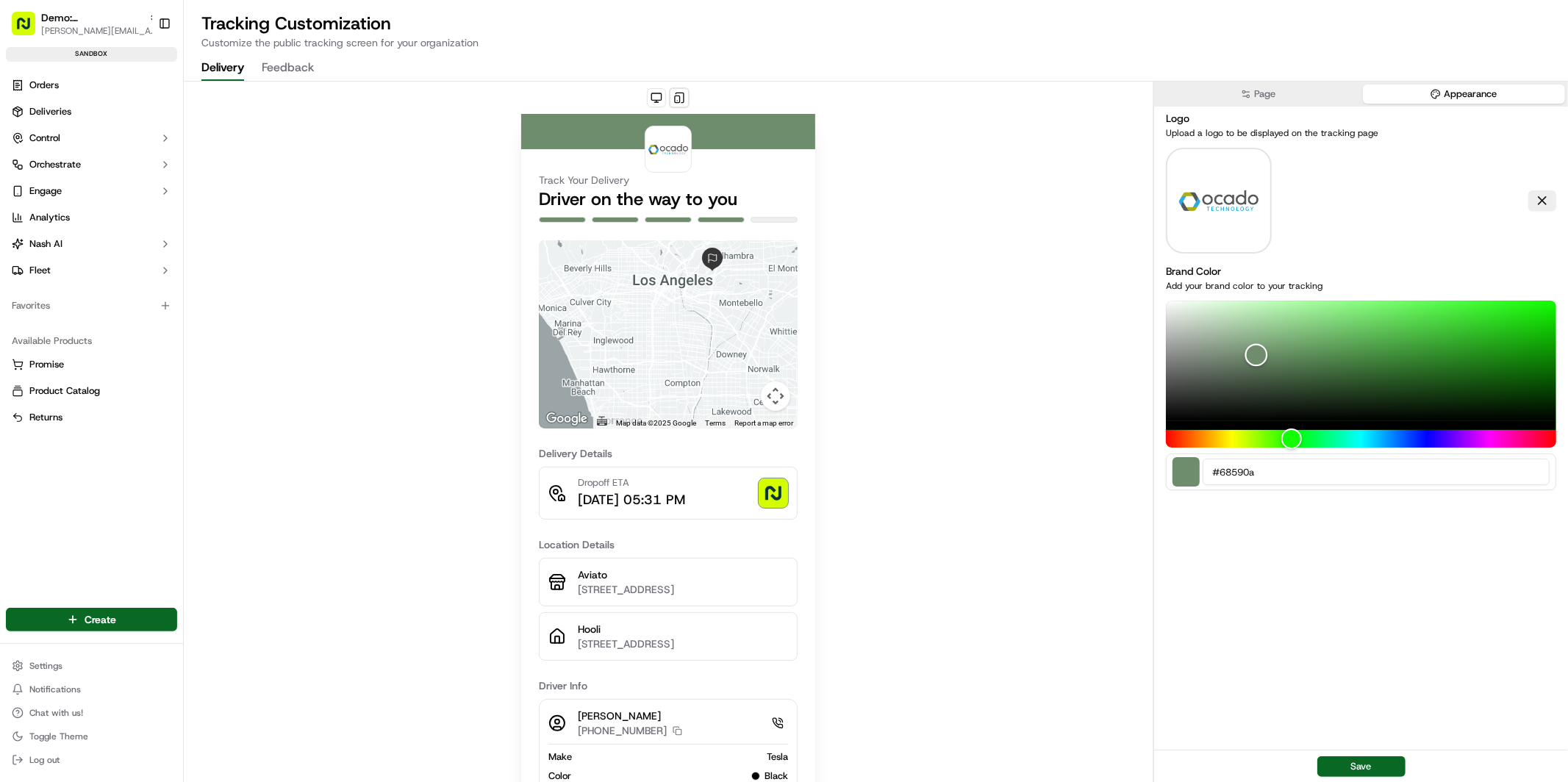
click at [1275, 410] on div "Color" at bounding box center [1361, 361] width 391 height 121
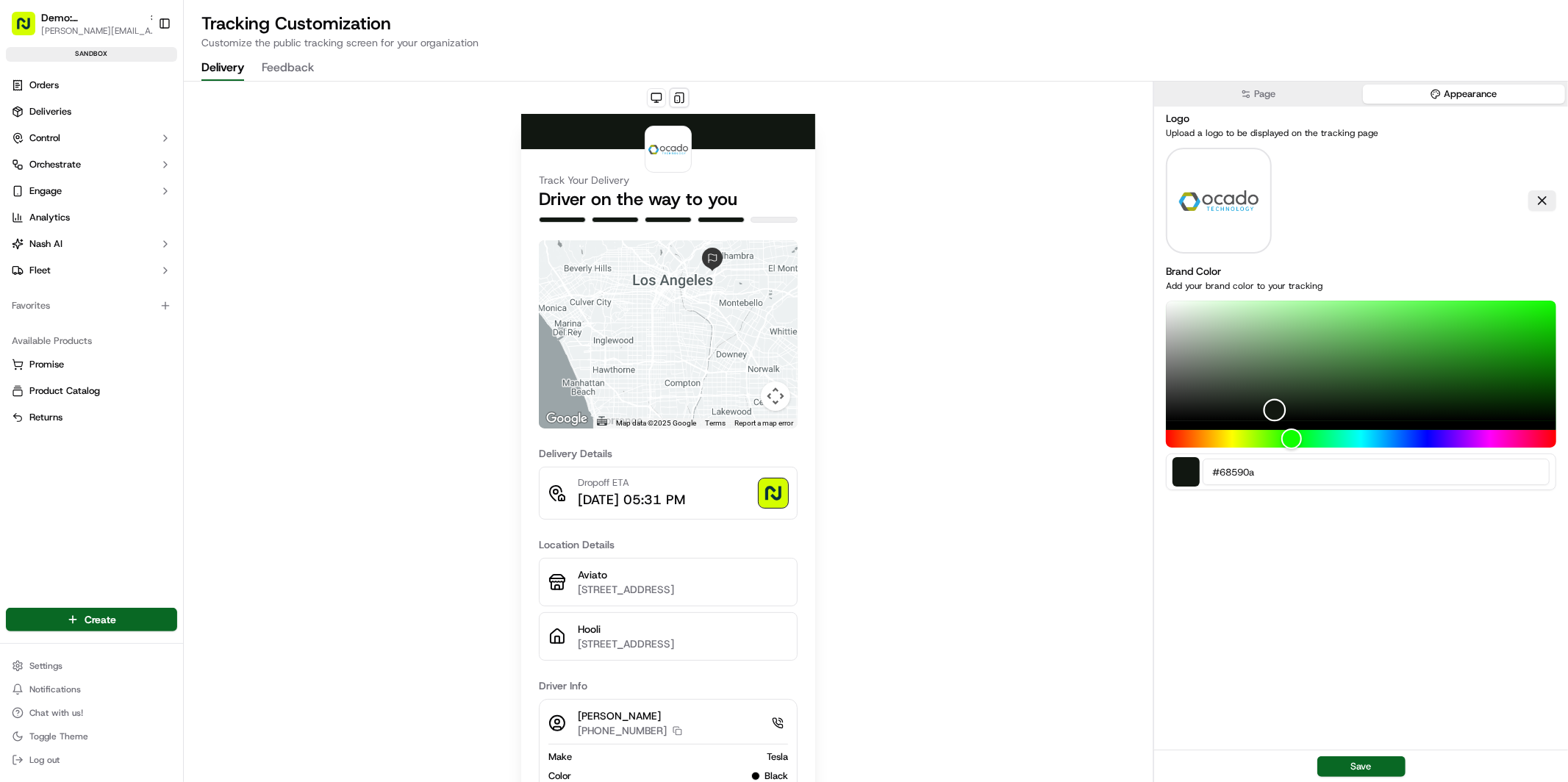
click at [1420, 409] on div "Color" at bounding box center [1361, 361] width 391 height 121
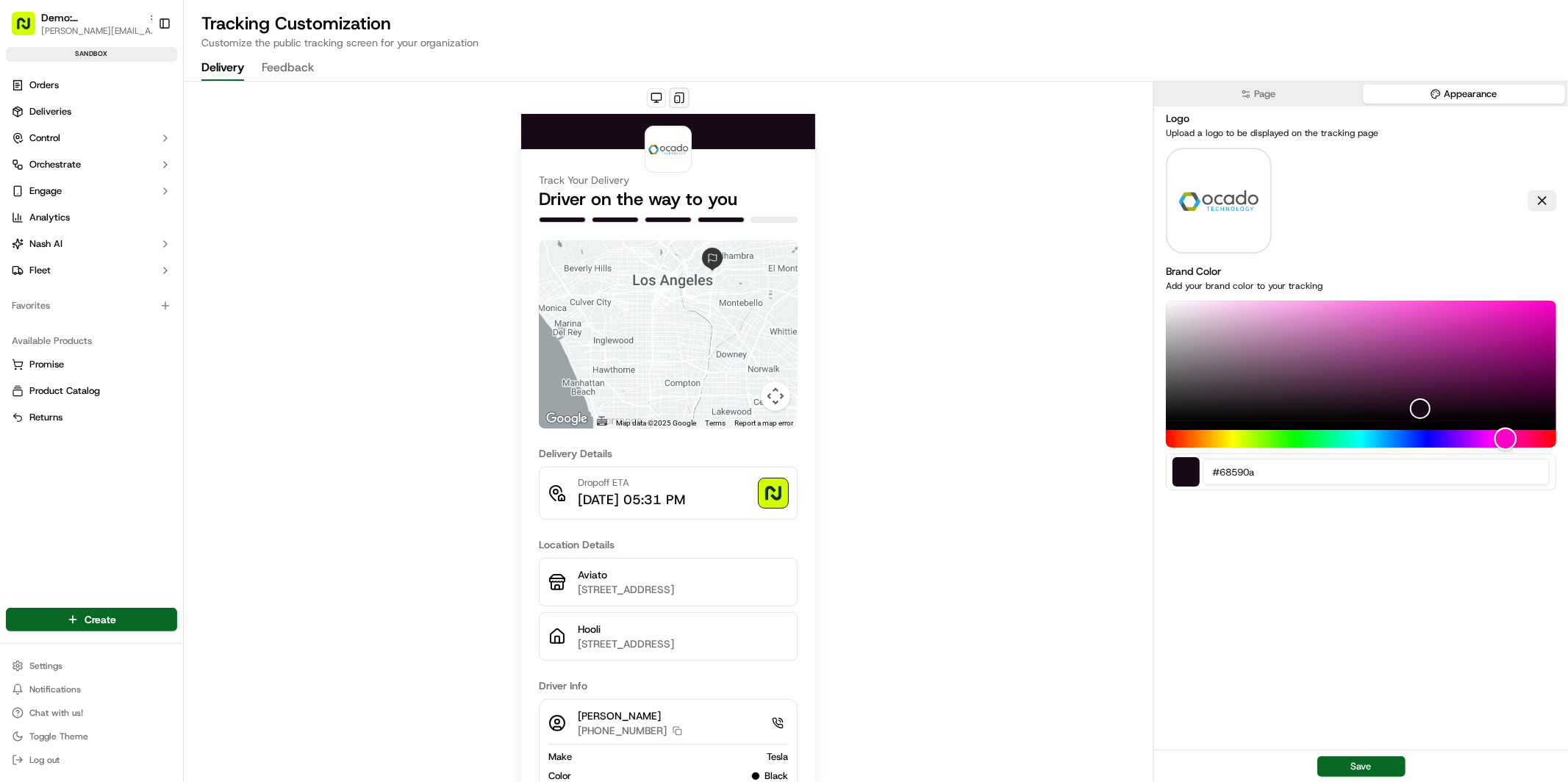
drag, startPoint x: 1506, startPoint y: 432, endPoint x: 1537, endPoint y: 441, distance: 32.3
click at [1506, 433] on div "Hue" at bounding box center [1361, 439] width 391 height 18
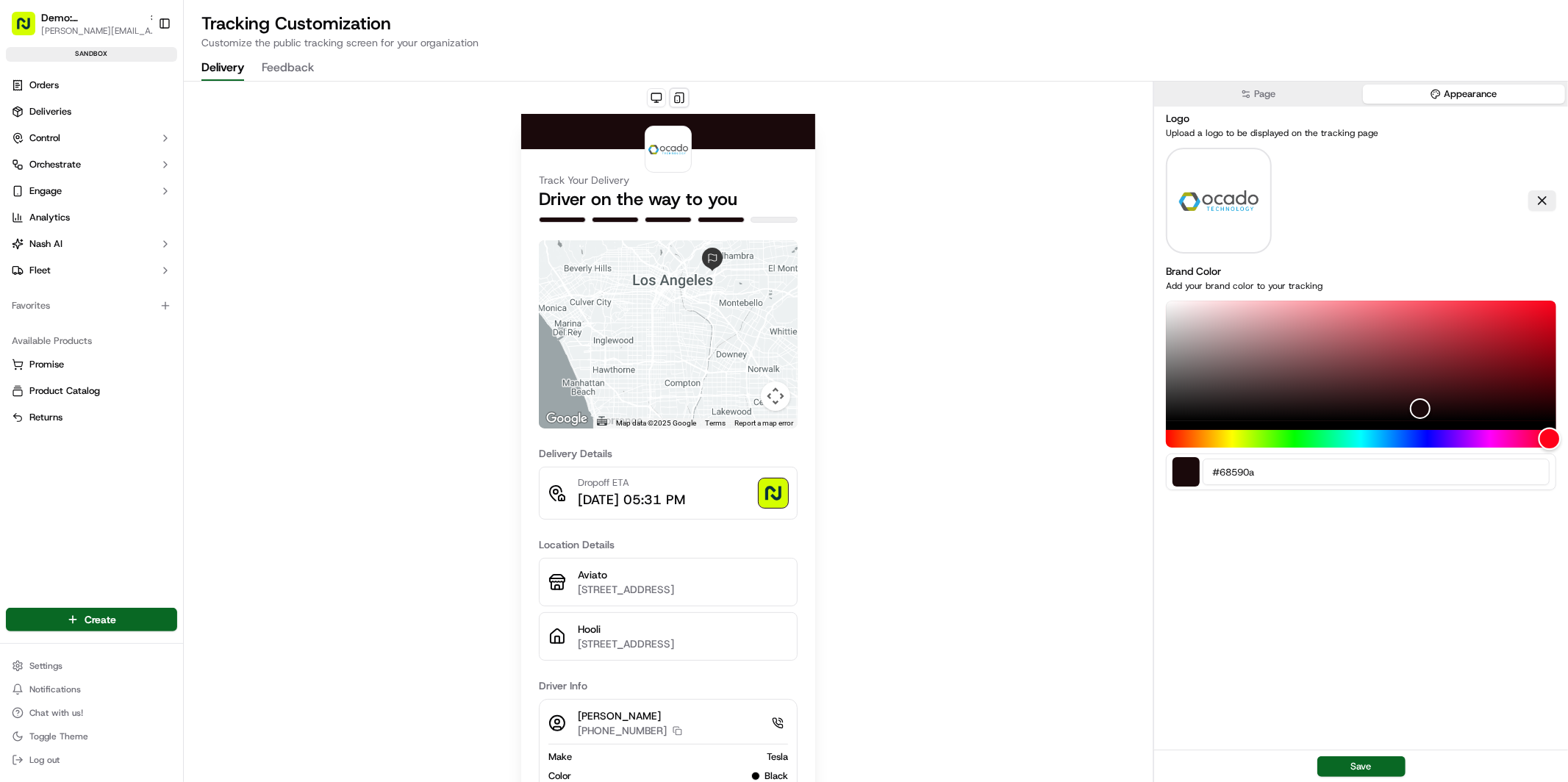
click at [1550, 442] on div "Hue" at bounding box center [1361, 439] width 391 height 18
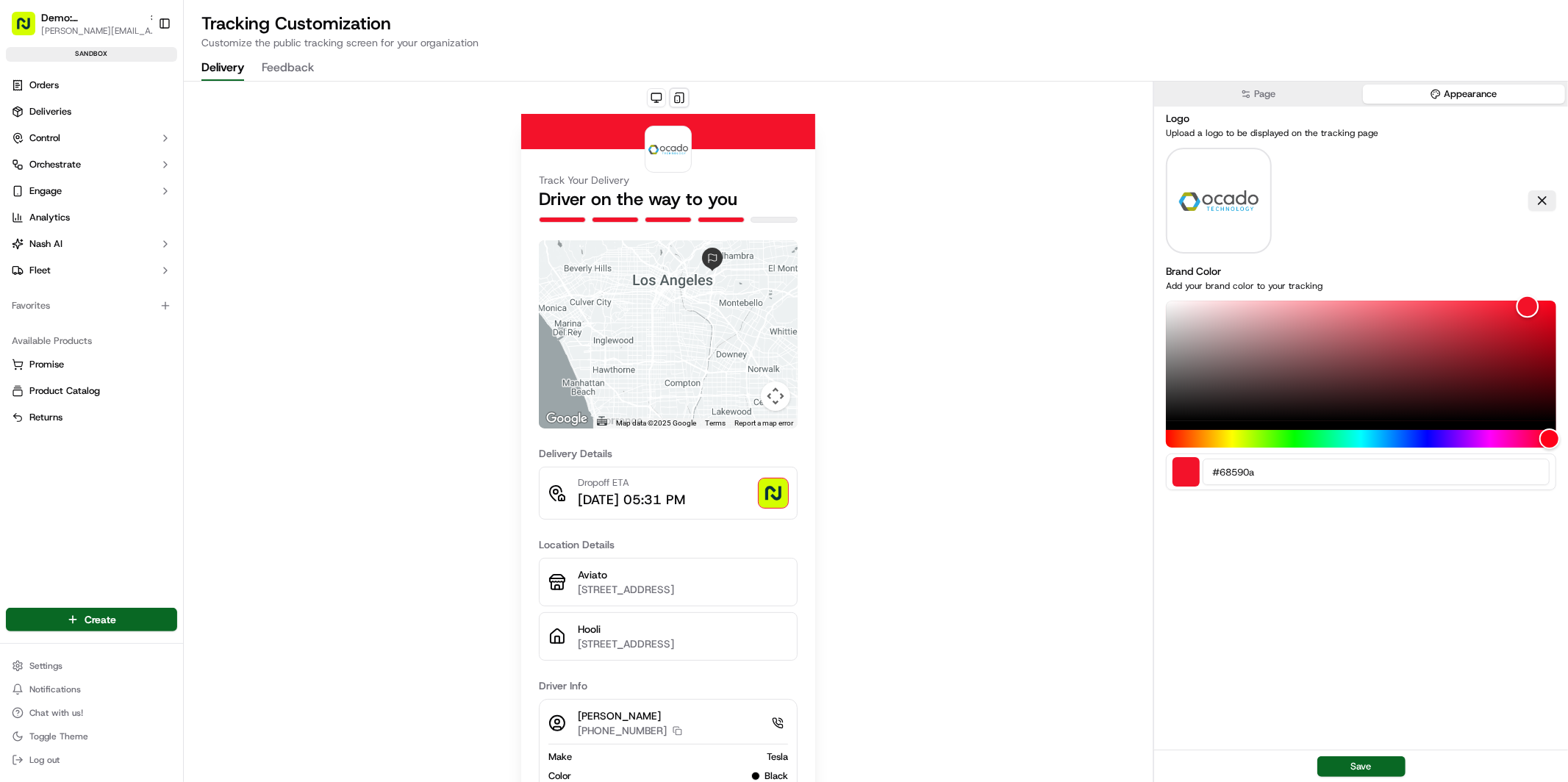
click at [1528, 306] on div "Color" at bounding box center [1361, 361] width 391 height 121
click at [1186, 419] on div "Color" at bounding box center [1361, 361] width 391 height 121
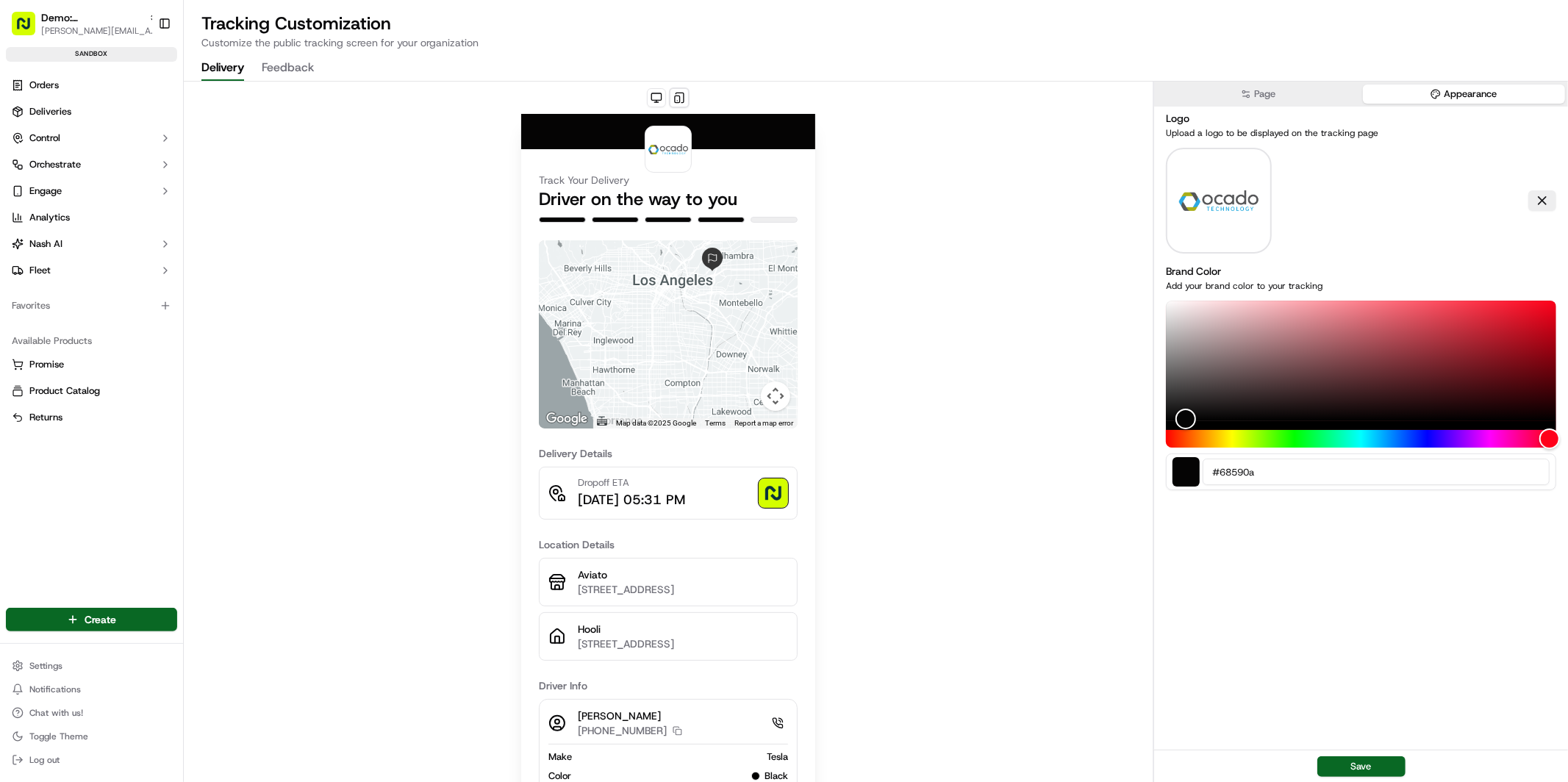
click at [1272, 89] on button "Page" at bounding box center [1258, 94] width 202 height 19
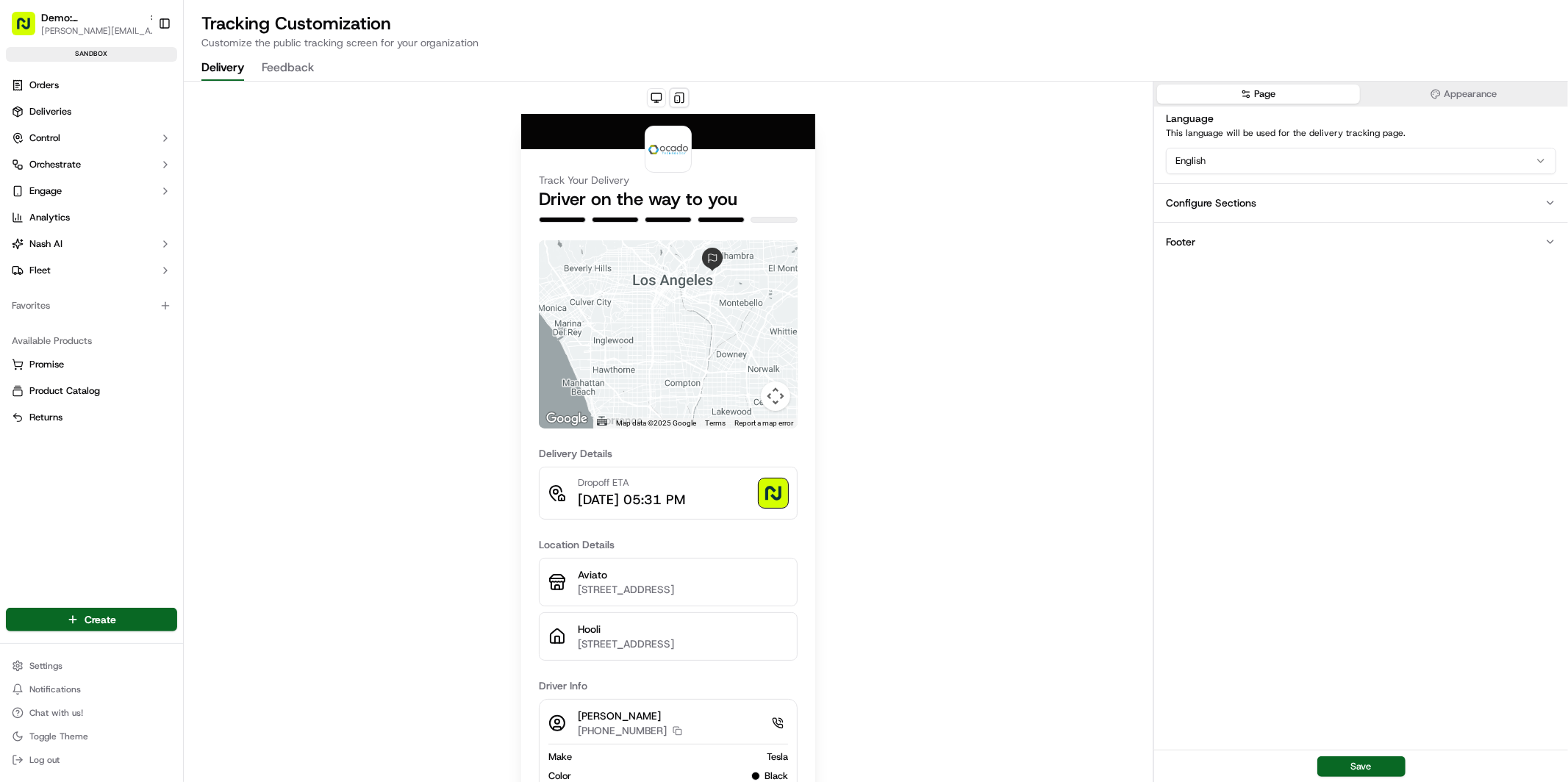
click at [1202, 204] on div "Configure Sections" at bounding box center [1212, 203] width 90 height 15
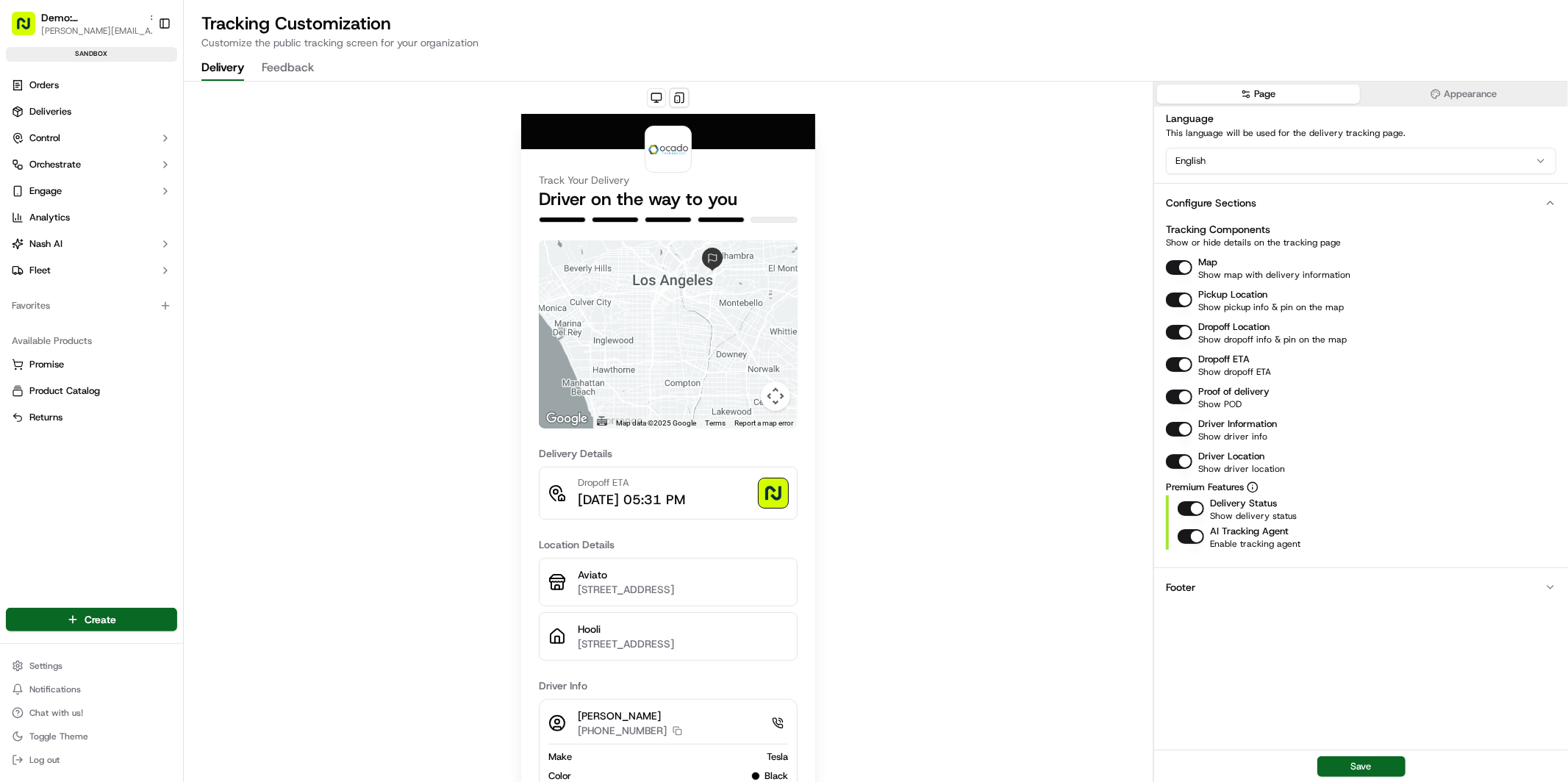
click at [1178, 270] on button "Map" at bounding box center [1179, 268] width 27 height 15
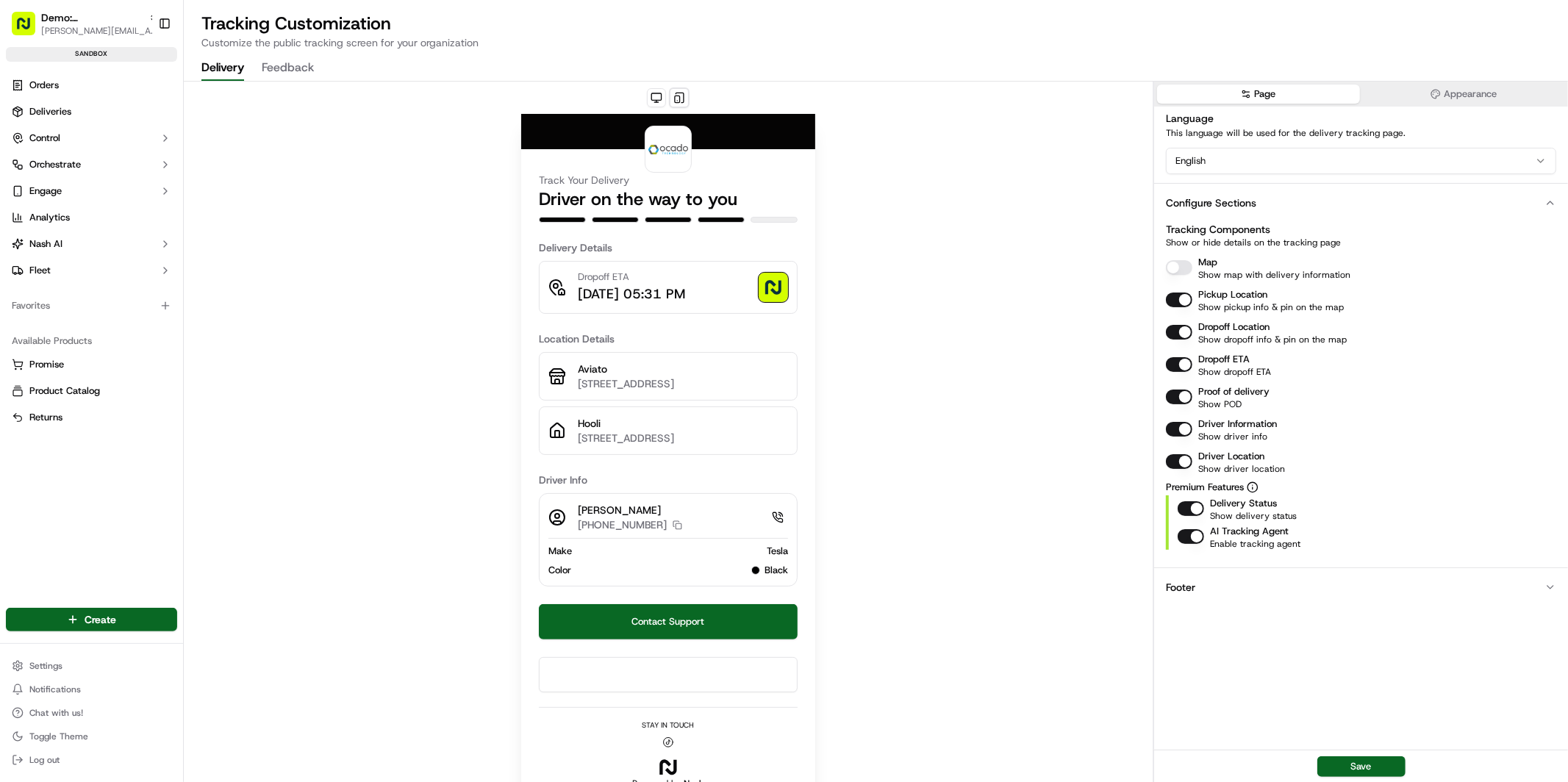
click at [1178, 270] on button "Map" at bounding box center [1179, 268] width 27 height 15
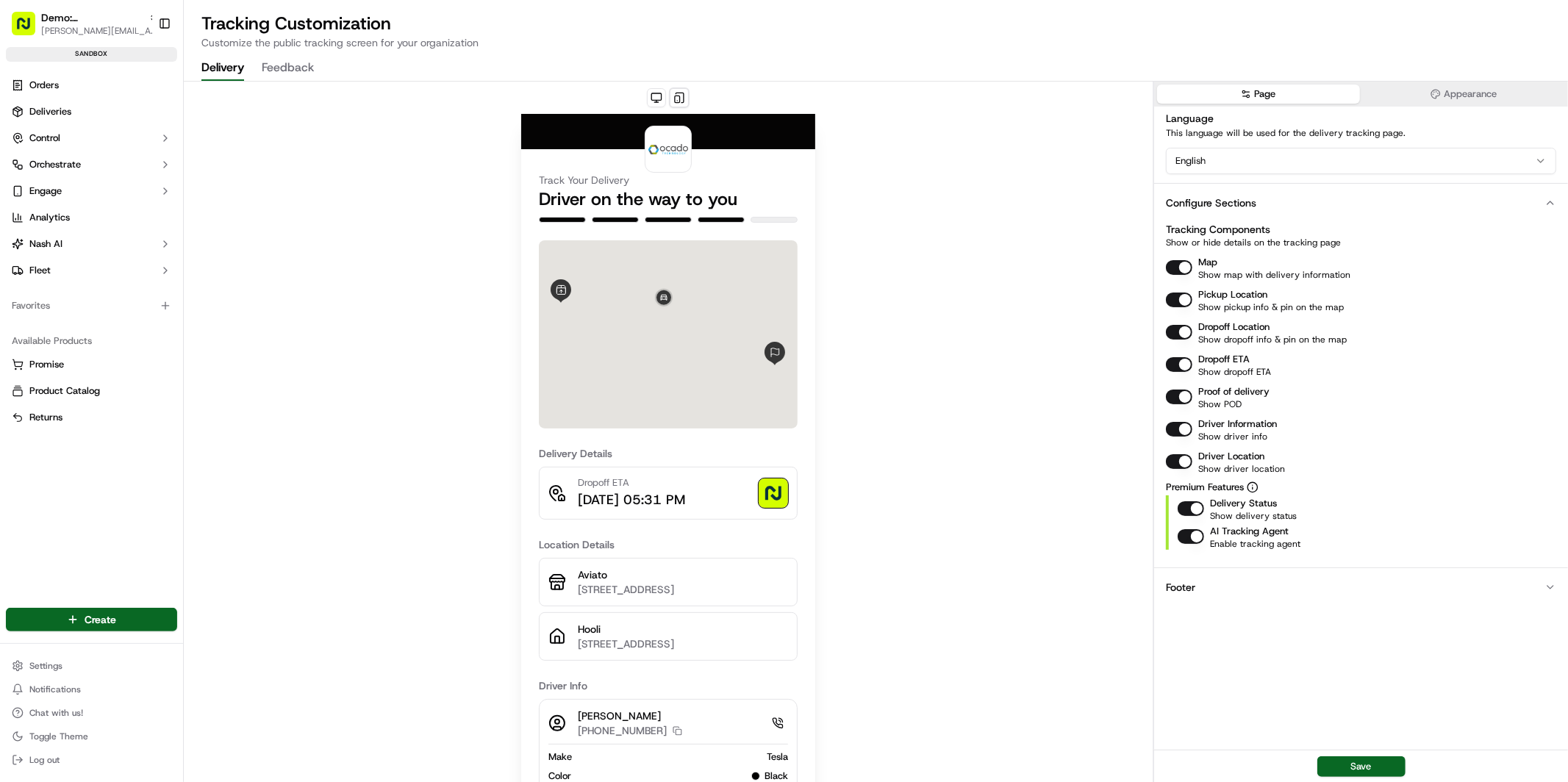
click at [1178, 270] on button "Map" at bounding box center [1179, 268] width 27 height 15
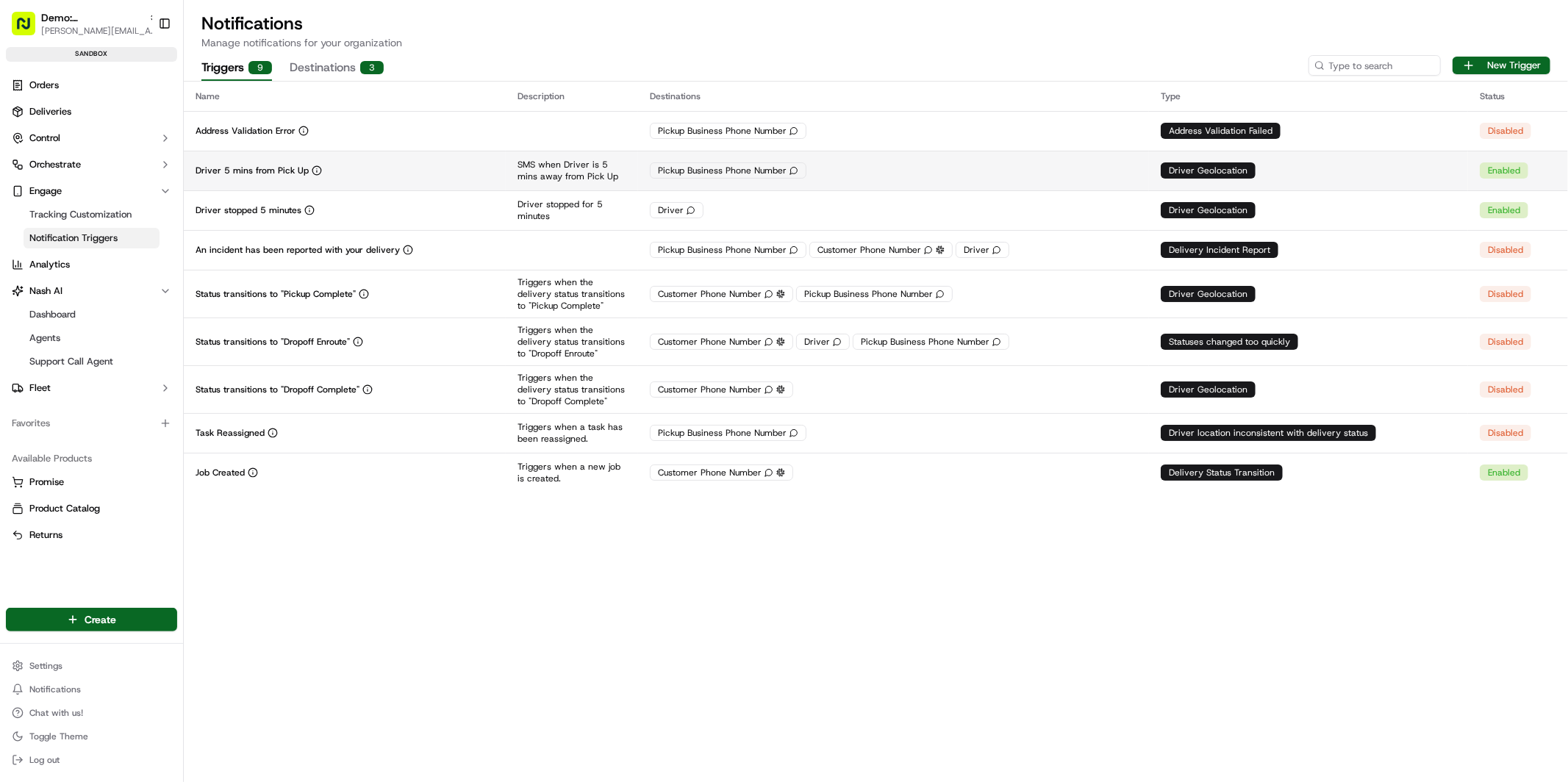
click at [303, 166] on p "Driver 5 mins from Pick Up" at bounding box center [252, 170] width 114 height 12
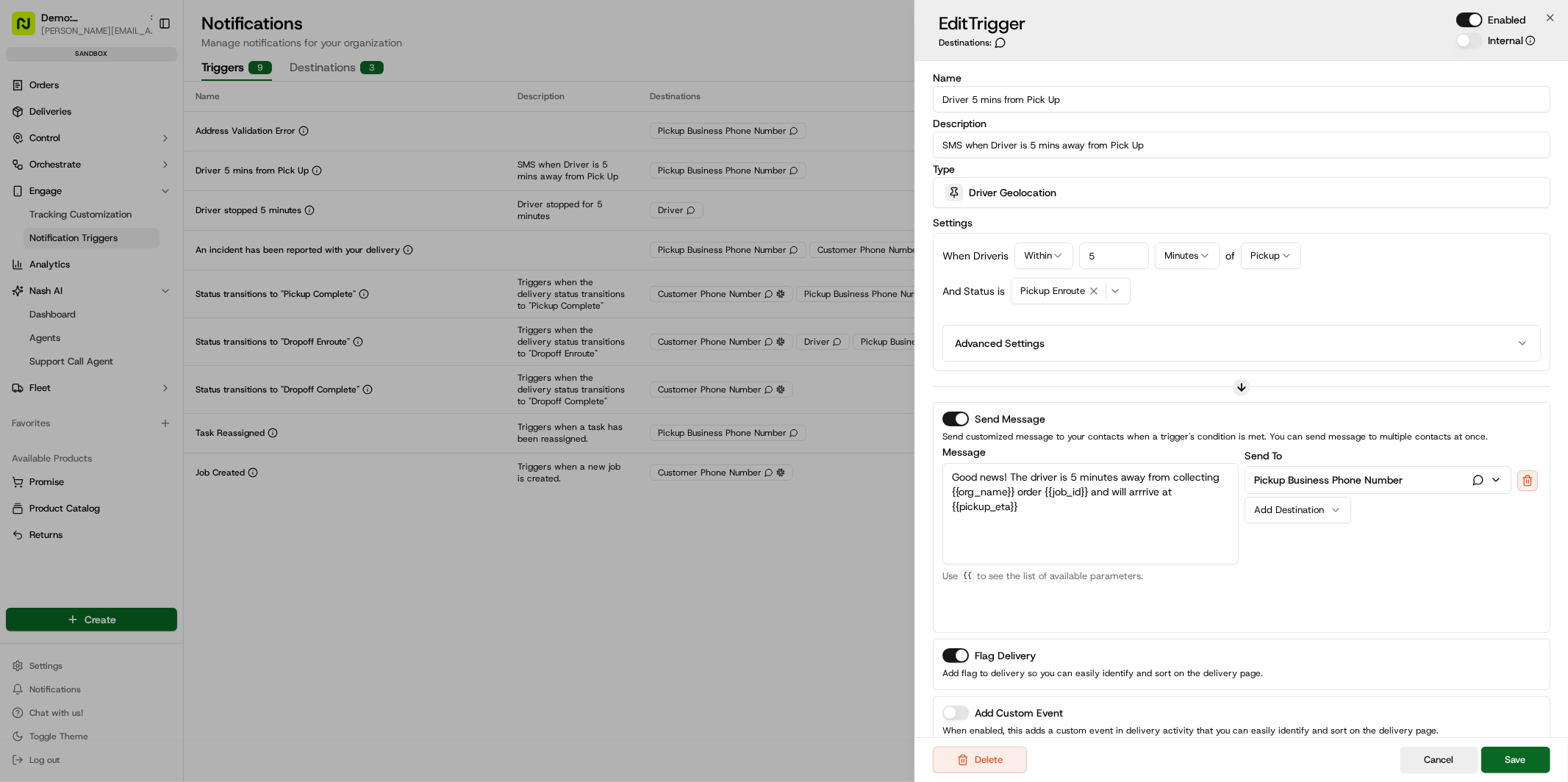
drag, startPoint x: 1104, startPoint y: 94, endPoint x: 939, endPoint y: 92, distance: 165.0
click at [939, 92] on input "Driver 5 mins from Pick Up" at bounding box center [1241, 99] width 618 height 27
drag, startPoint x: 1037, startPoint y: 517, endPoint x: 970, endPoint y: 463, distance: 86.1
click at [970, 463] on textarea "Good news! The driver is 5 minutes away from collecting {{org_name}} order {{jo…" at bounding box center [1091, 514] width 296 height 102
click at [1044, 511] on textarea "Good news! The driver is 5 minutes away from collecting {{org_name}} order {{jo…" at bounding box center [1091, 514] width 296 height 102
